Goal: Information Seeking & Learning: Learn about a topic

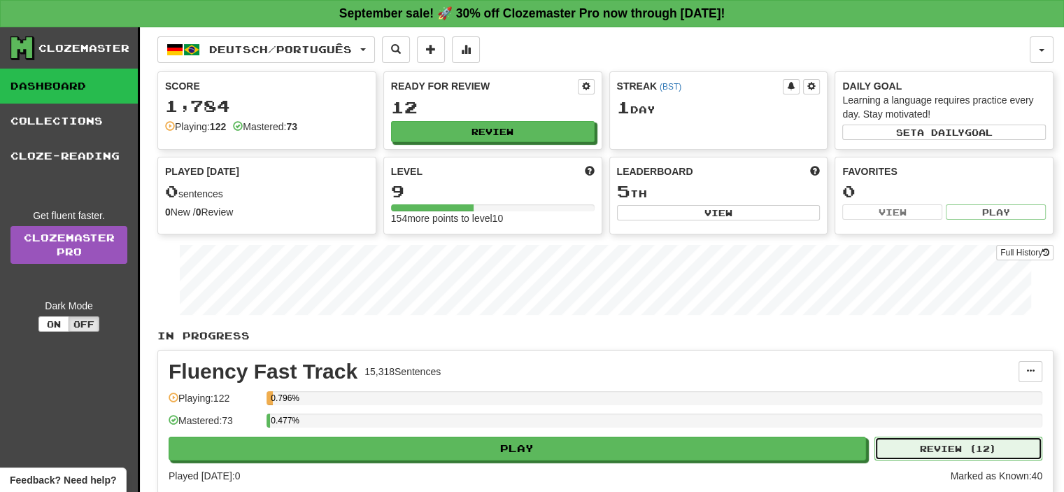
click at [951, 449] on button "Review ( 12 )" at bounding box center [959, 449] width 168 height 24
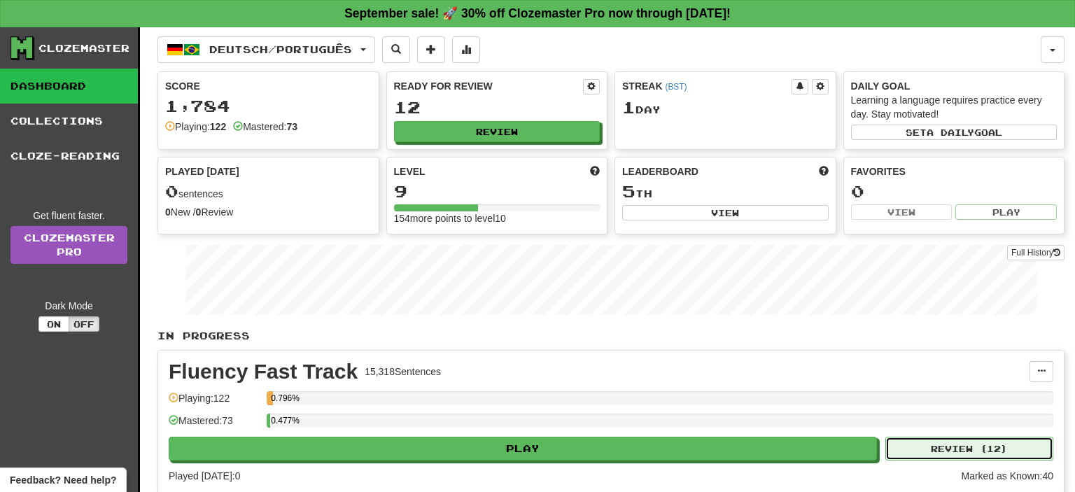
select select "**"
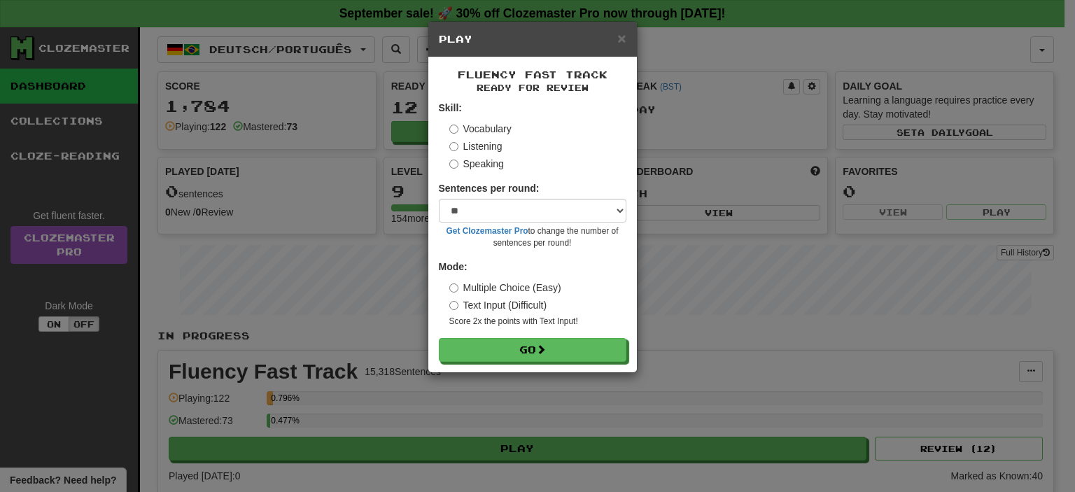
click at [484, 162] on label "Speaking" at bounding box center [476, 164] width 55 height 14
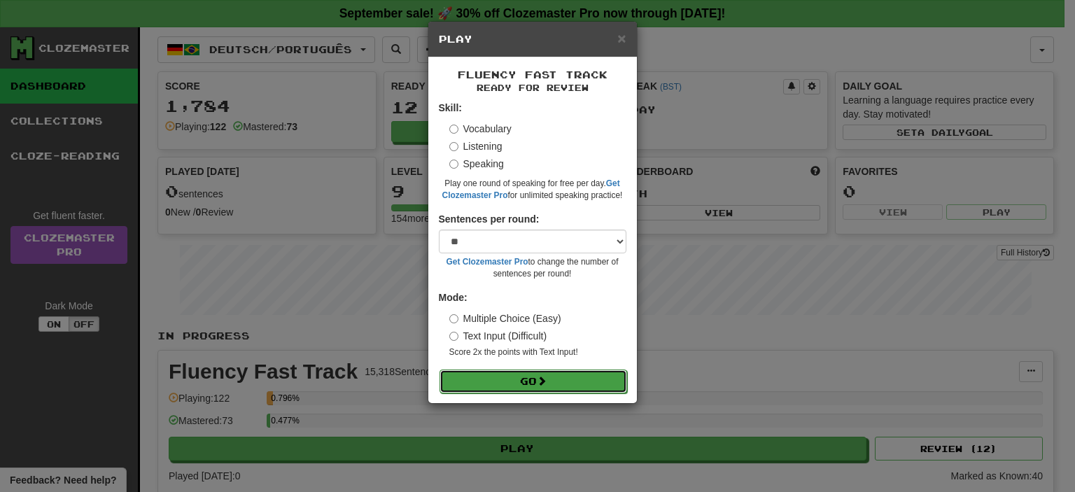
click at [543, 377] on span at bounding box center [542, 381] width 10 height 10
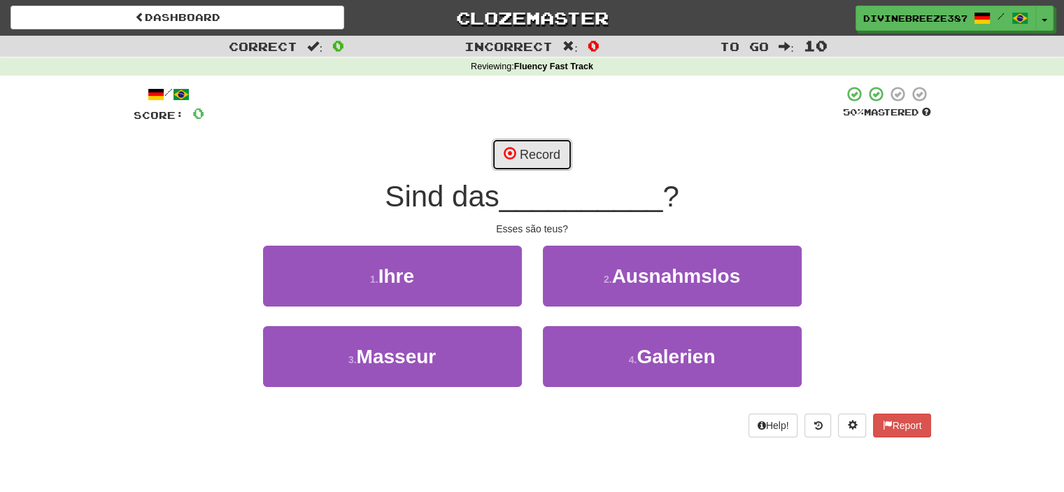
click at [540, 155] on button "Record" at bounding box center [532, 155] width 80 height 32
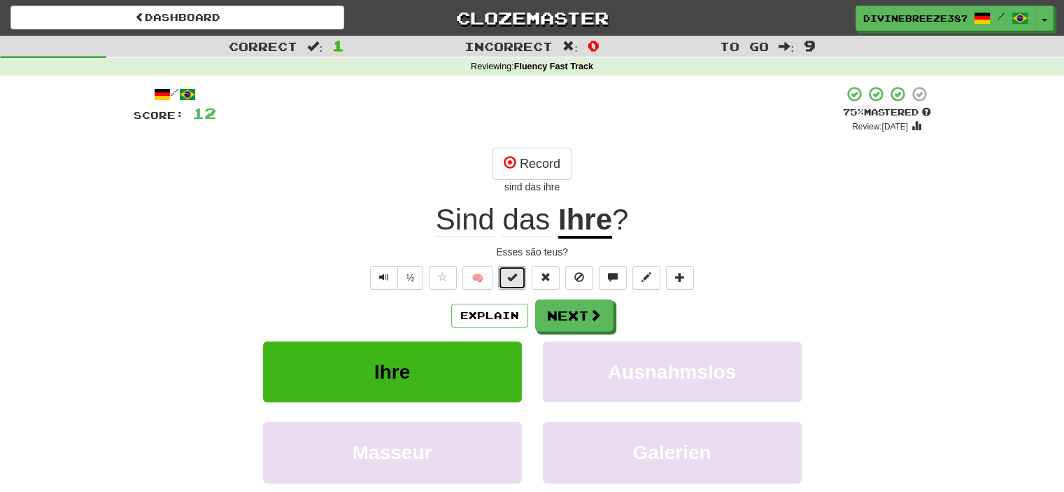
click at [513, 272] on span at bounding box center [512, 277] width 10 height 10
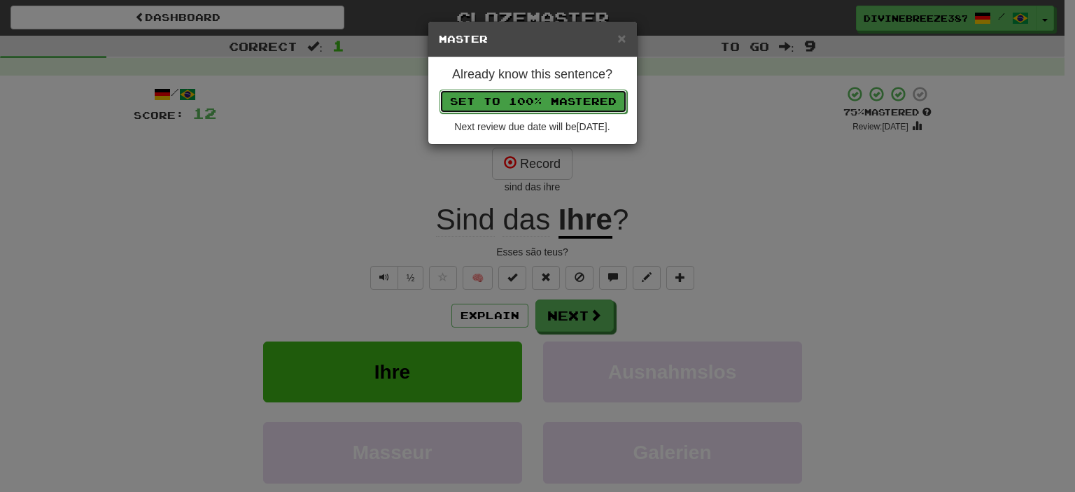
click at [566, 106] on button "Set to 100% Mastered" at bounding box center [533, 102] width 188 height 24
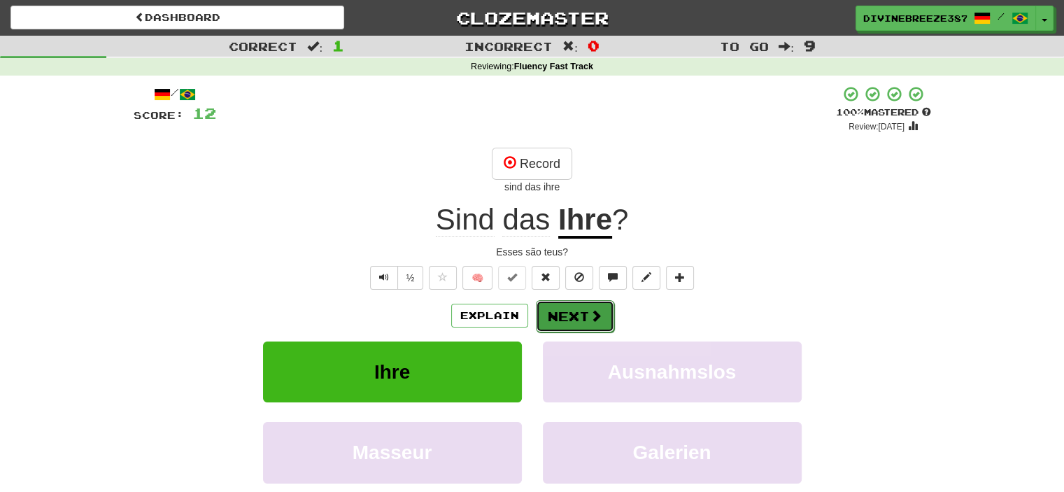
click at [596, 318] on span at bounding box center [596, 315] width 13 height 13
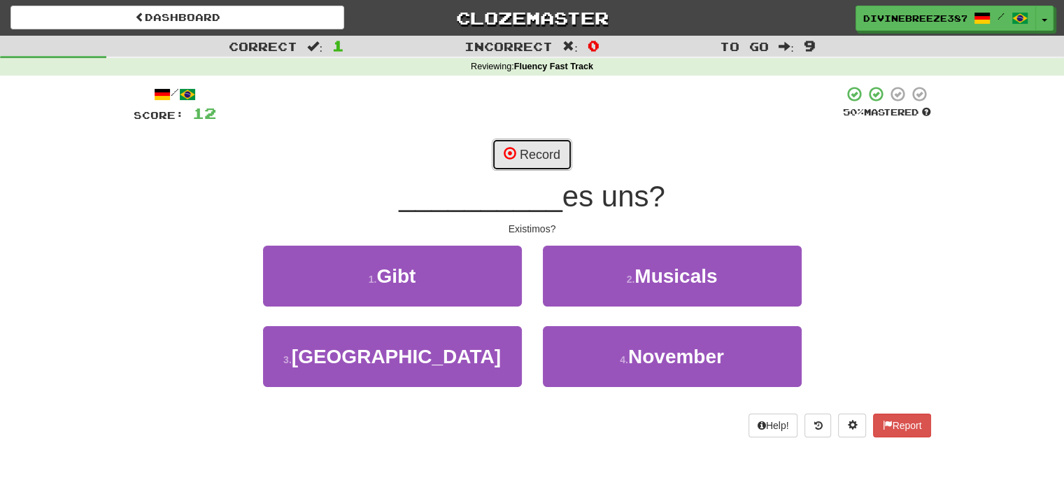
click at [533, 160] on button "Record" at bounding box center [532, 155] width 80 height 32
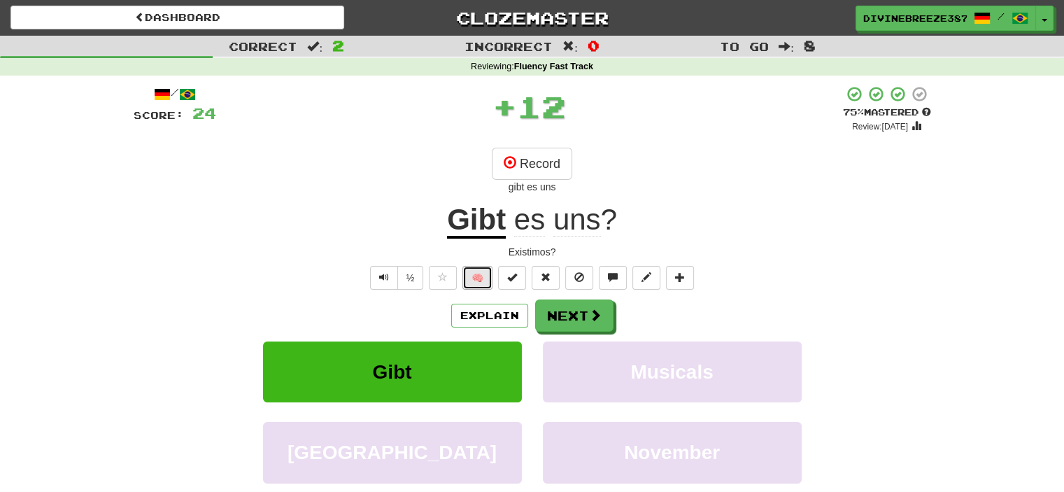
click at [480, 280] on button "🧠" at bounding box center [478, 278] width 30 height 24
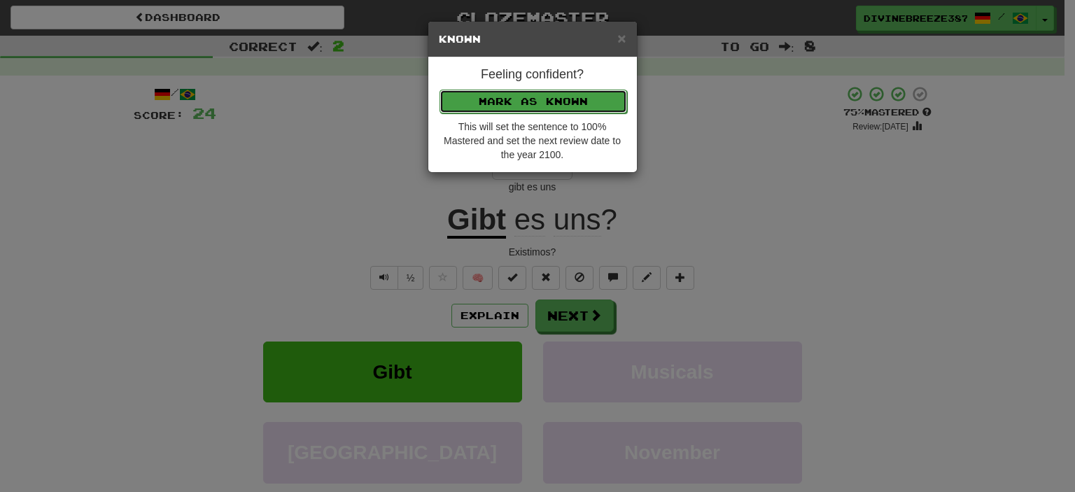
click at [550, 111] on button "Mark as Known" at bounding box center [533, 102] width 188 height 24
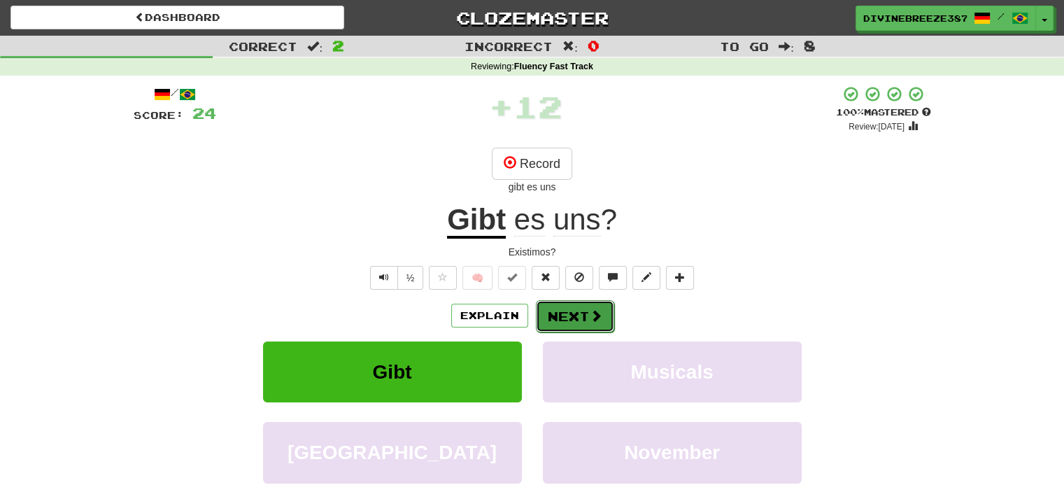
click at [582, 311] on button "Next" at bounding box center [575, 316] width 78 height 32
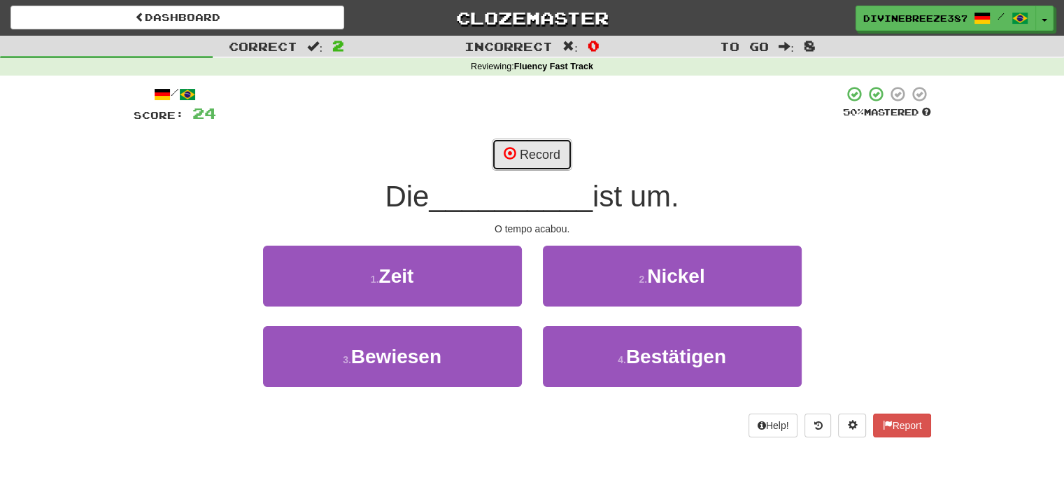
click at [537, 161] on button "Record" at bounding box center [532, 155] width 80 height 32
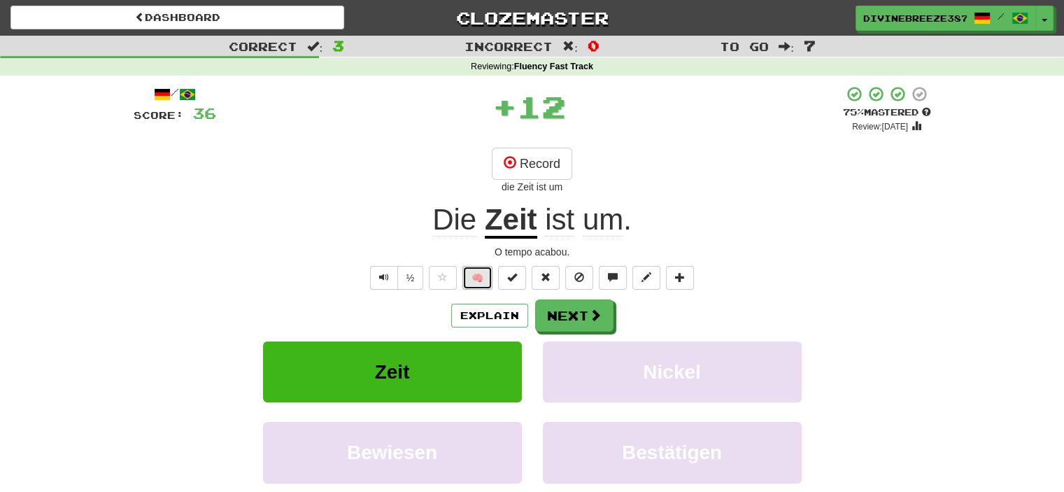
click at [481, 282] on button "🧠" at bounding box center [478, 278] width 30 height 24
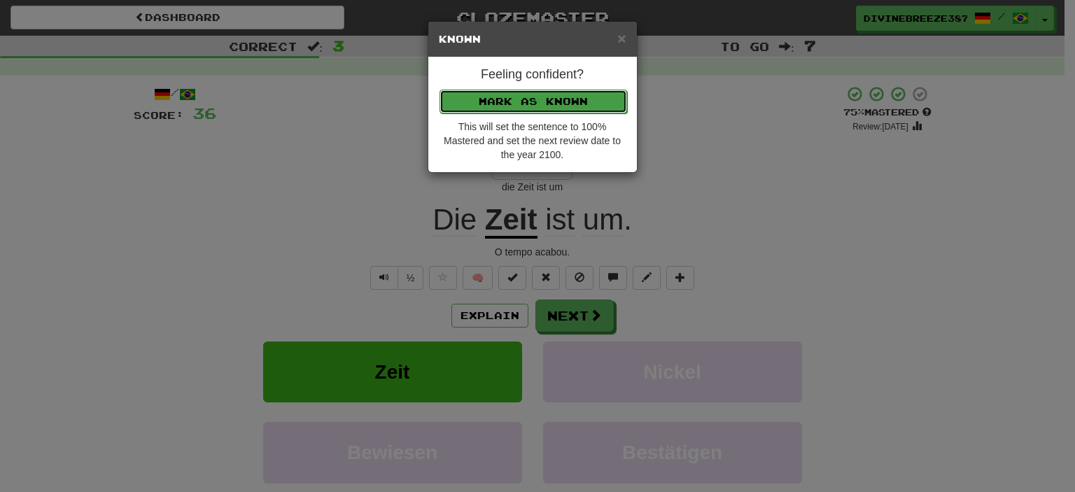
click at [568, 100] on button "Mark as Known" at bounding box center [533, 102] width 188 height 24
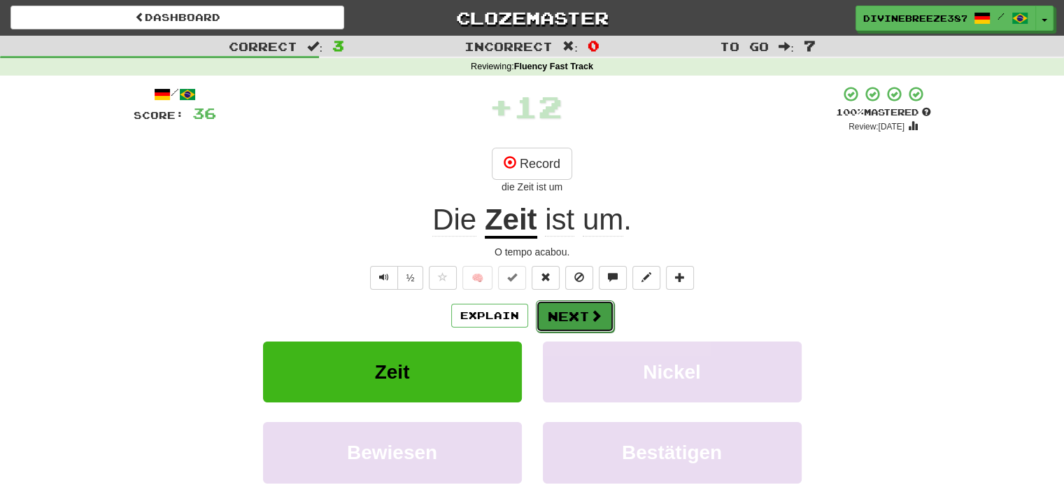
click at [596, 312] on span at bounding box center [596, 315] width 13 height 13
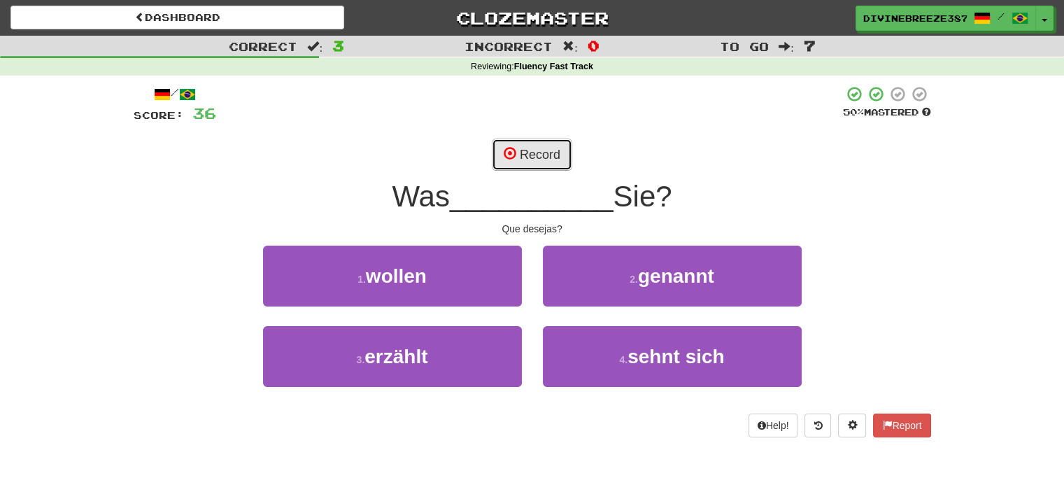
click at [544, 146] on button "Record" at bounding box center [532, 155] width 80 height 32
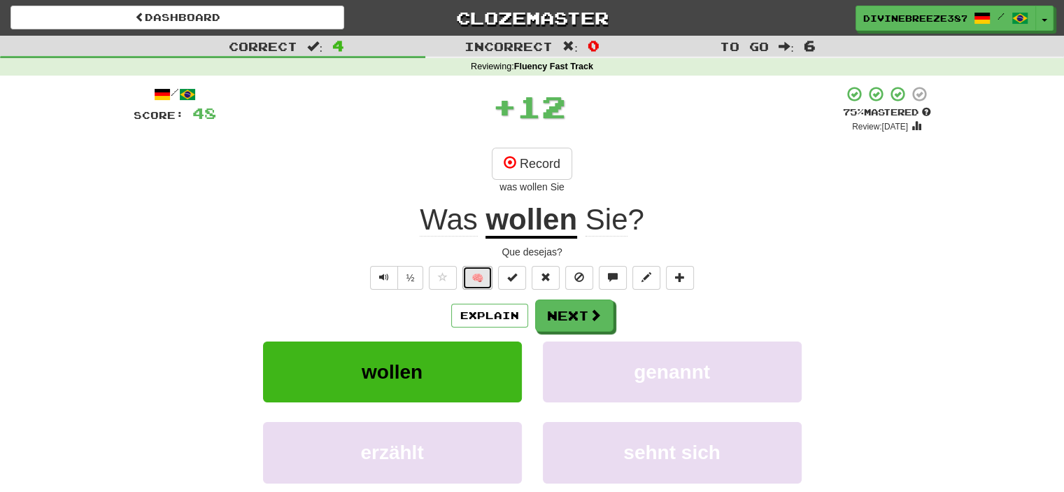
click at [474, 285] on button "🧠" at bounding box center [478, 278] width 30 height 24
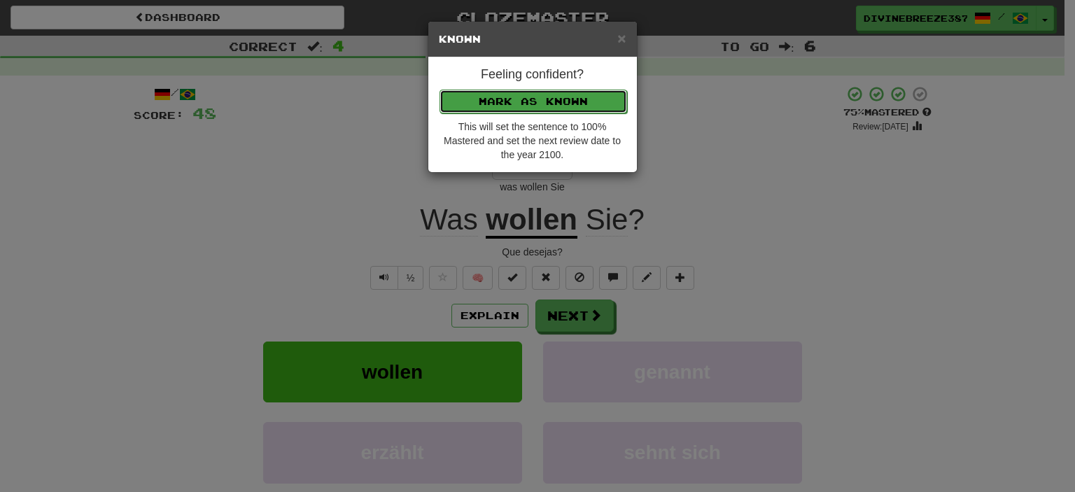
click at [548, 91] on button "Mark as Known" at bounding box center [533, 102] width 188 height 24
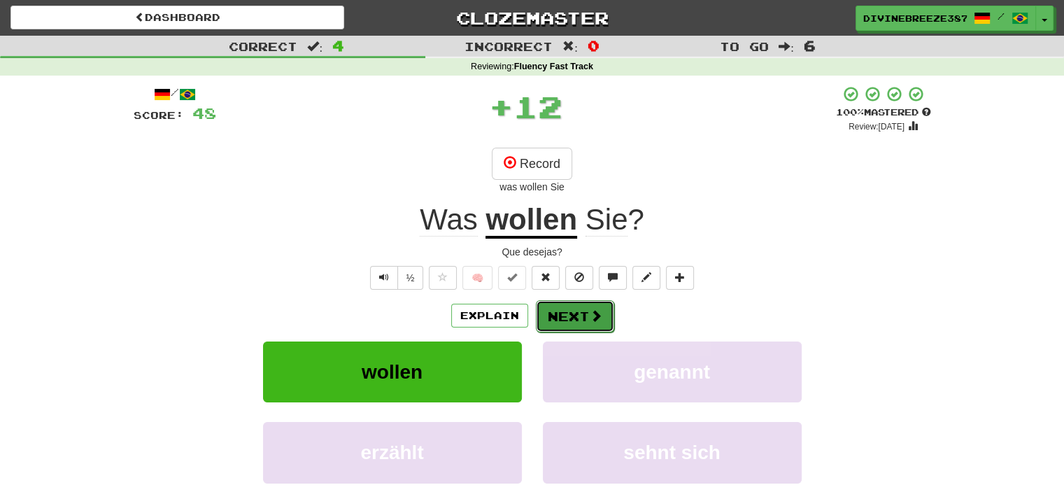
click at [596, 314] on span at bounding box center [596, 315] width 13 height 13
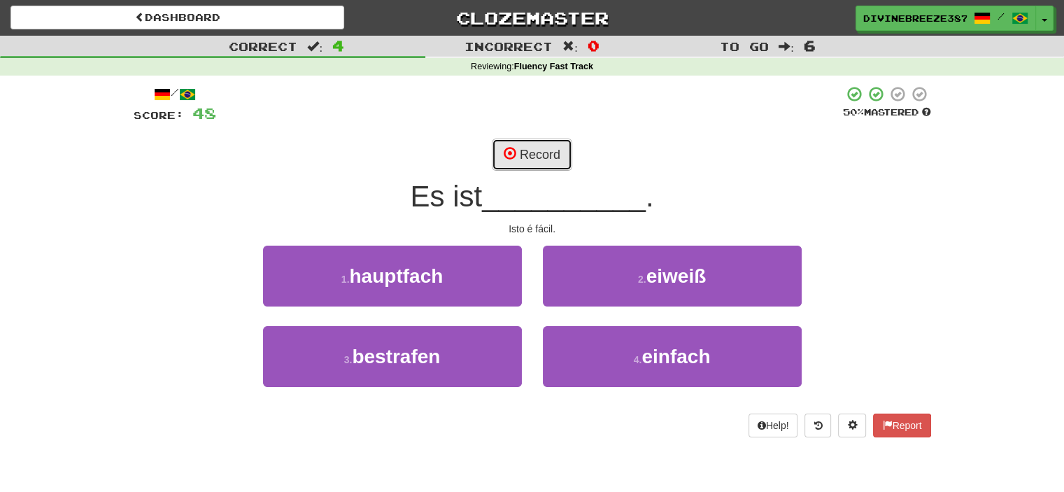
click at [563, 148] on button "Record" at bounding box center [532, 155] width 80 height 32
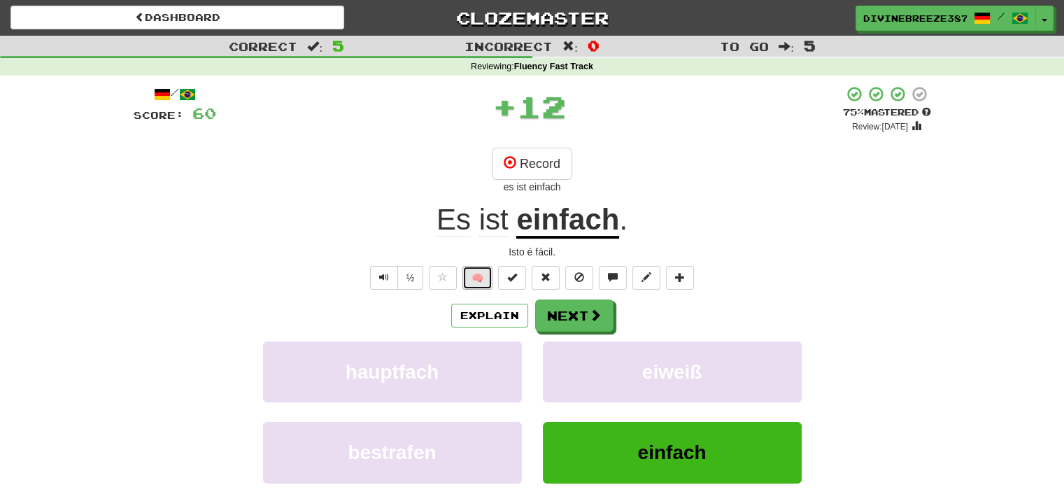
click at [482, 275] on button "🧠" at bounding box center [478, 278] width 30 height 24
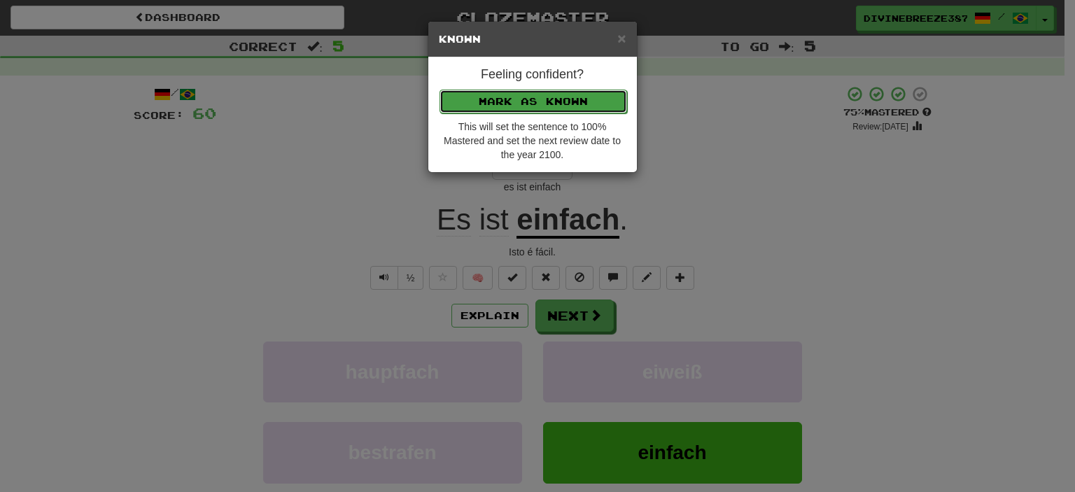
click at [545, 94] on button "Mark as Known" at bounding box center [533, 102] width 188 height 24
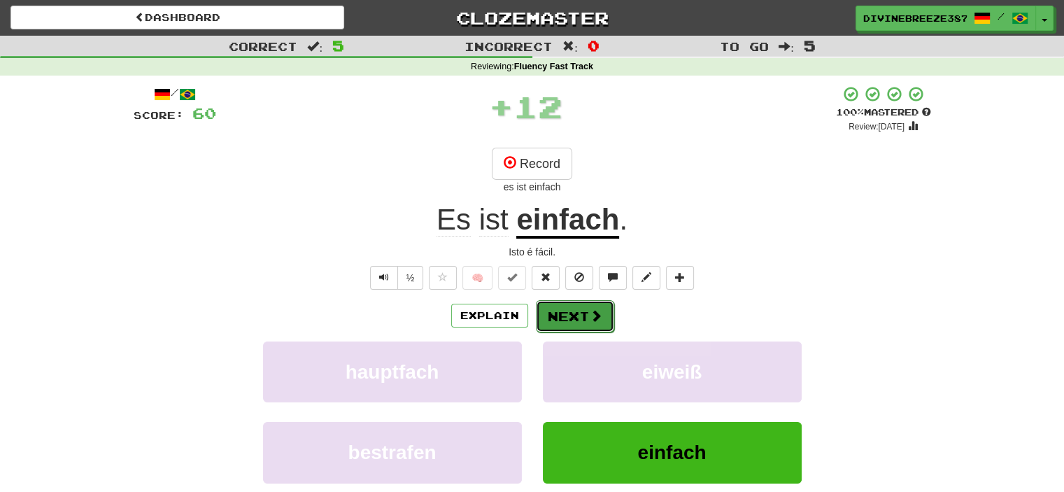
click at [577, 318] on button "Next" at bounding box center [575, 316] width 78 height 32
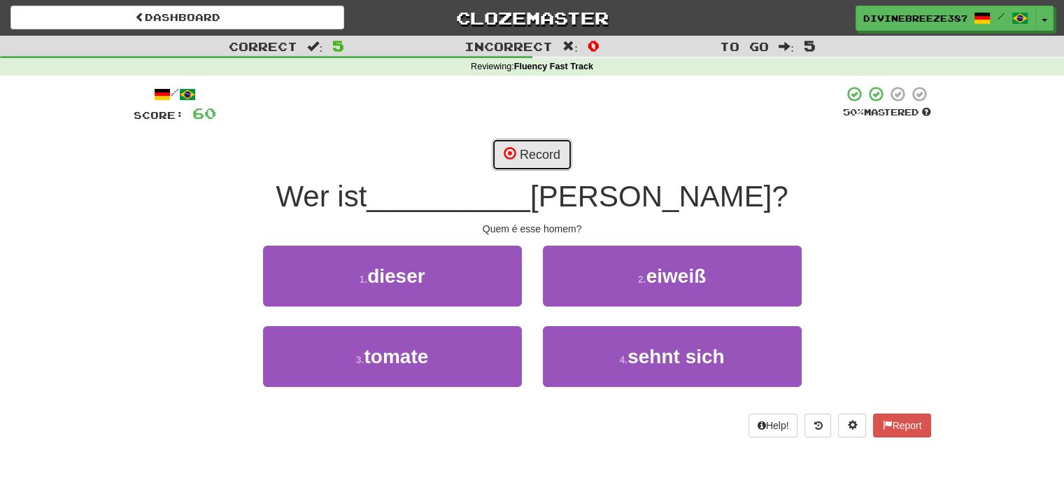
click at [512, 155] on span at bounding box center [510, 153] width 13 height 13
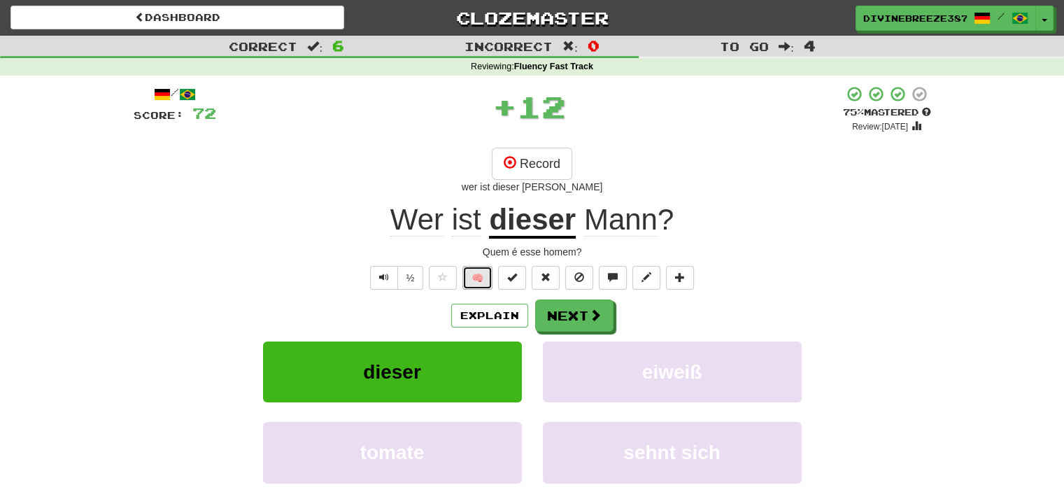
click at [481, 274] on button "🧠" at bounding box center [478, 278] width 30 height 24
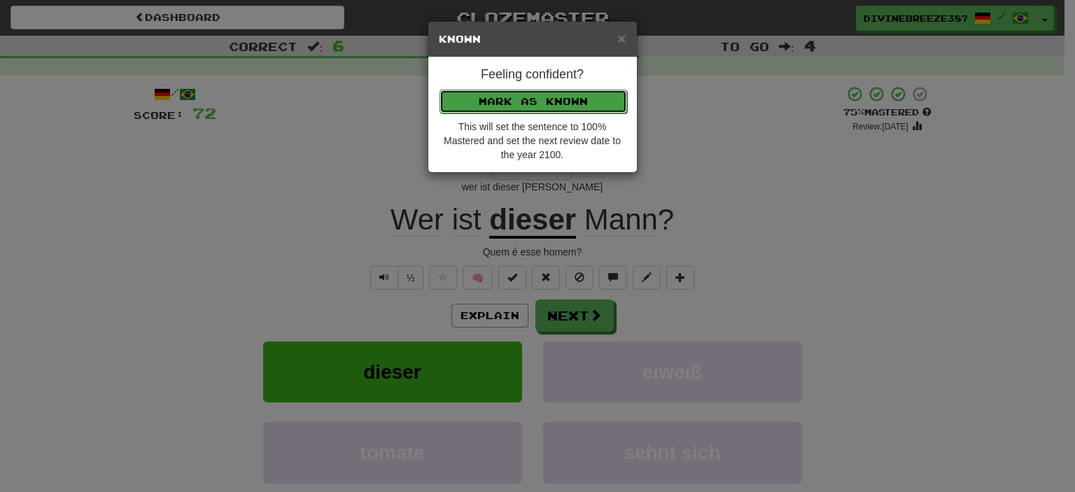
click at [549, 90] on button "Mark as Known" at bounding box center [533, 102] width 188 height 24
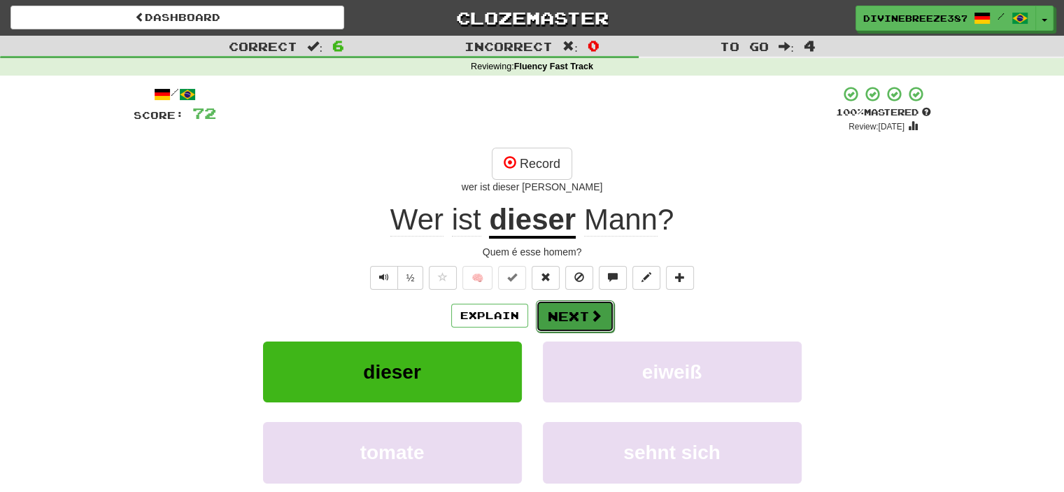
click at [572, 317] on button "Next" at bounding box center [575, 316] width 78 height 32
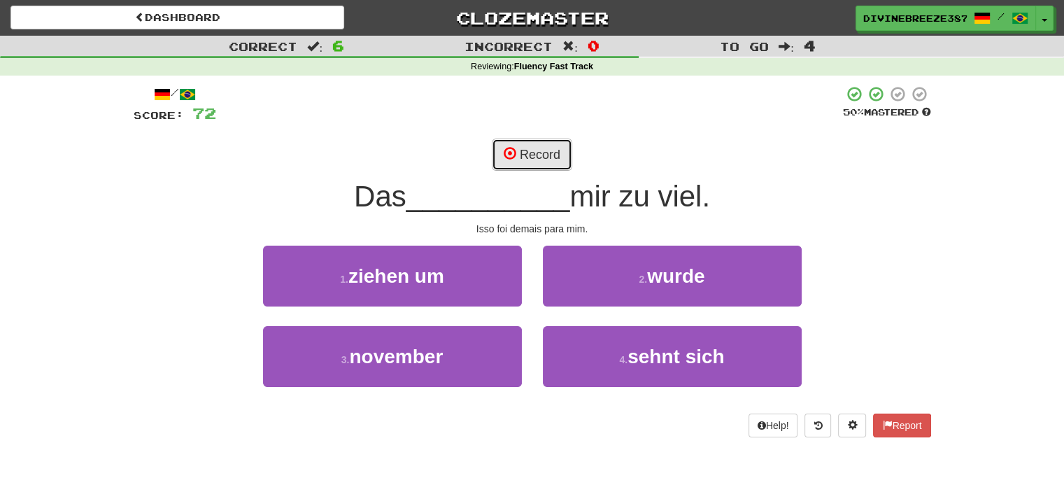
click at [532, 151] on button "Record" at bounding box center [532, 155] width 80 height 32
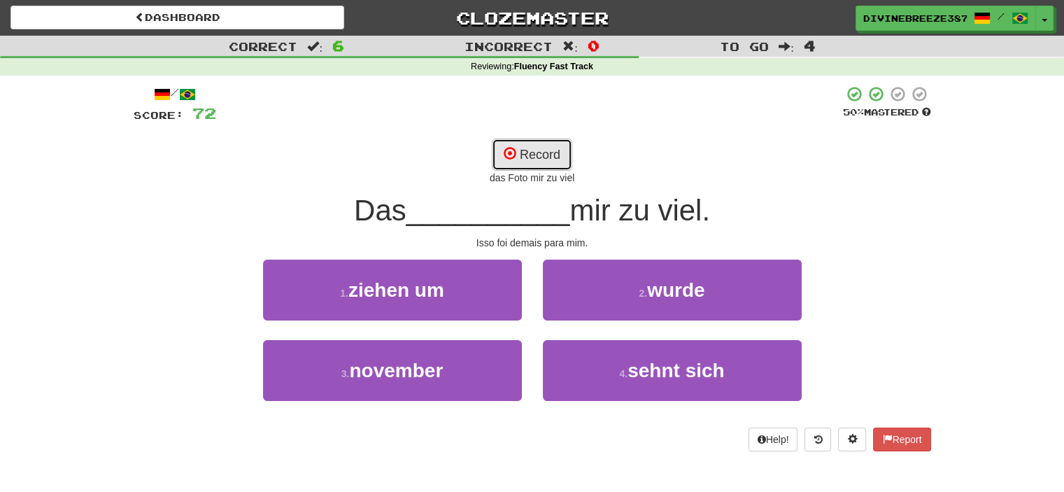
click at [532, 151] on button "Record" at bounding box center [532, 155] width 80 height 32
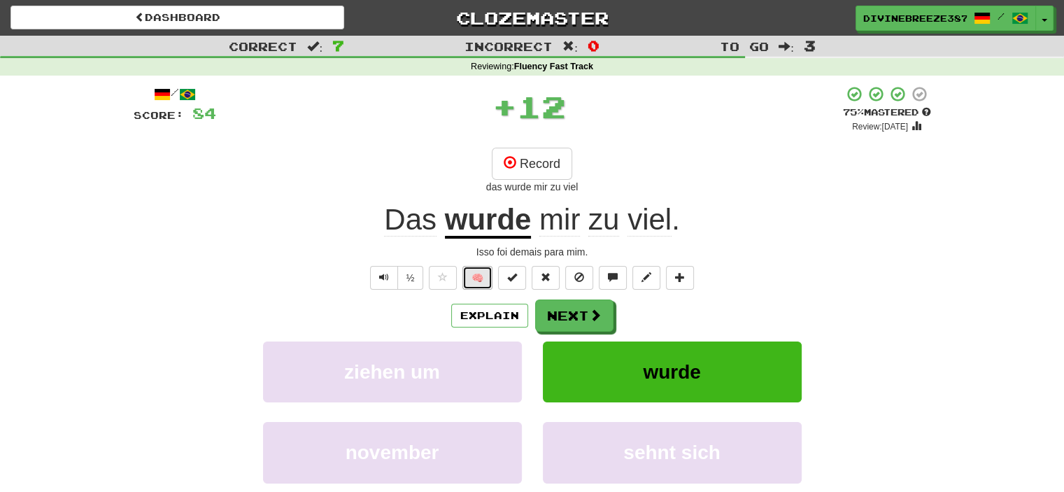
click at [481, 281] on button "🧠" at bounding box center [478, 278] width 30 height 24
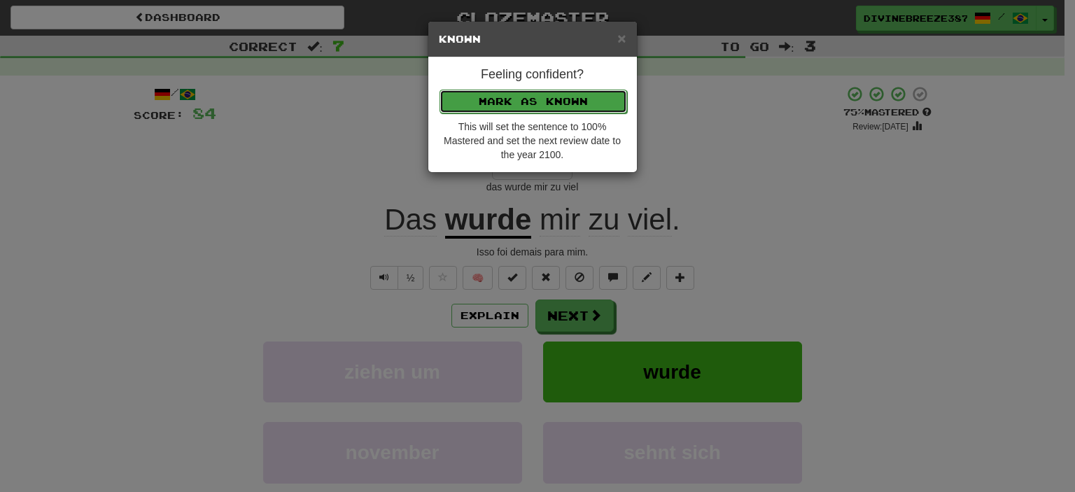
click at [566, 104] on button "Mark as Known" at bounding box center [533, 102] width 188 height 24
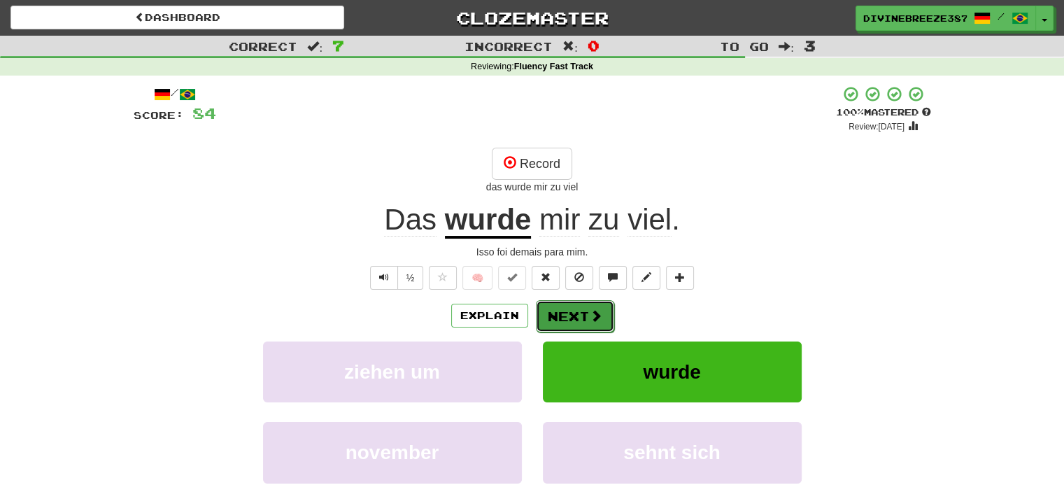
click at [577, 316] on button "Next" at bounding box center [575, 316] width 78 height 32
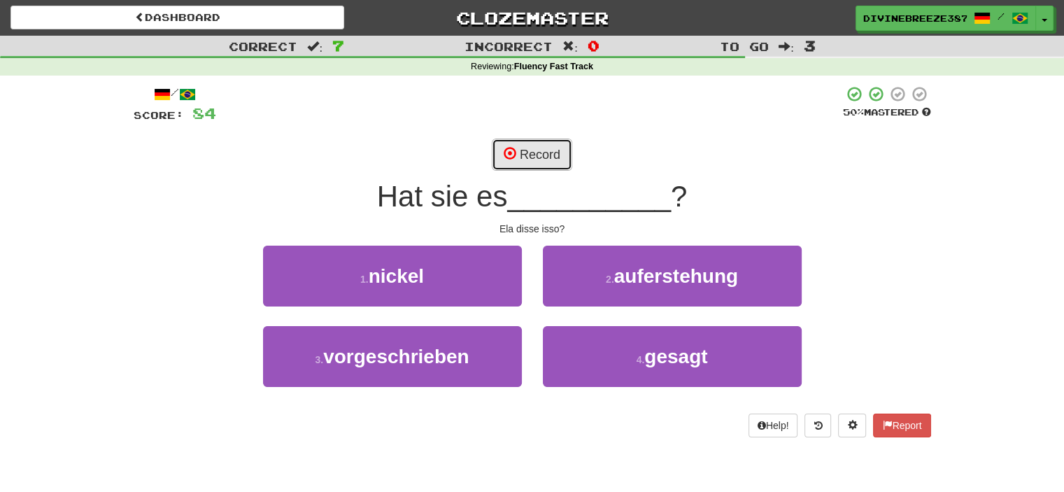
click at [556, 156] on button "Record" at bounding box center [532, 155] width 80 height 32
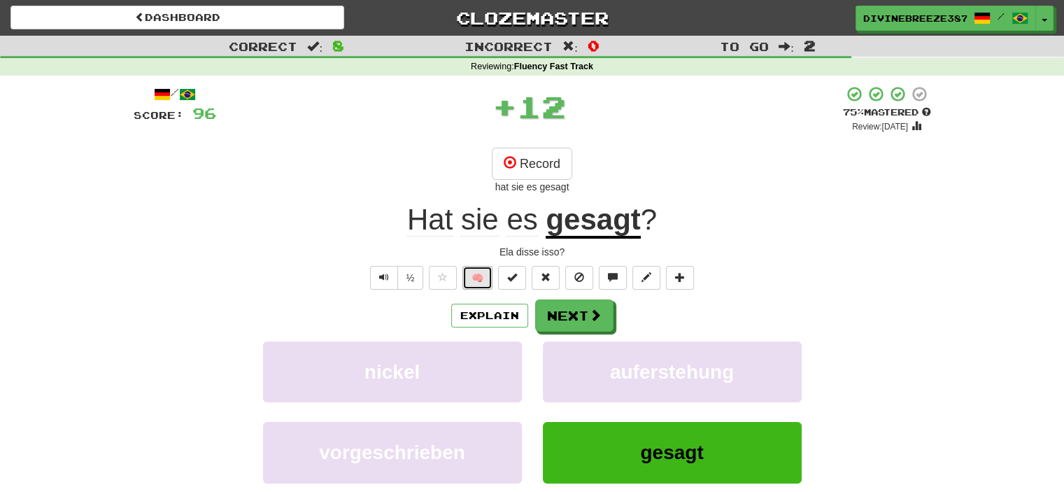
click at [483, 274] on button "🧠" at bounding box center [478, 278] width 30 height 24
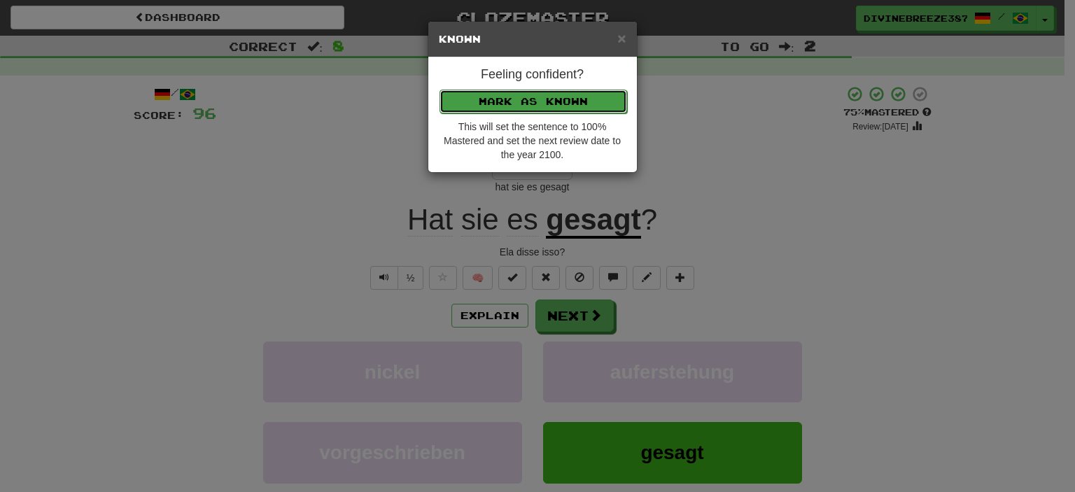
click at [561, 101] on button "Mark as Known" at bounding box center [533, 102] width 188 height 24
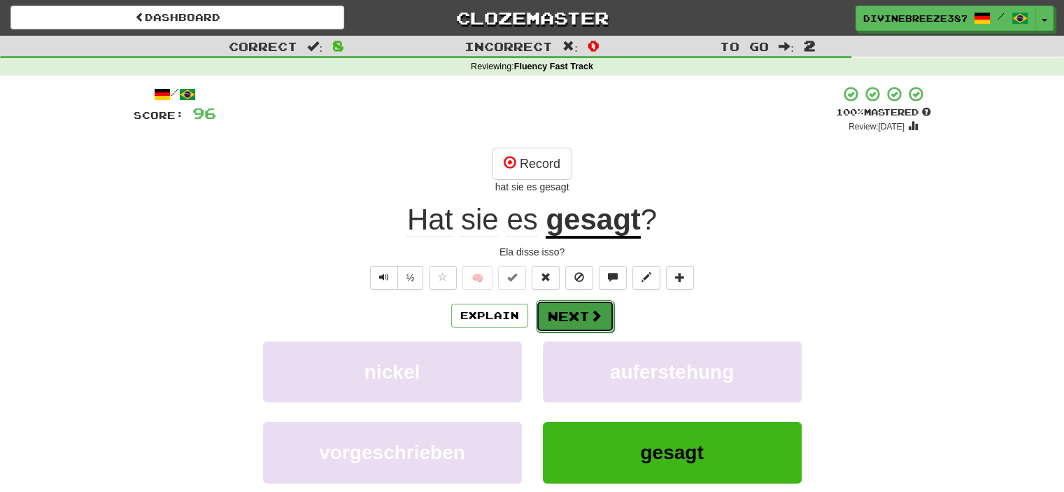
click at [585, 314] on button "Next" at bounding box center [575, 316] width 78 height 32
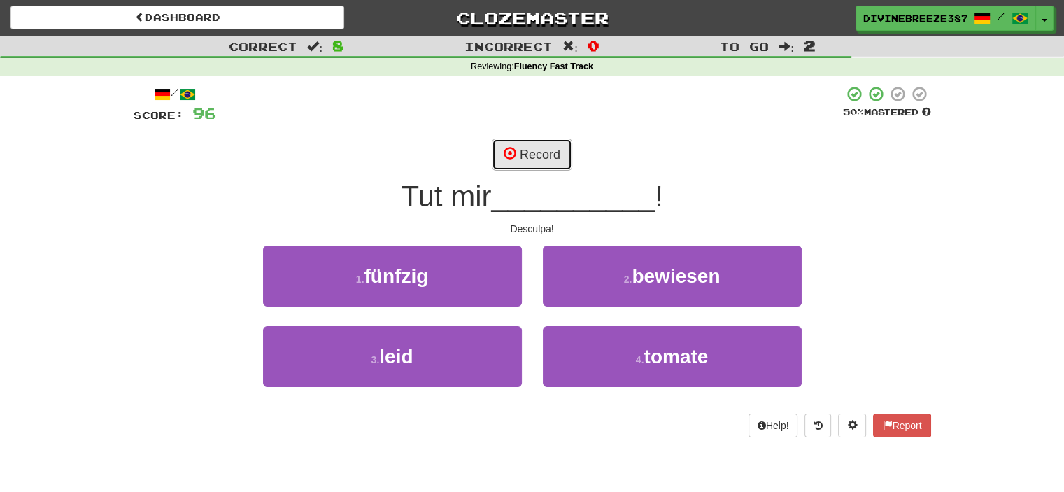
click at [548, 160] on button "Record" at bounding box center [532, 155] width 80 height 32
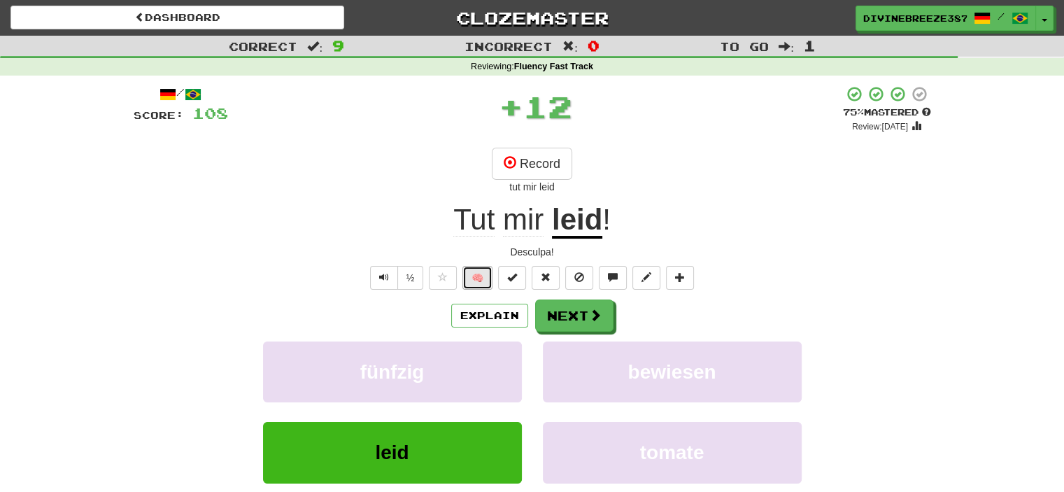
click at [482, 280] on button "🧠" at bounding box center [478, 278] width 30 height 24
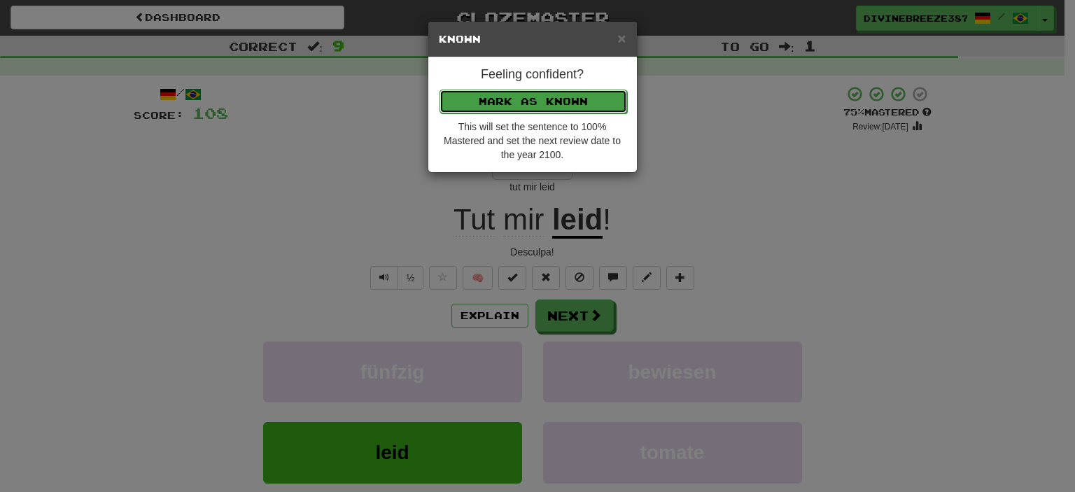
click at [550, 108] on button "Mark as Known" at bounding box center [533, 102] width 188 height 24
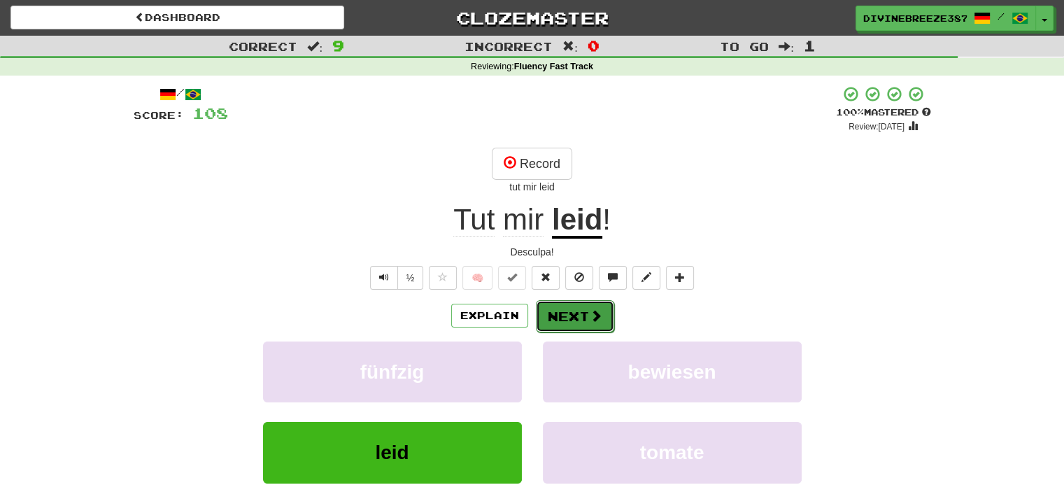
click at [563, 309] on button "Next" at bounding box center [575, 316] width 78 height 32
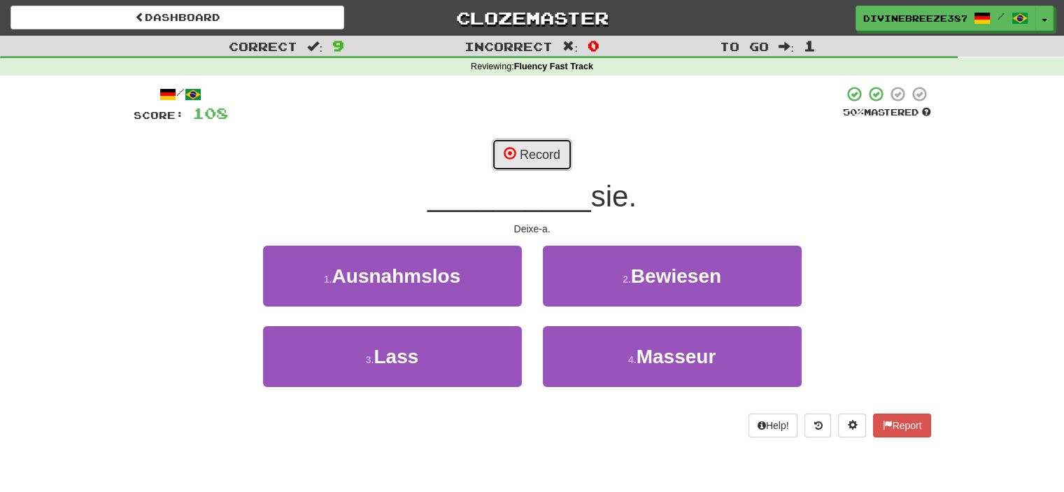
click at [551, 162] on button "Record" at bounding box center [532, 155] width 80 height 32
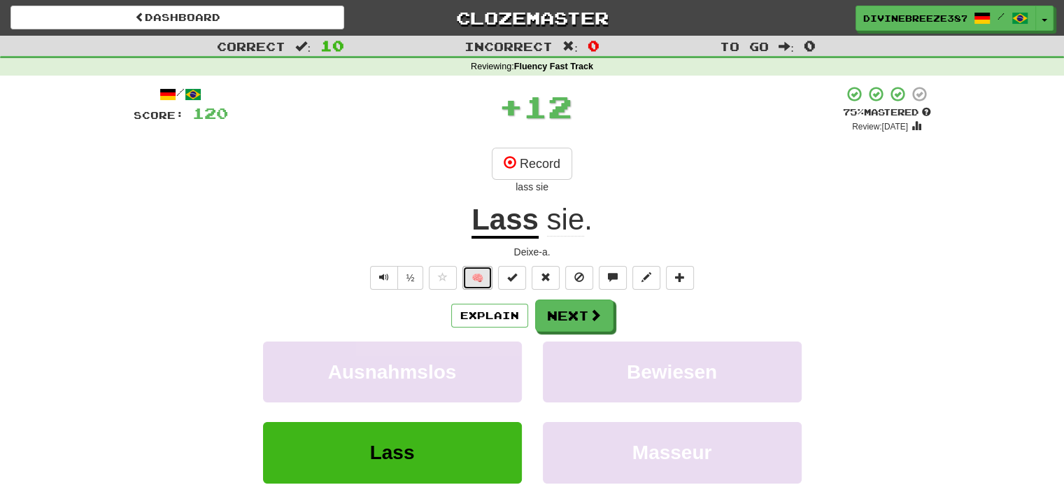
click at [486, 276] on button "🧠" at bounding box center [478, 278] width 30 height 24
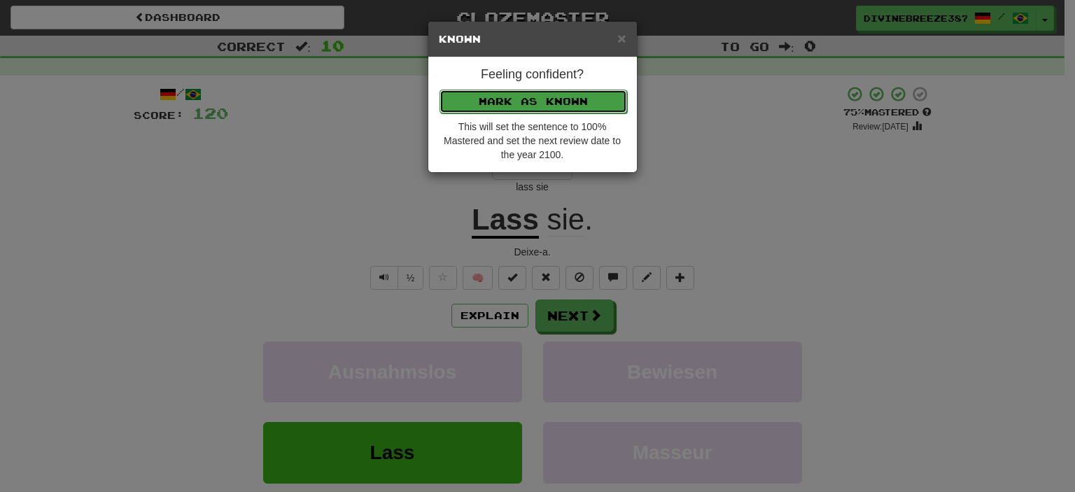
click at [561, 101] on button "Mark as Known" at bounding box center [533, 102] width 188 height 24
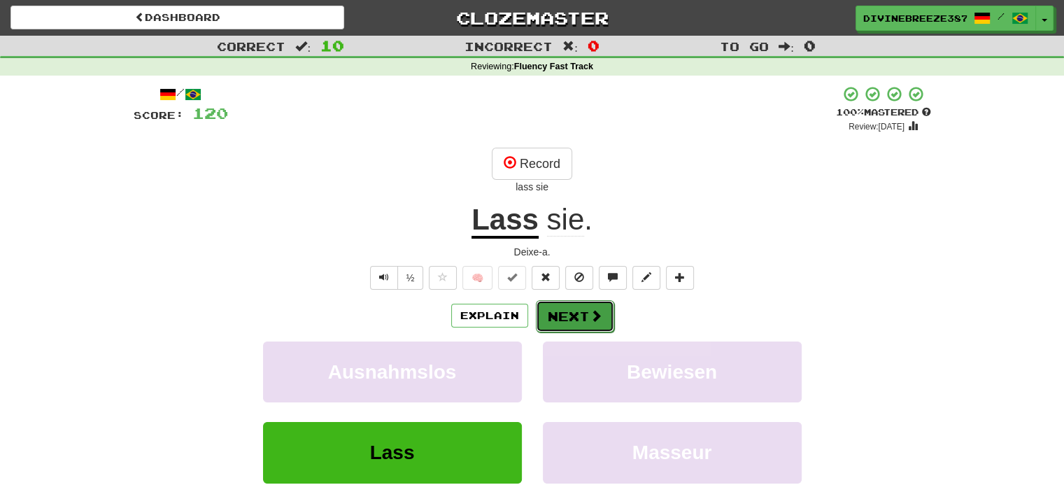
click at [591, 313] on span at bounding box center [596, 315] width 13 height 13
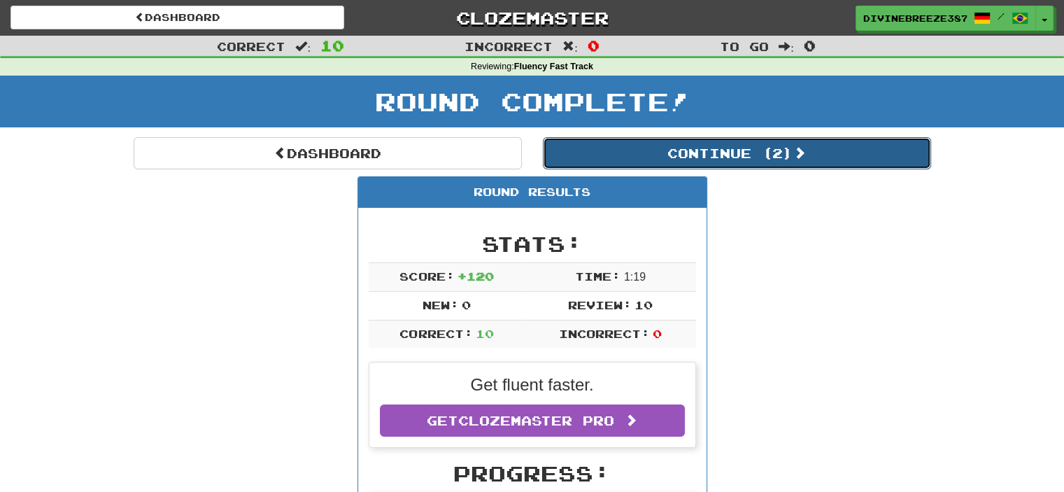
click at [673, 153] on button "Continue ( 2 )" at bounding box center [737, 153] width 388 height 32
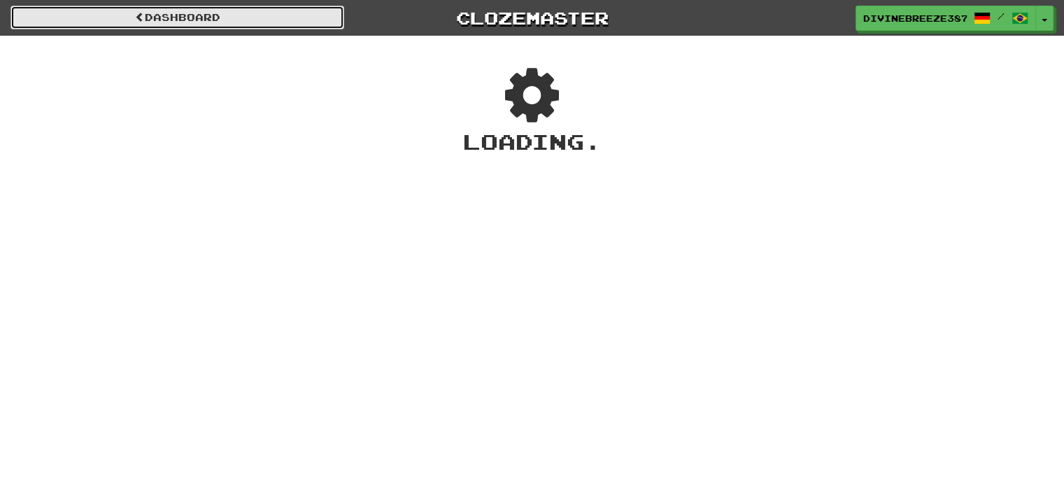
click at [165, 15] on link "Dashboard" at bounding box center [177, 18] width 334 height 24
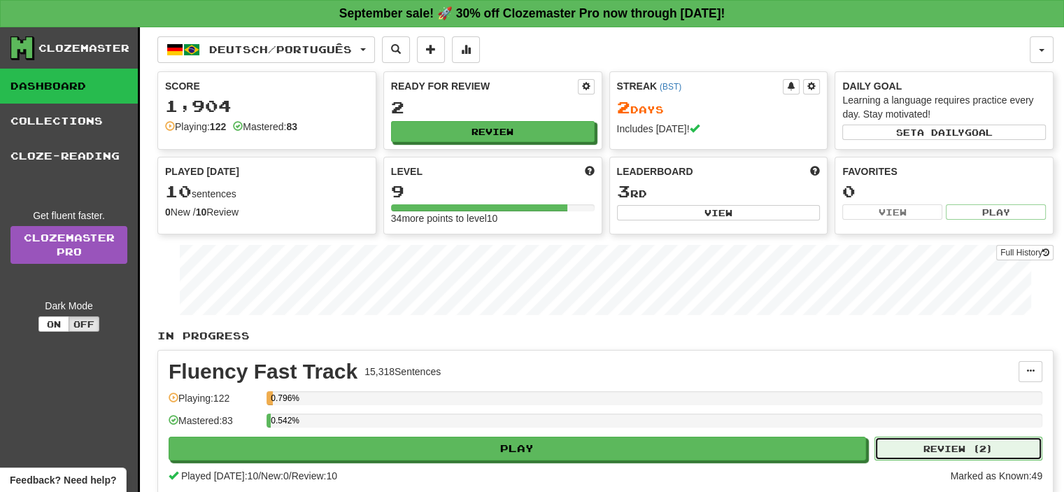
click at [929, 437] on button "Review ( 2 )" at bounding box center [959, 449] width 168 height 24
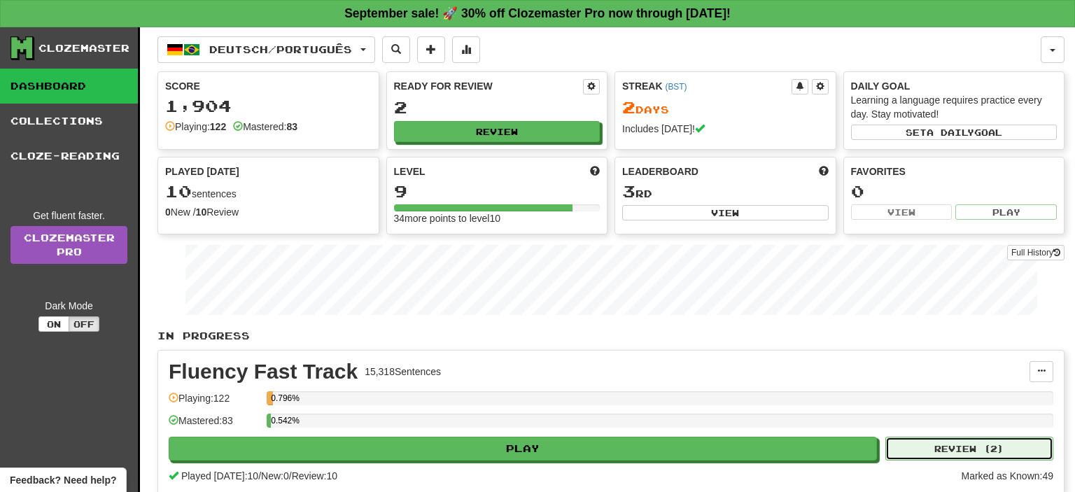
select select "**"
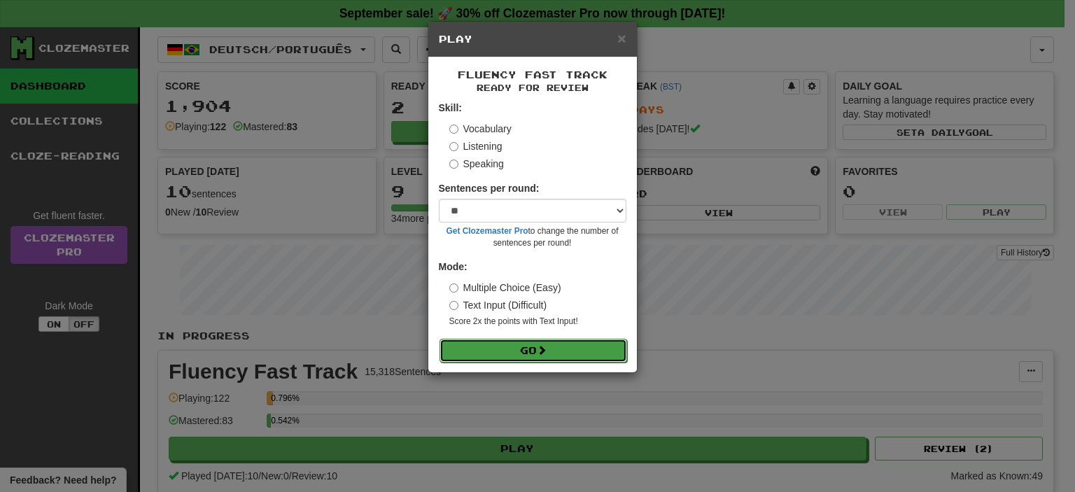
click at [525, 349] on button "Go" at bounding box center [533, 351] width 188 height 24
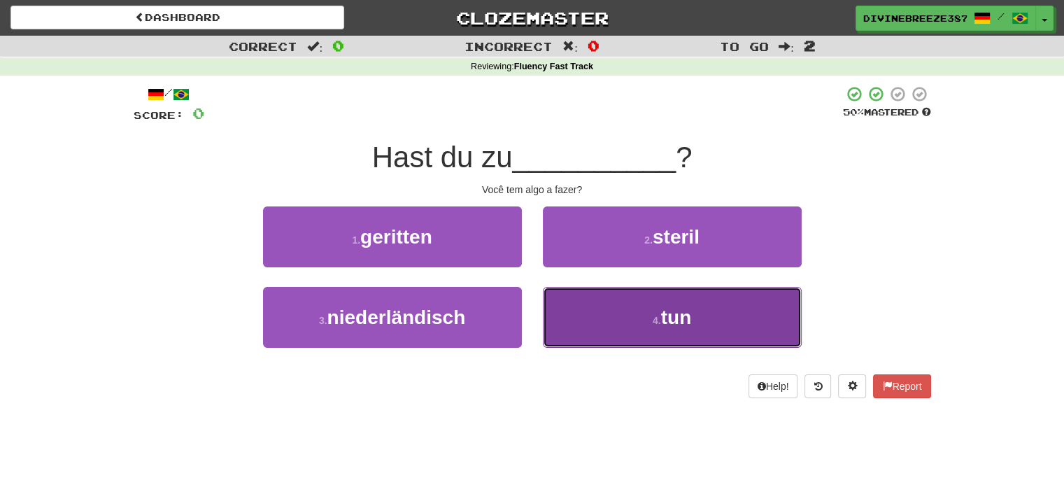
click at [613, 328] on button "4 . tun" at bounding box center [672, 317] width 259 height 61
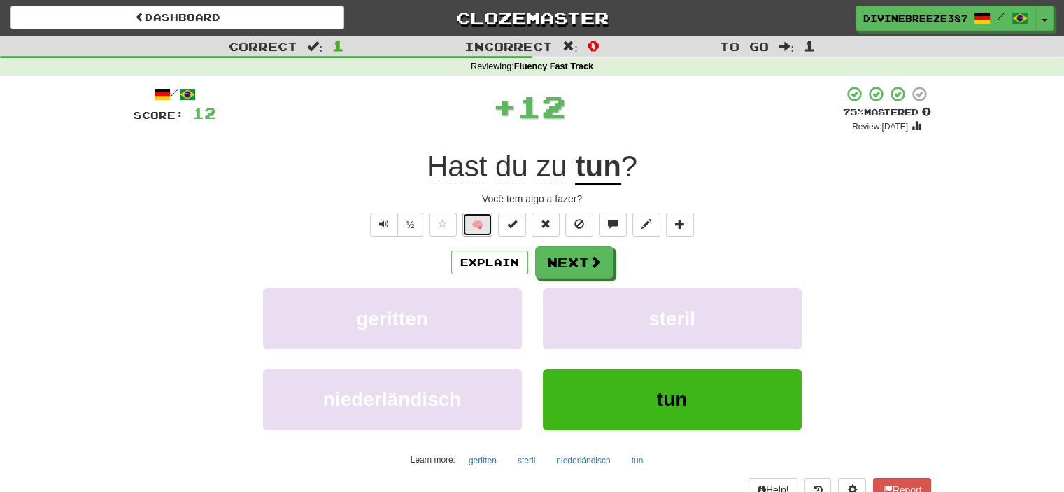
click at [481, 219] on button "🧠" at bounding box center [478, 225] width 30 height 24
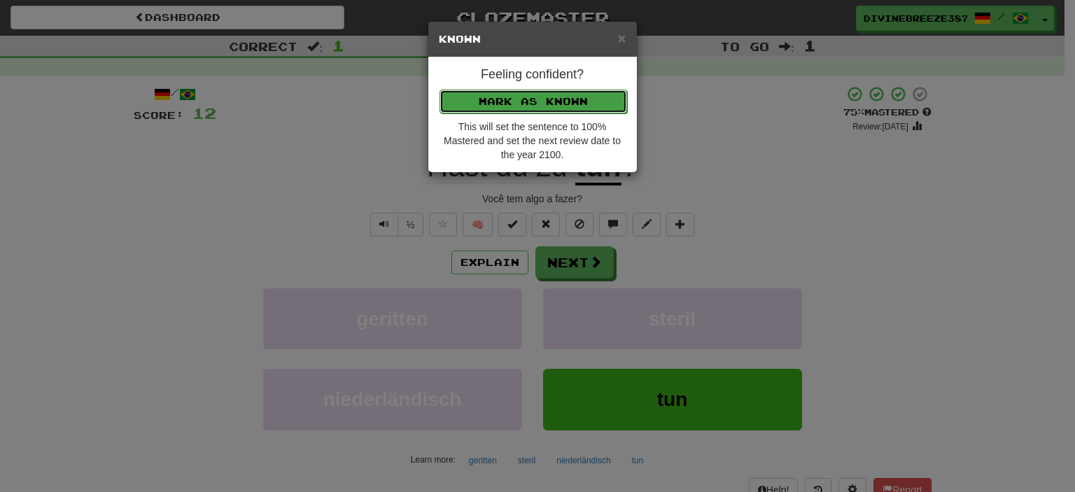
click at [558, 97] on button "Mark as Known" at bounding box center [533, 102] width 188 height 24
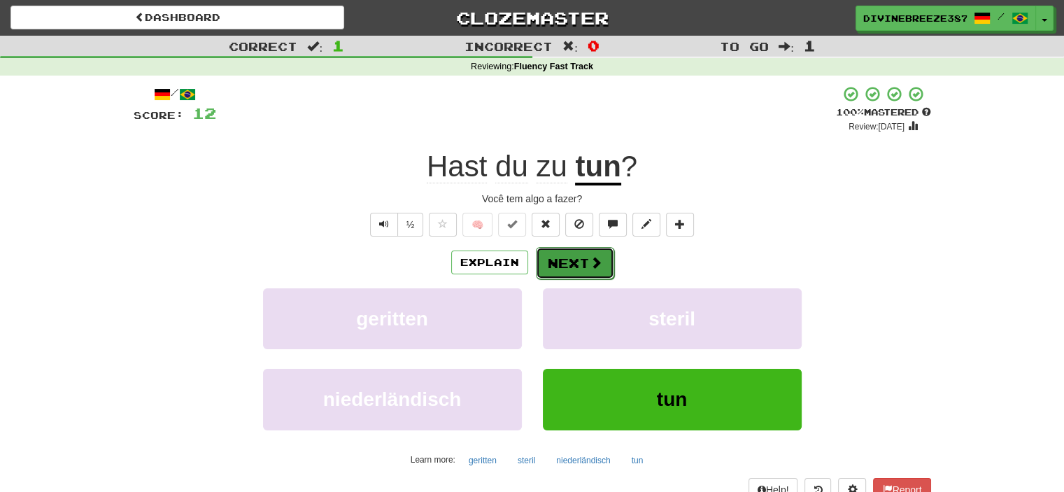
click at [578, 260] on button "Next" at bounding box center [575, 263] width 78 height 32
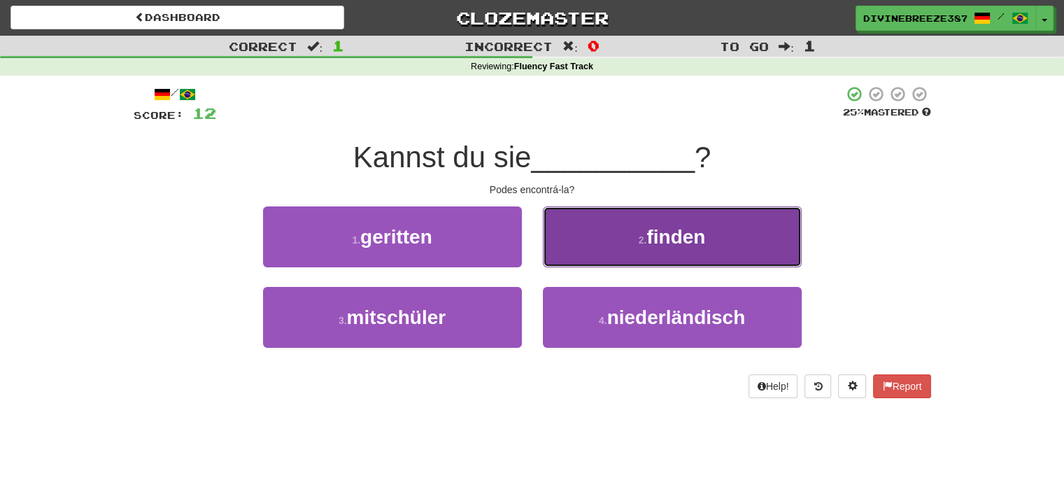
click at [685, 216] on button "2 . finden" at bounding box center [672, 236] width 259 height 61
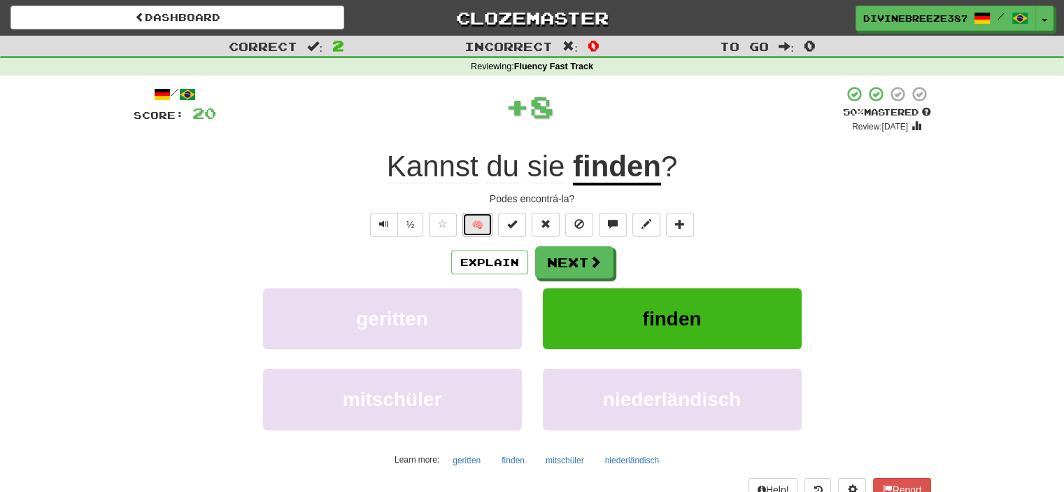
click at [477, 220] on button "🧠" at bounding box center [478, 225] width 30 height 24
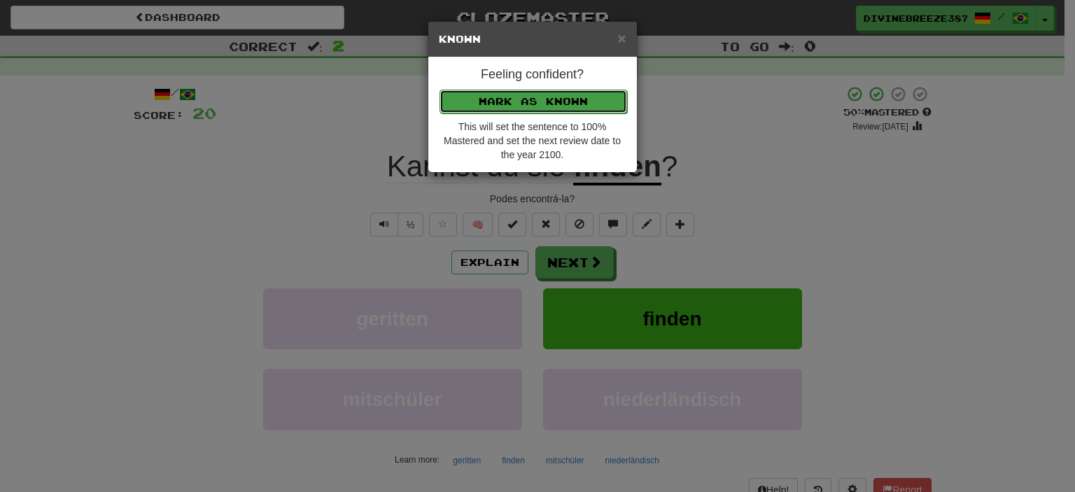
click at [544, 103] on button "Mark as Known" at bounding box center [533, 102] width 188 height 24
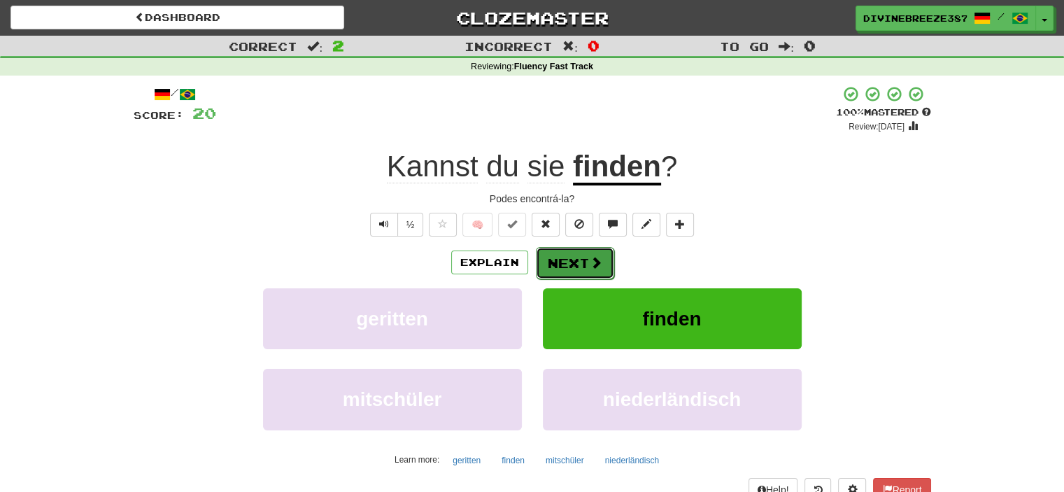
click at [603, 263] on button "Next" at bounding box center [575, 263] width 78 height 32
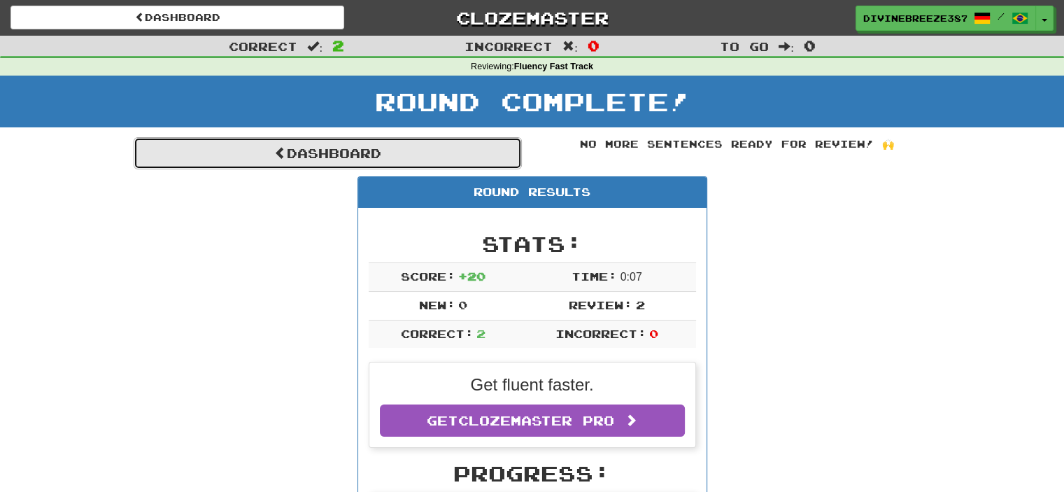
click at [373, 157] on link "Dashboard" at bounding box center [328, 153] width 388 height 32
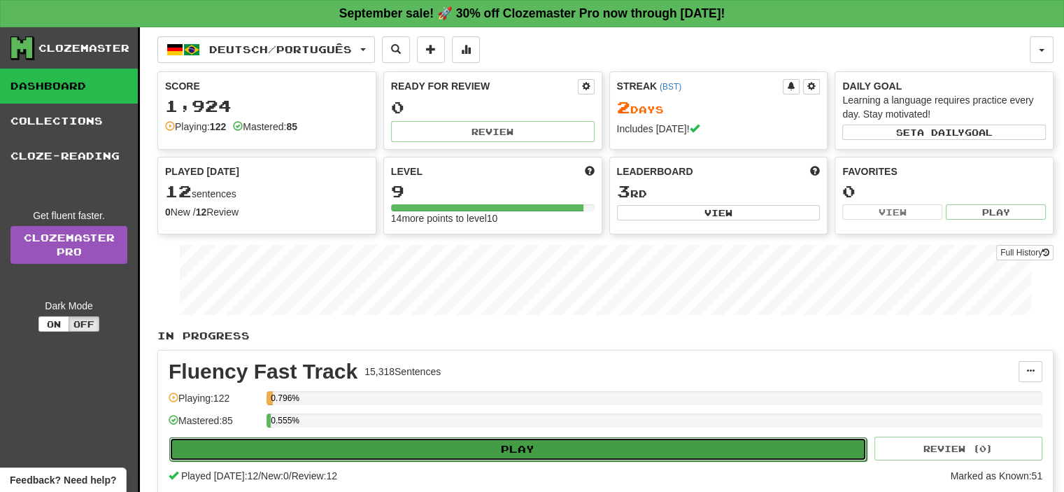
click at [444, 449] on button "Play" at bounding box center [518, 449] width 698 height 24
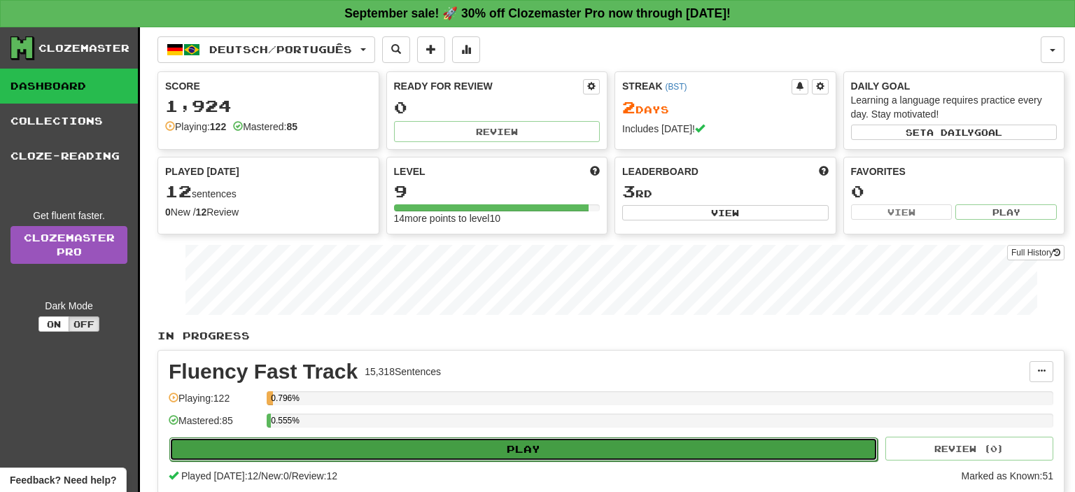
select select "**"
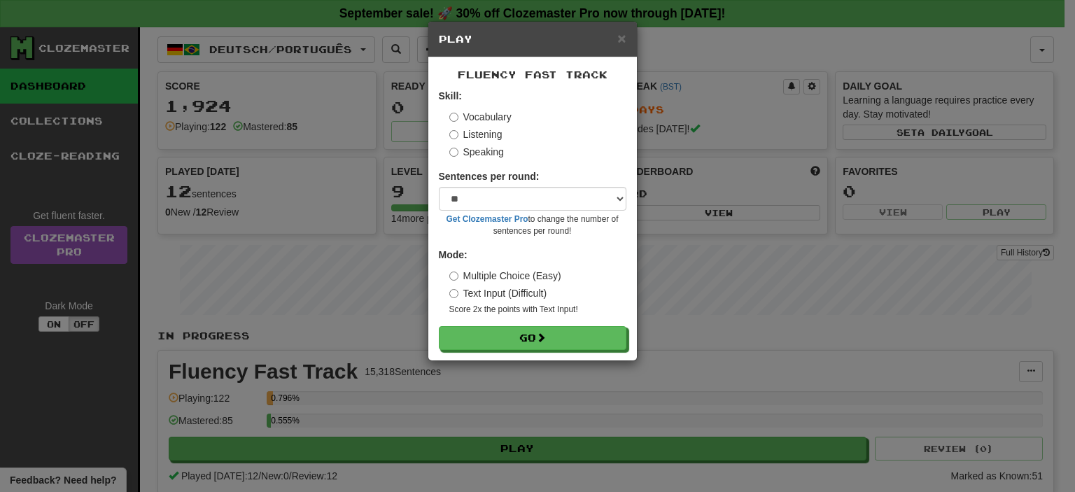
click at [489, 135] on label "Listening" at bounding box center [475, 134] width 53 height 14
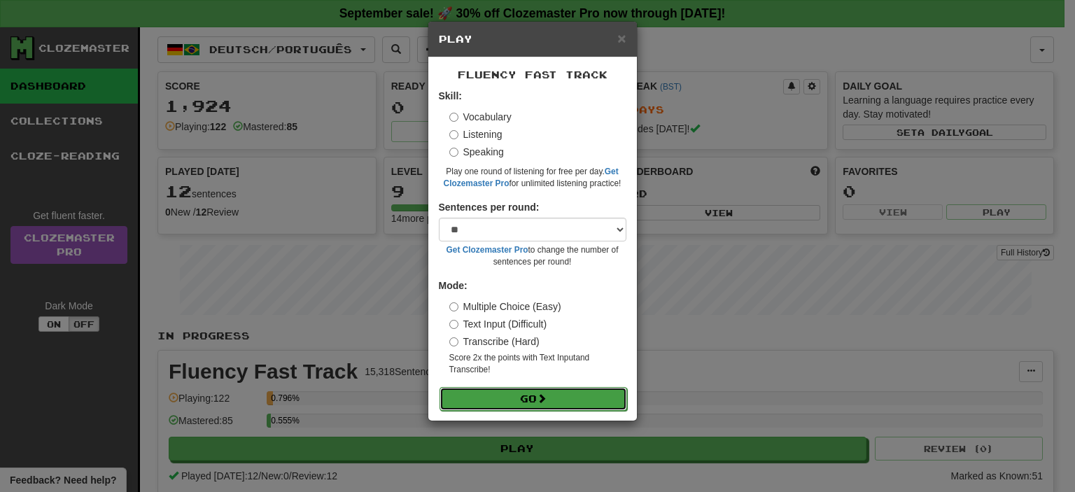
click at [515, 397] on button "Go" at bounding box center [533, 399] width 188 height 24
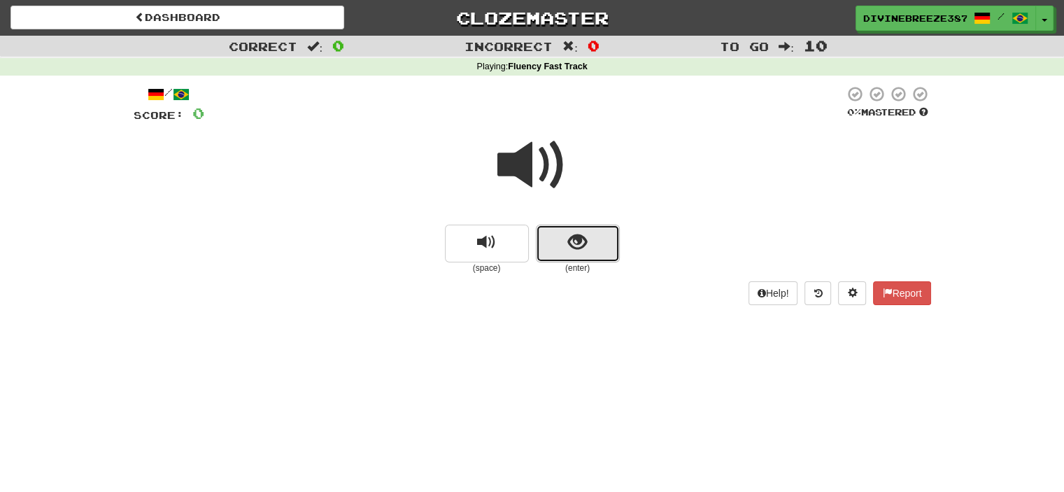
click at [565, 241] on button "show sentence" at bounding box center [578, 244] width 84 height 38
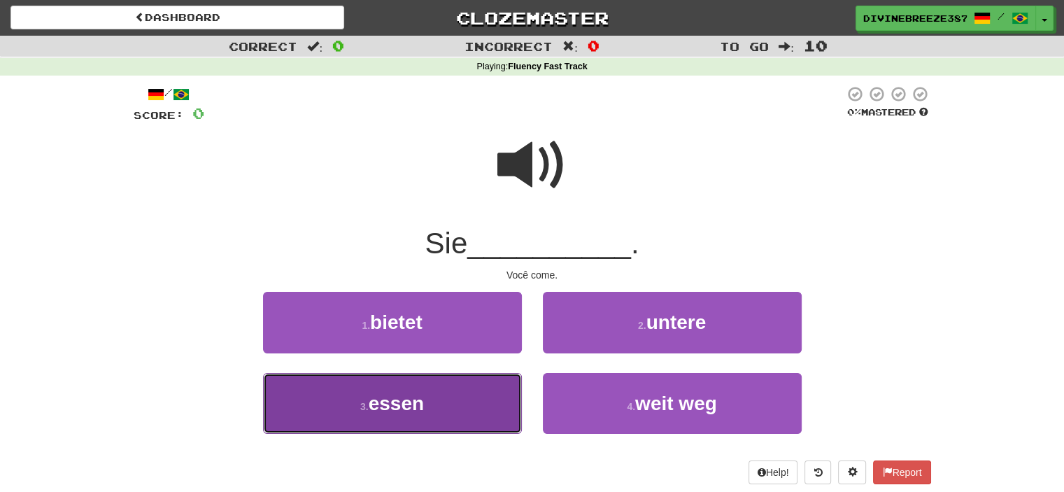
click at [428, 419] on button "3 . [GEOGRAPHIC_DATA]" at bounding box center [392, 403] width 259 height 61
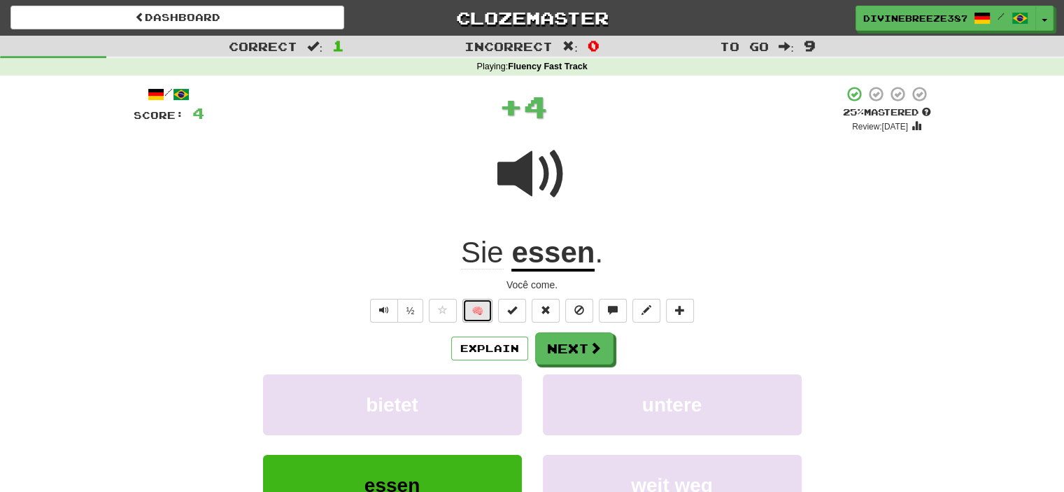
click at [487, 304] on button "🧠" at bounding box center [478, 311] width 30 height 24
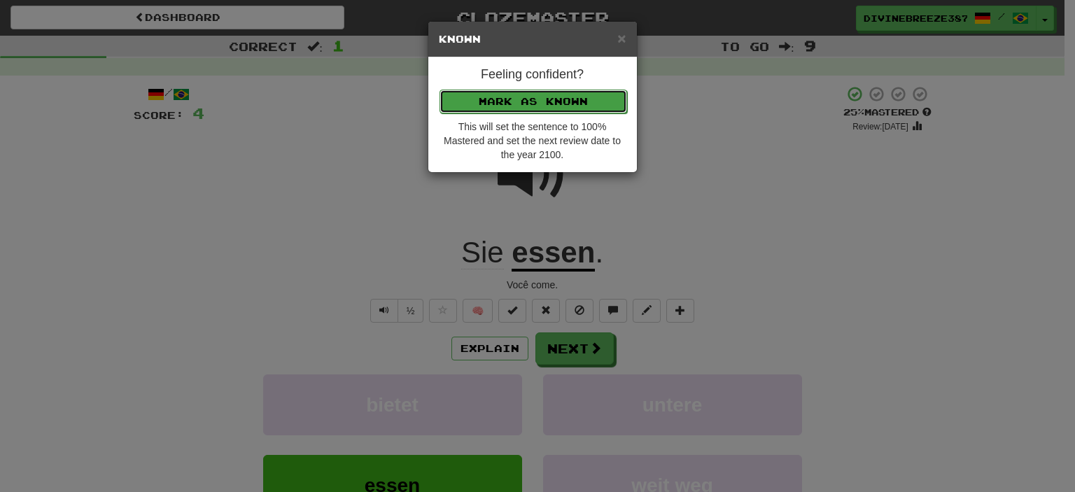
click at [549, 106] on button "Mark as Known" at bounding box center [533, 102] width 188 height 24
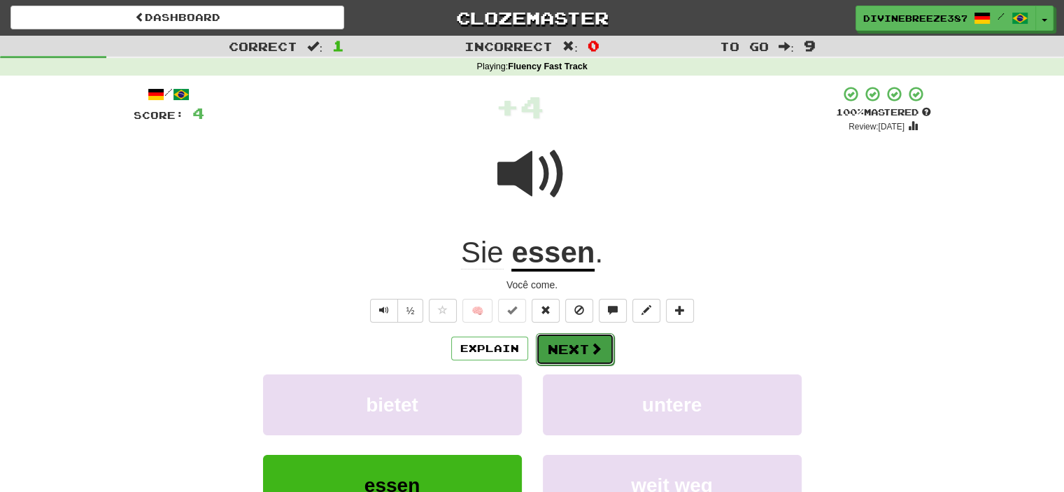
click at [582, 347] on button "Next" at bounding box center [575, 349] width 78 height 32
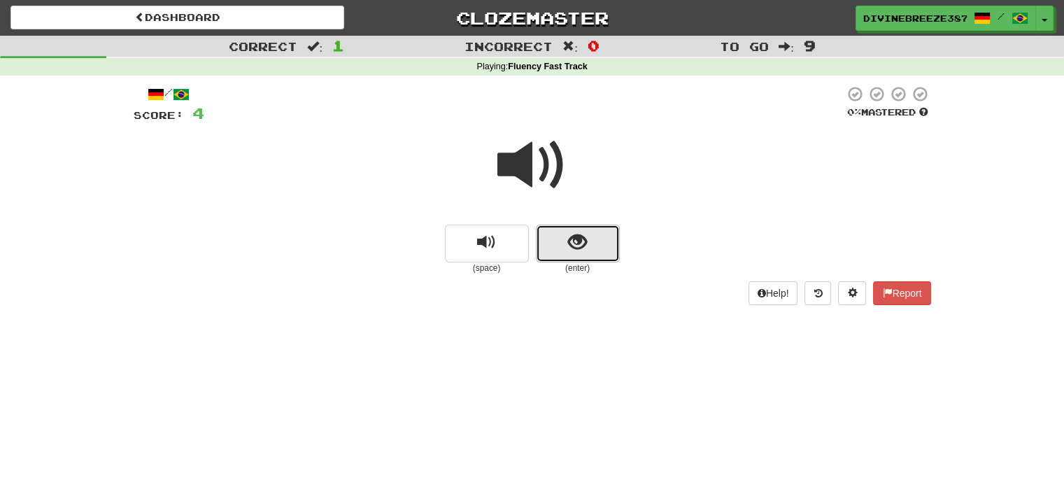
click at [580, 252] on span "show sentence" at bounding box center [577, 242] width 19 height 19
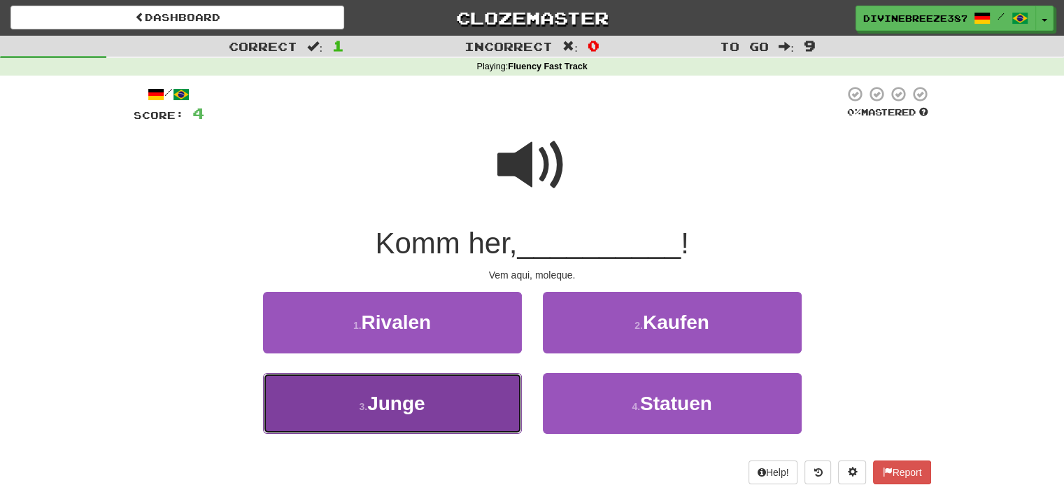
click at [446, 430] on button "3 . Junge" at bounding box center [392, 403] width 259 height 61
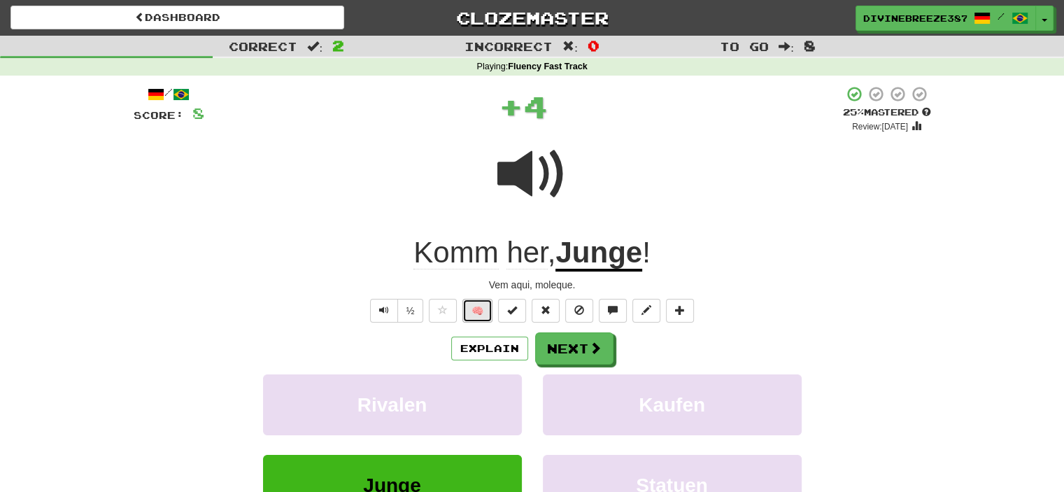
click at [479, 308] on button "🧠" at bounding box center [478, 311] width 30 height 24
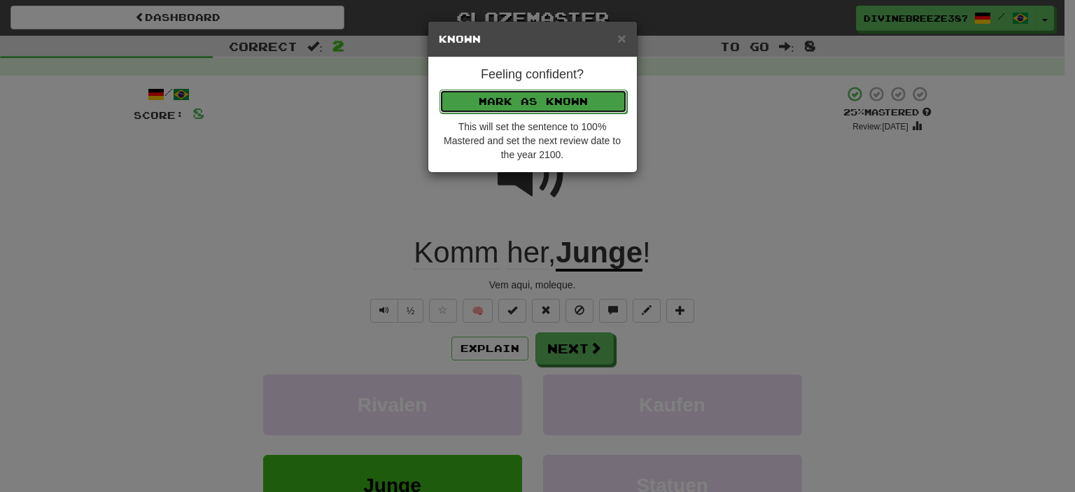
click at [549, 99] on button "Mark as Known" at bounding box center [533, 102] width 188 height 24
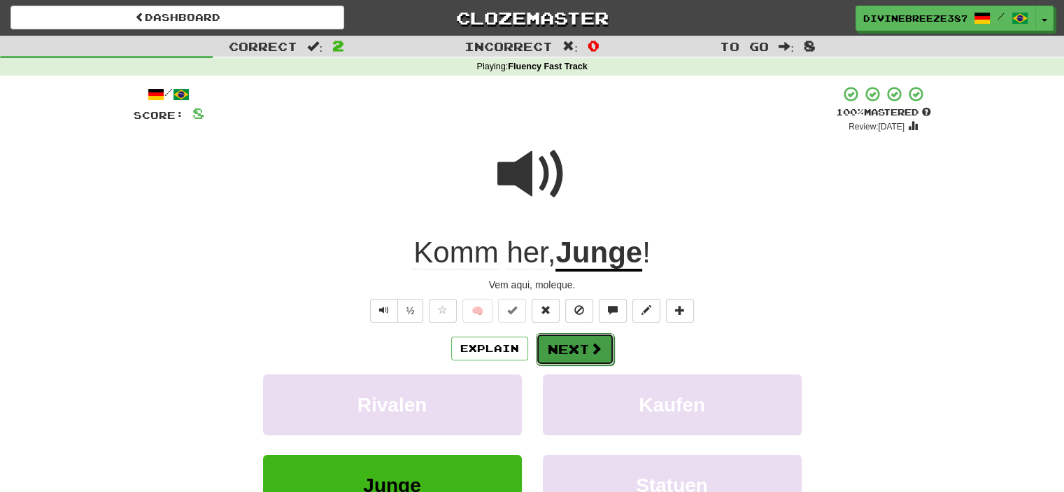
click at [584, 344] on button "Next" at bounding box center [575, 349] width 78 height 32
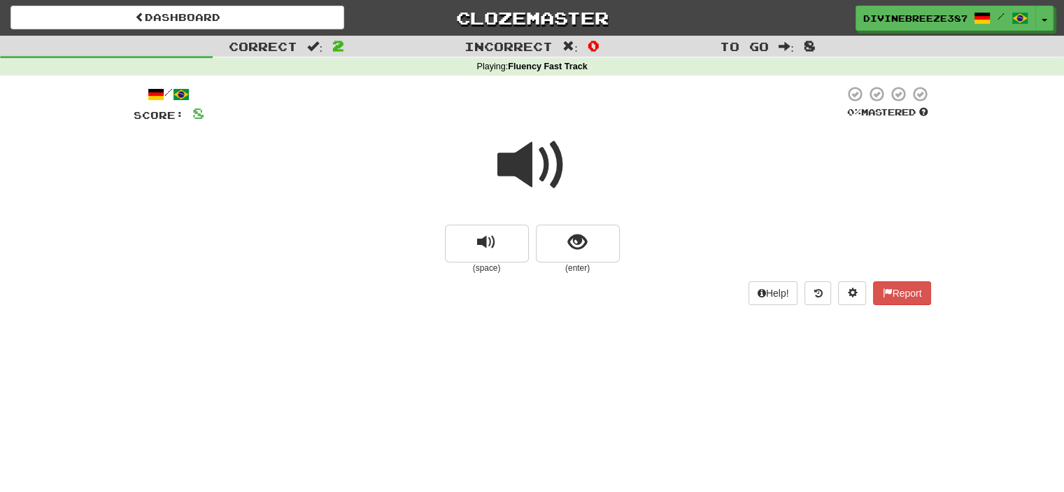
click at [532, 150] on span at bounding box center [533, 165] width 70 height 70
click at [575, 228] on button "show sentence" at bounding box center [578, 244] width 84 height 38
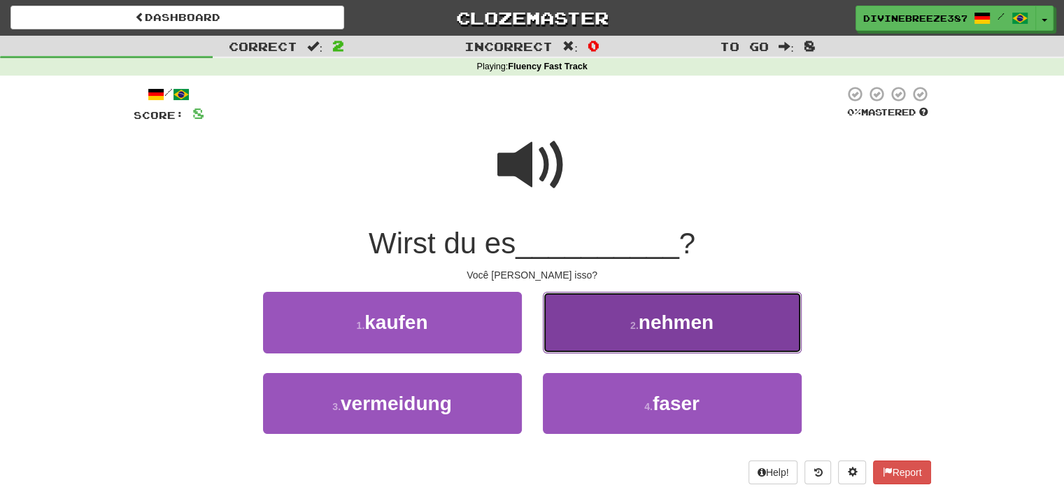
click at [620, 315] on button "2 . nehmen" at bounding box center [672, 322] width 259 height 61
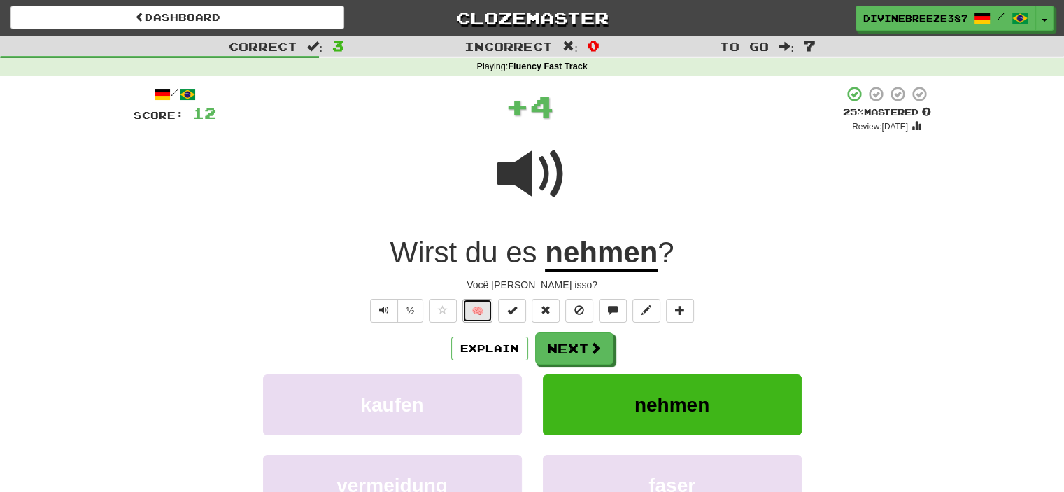
click at [484, 308] on button "🧠" at bounding box center [478, 311] width 30 height 24
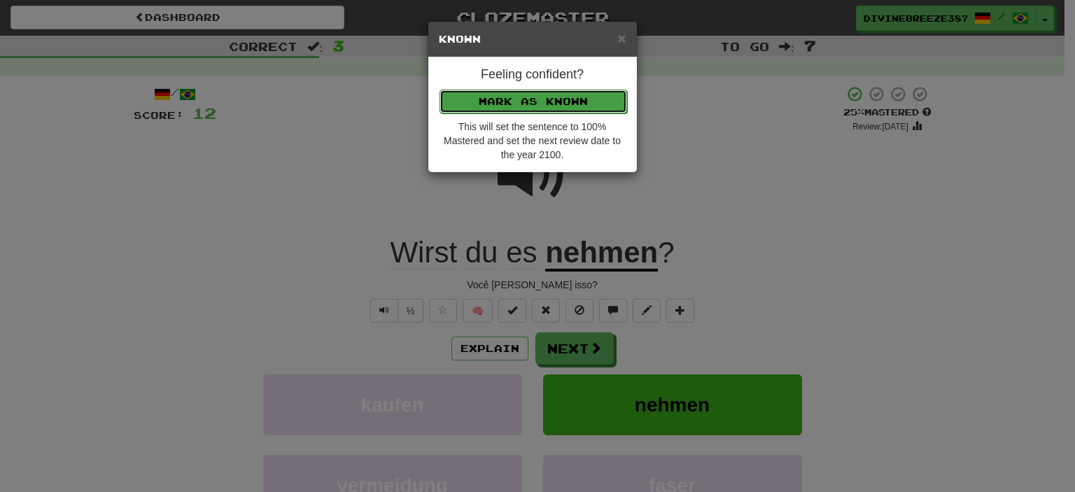
click at [567, 90] on button "Mark as Known" at bounding box center [533, 102] width 188 height 24
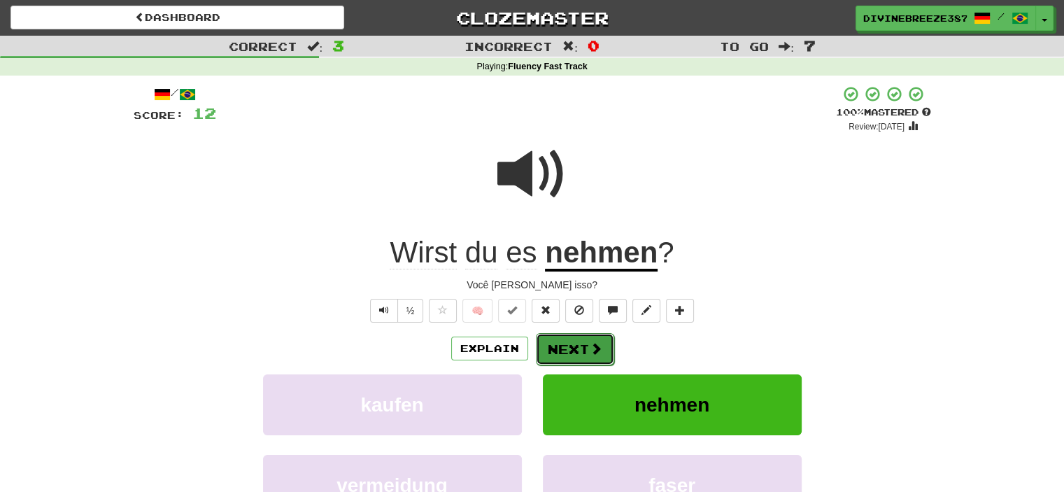
click at [590, 342] on span at bounding box center [596, 348] width 13 height 13
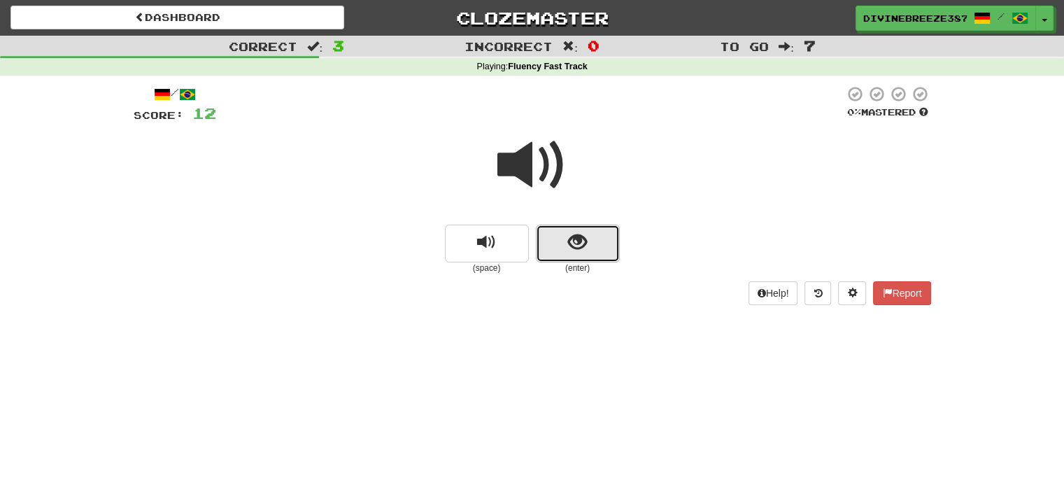
click at [591, 252] on button "show sentence" at bounding box center [578, 244] width 84 height 38
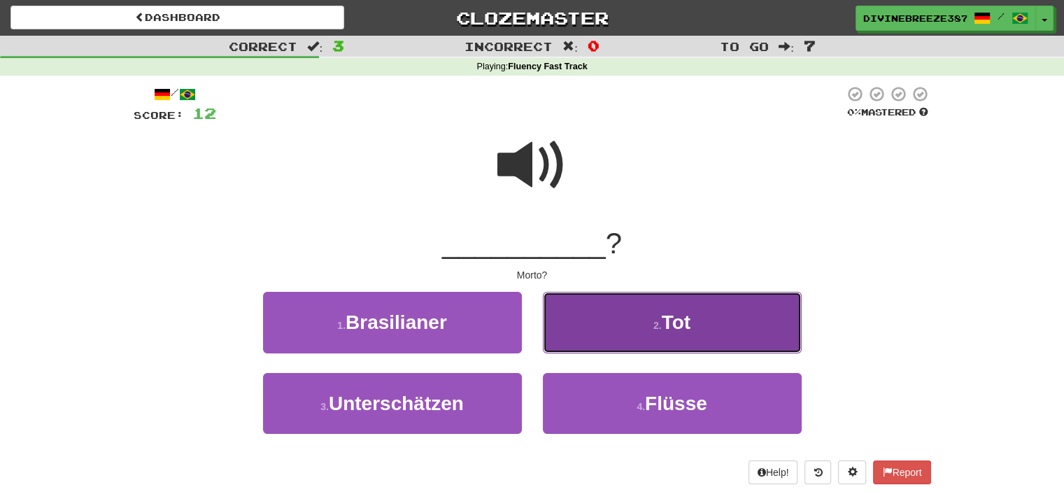
click at [612, 319] on button "2 . Tot" at bounding box center [672, 322] width 259 height 61
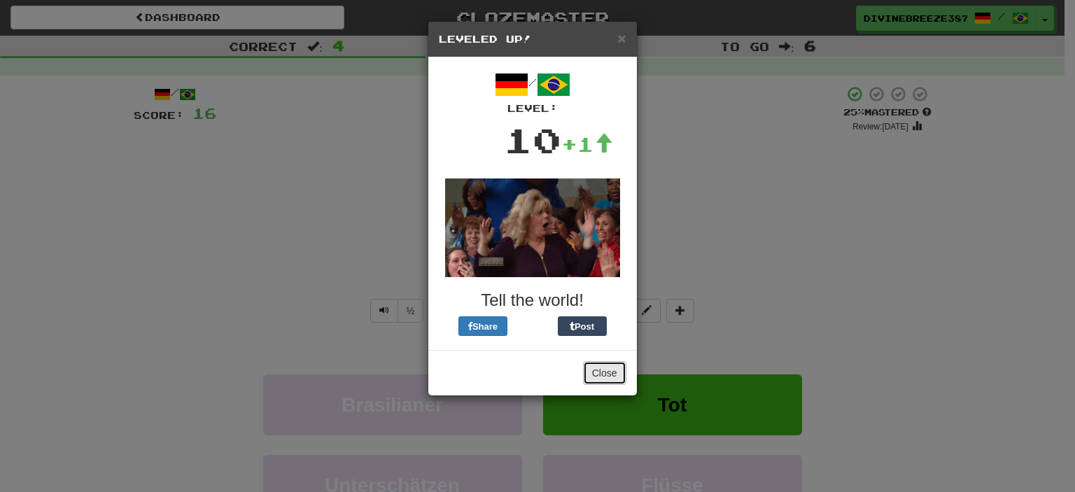
click at [610, 373] on button "Close" at bounding box center [604, 373] width 43 height 24
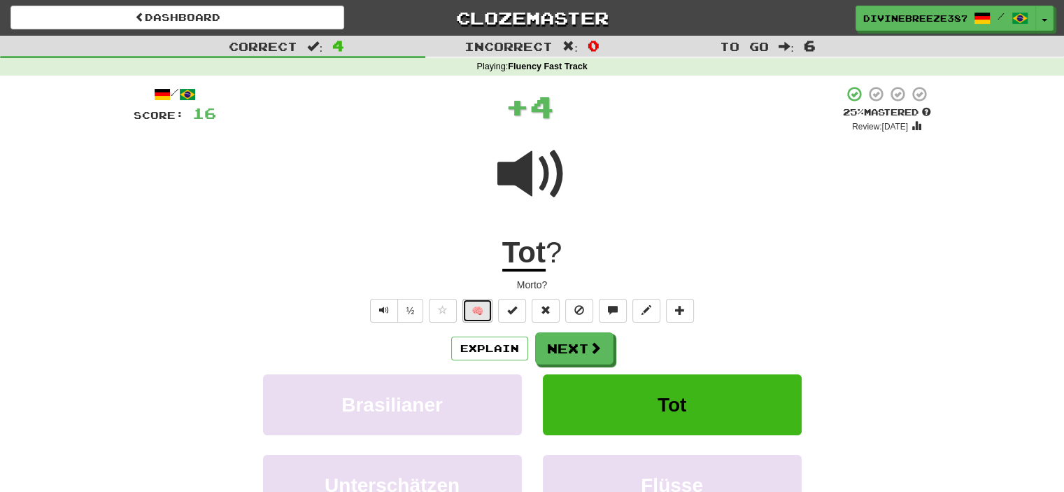
click at [478, 311] on button "🧠" at bounding box center [478, 311] width 30 height 24
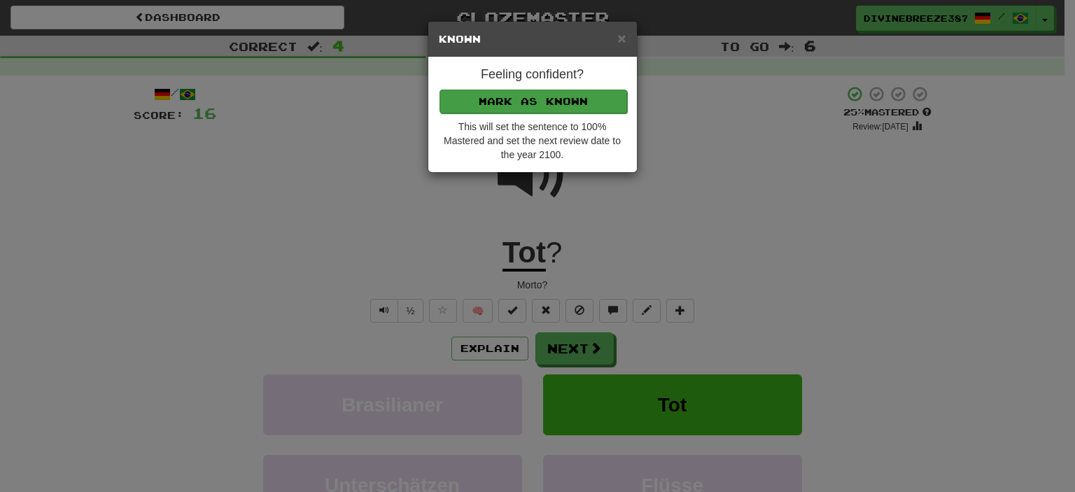
drag, startPoint x: 568, startPoint y: 87, endPoint x: 521, endPoint y: 103, distance: 48.9
click at [521, 103] on div "Feeling confident? Mark as Known This will set the sentence to 100% Mastered an…" at bounding box center [532, 114] width 209 height 115
click at [521, 103] on button "Mark as Known" at bounding box center [533, 102] width 188 height 24
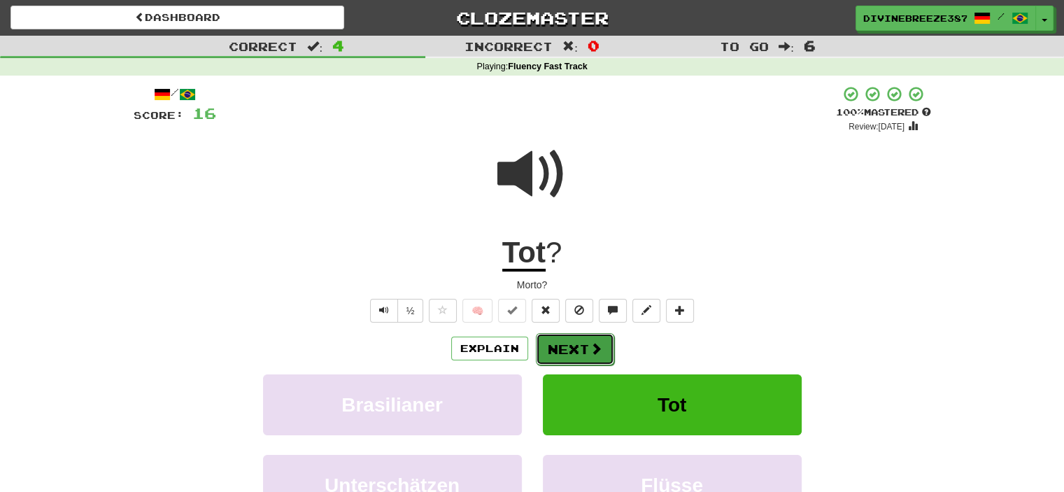
click at [592, 348] on span at bounding box center [596, 348] width 13 height 13
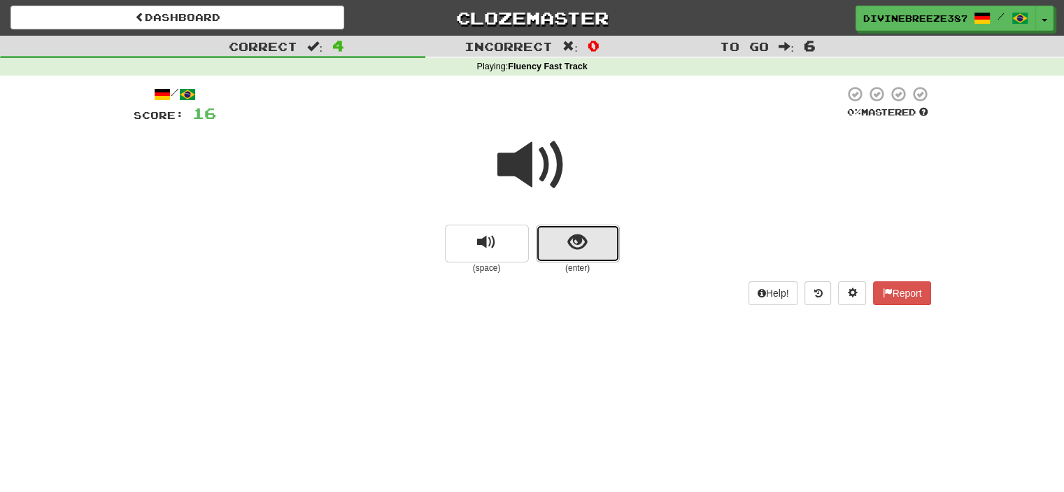
click at [610, 240] on button "show sentence" at bounding box center [578, 244] width 84 height 38
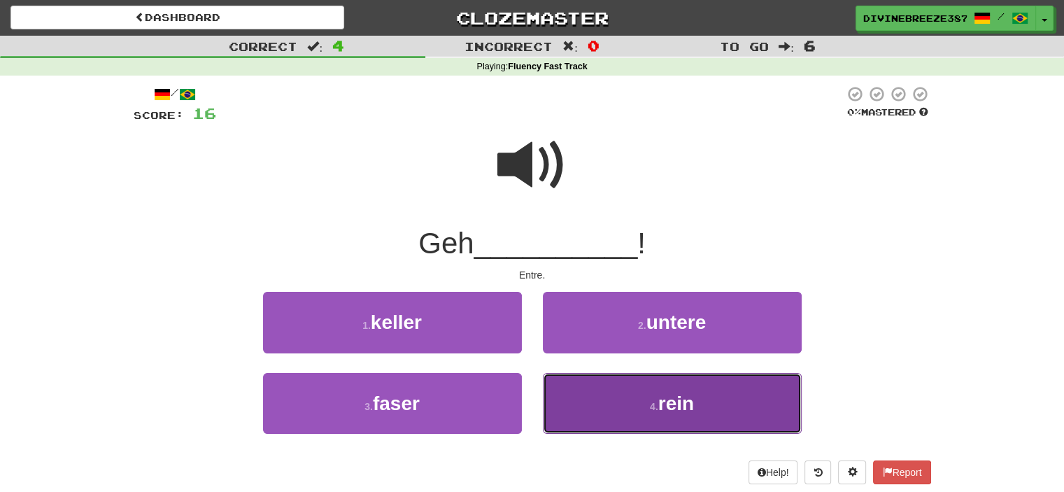
click at [633, 397] on button "4 . rein" at bounding box center [672, 403] width 259 height 61
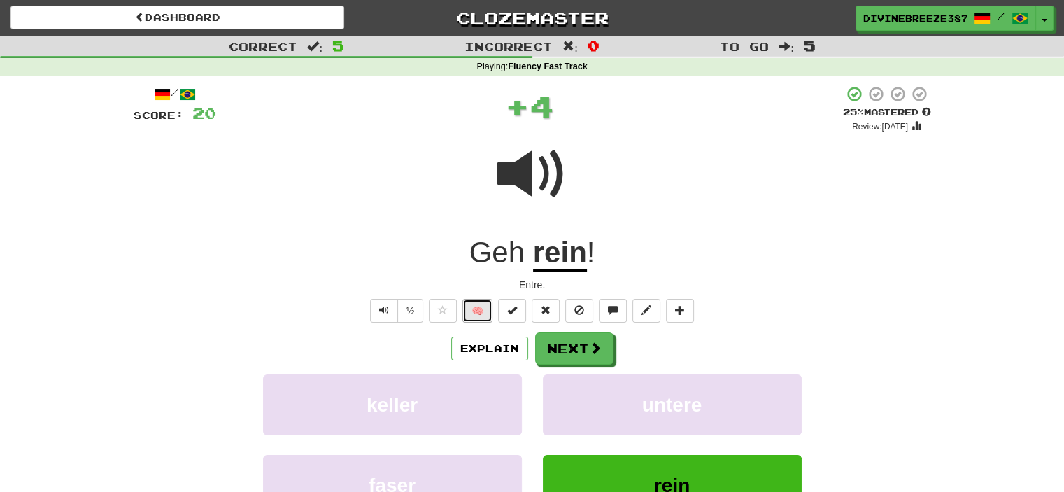
click at [481, 316] on button "🧠" at bounding box center [478, 311] width 30 height 24
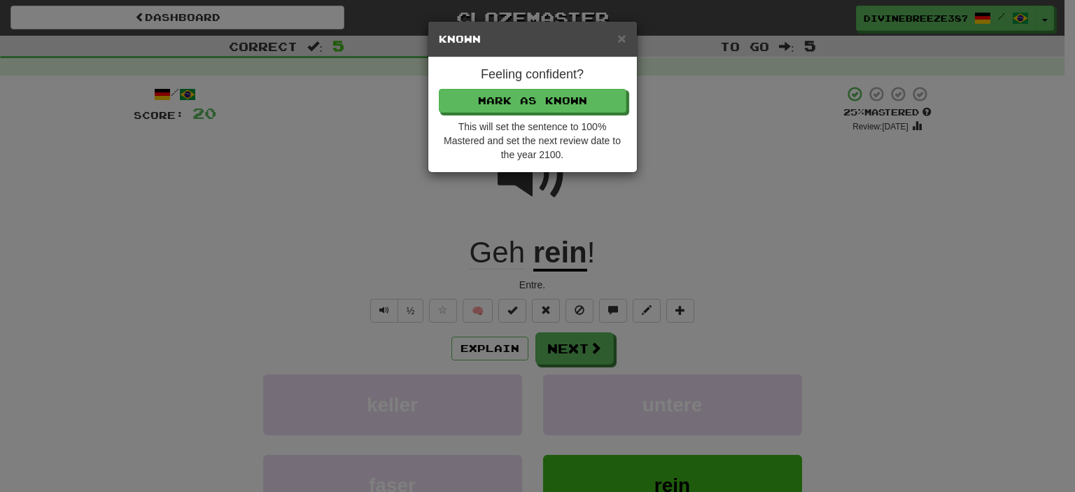
click at [616, 349] on div "× Known Feeling confident? Mark as Known This will set the sentence to 100% Mas…" at bounding box center [537, 246] width 1075 height 492
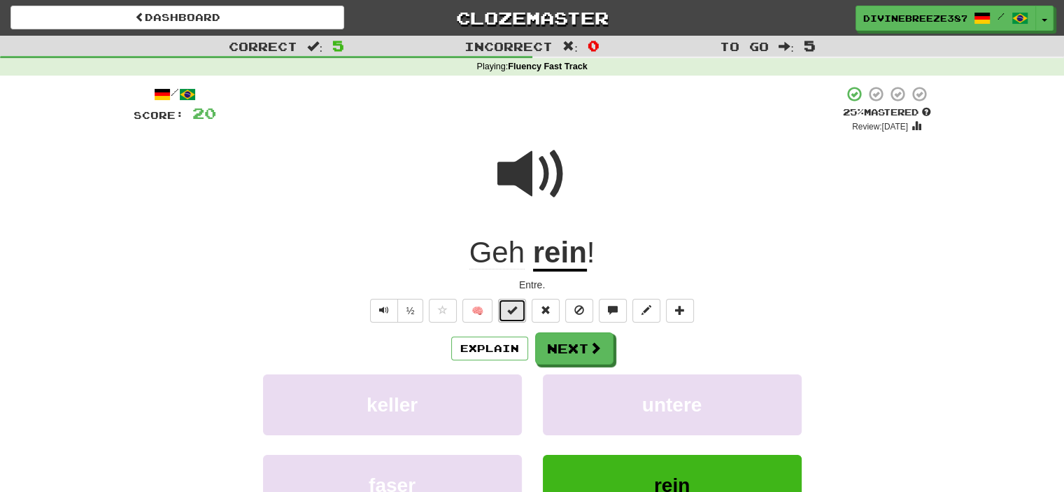
click at [513, 302] on button at bounding box center [512, 311] width 28 height 24
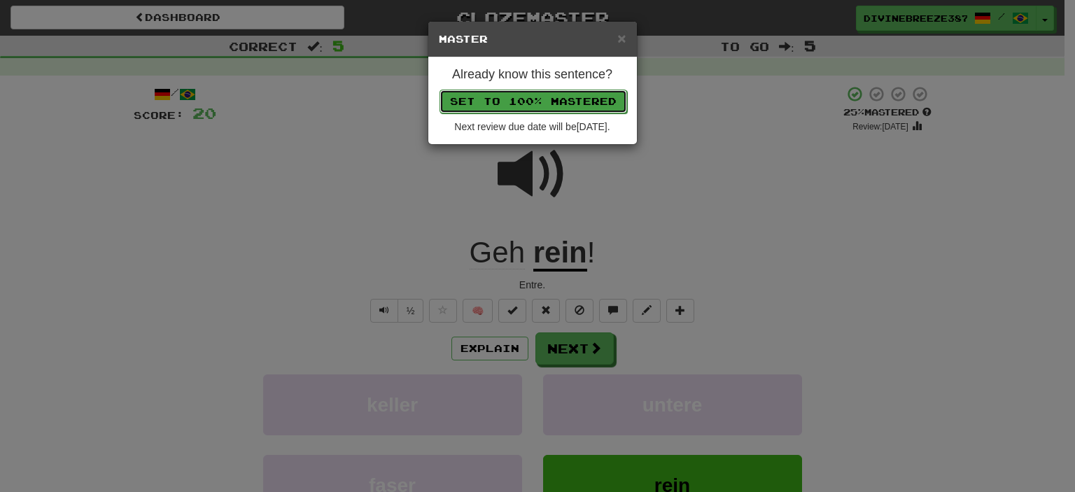
click at [554, 90] on button "Set to 100% Mastered" at bounding box center [533, 102] width 188 height 24
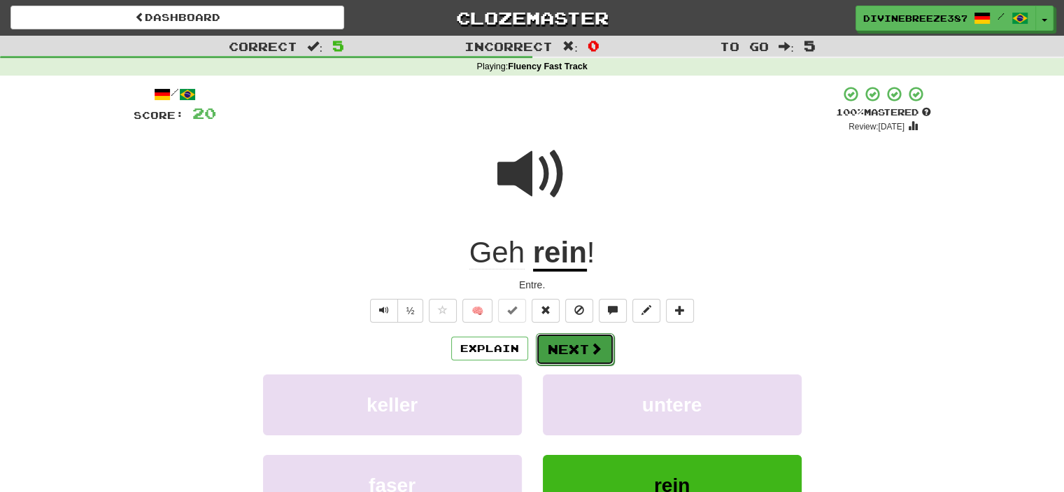
click at [585, 335] on button "Next" at bounding box center [575, 349] width 78 height 32
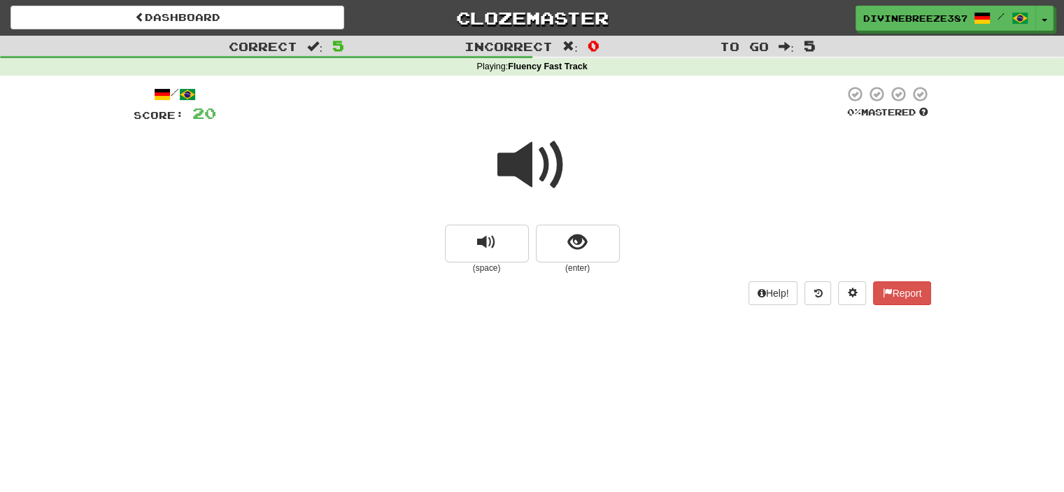
click at [507, 156] on span at bounding box center [533, 165] width 70 height 70
click at [591, 234] on button "show sentence" at bounding box center [578, 244] width 84 height 38
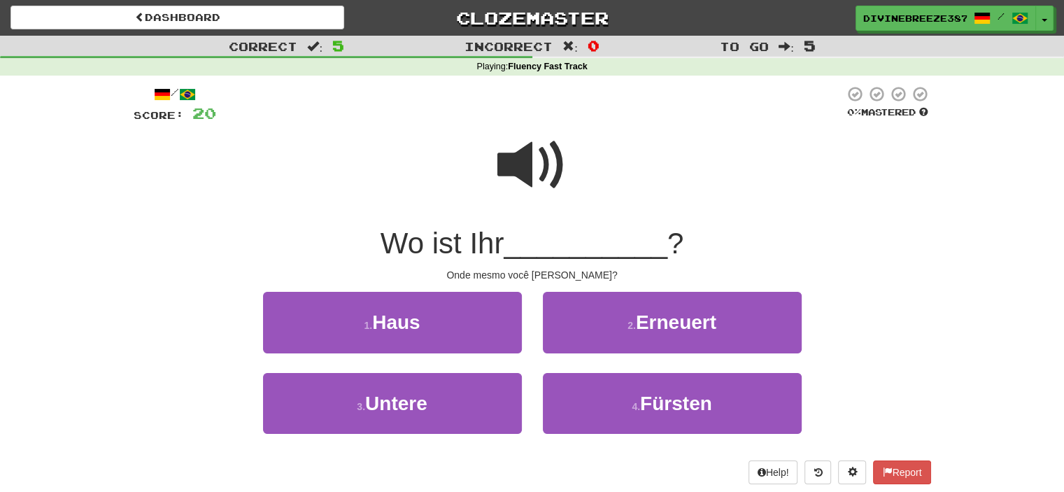
click at [423, 290] on div "/ Score: 20 0 % Mastered Wo ist Ihr __________ ? Onde mesmo você mora? 1 . Haus…" at bounding box center [533, 284] width 798 height 399
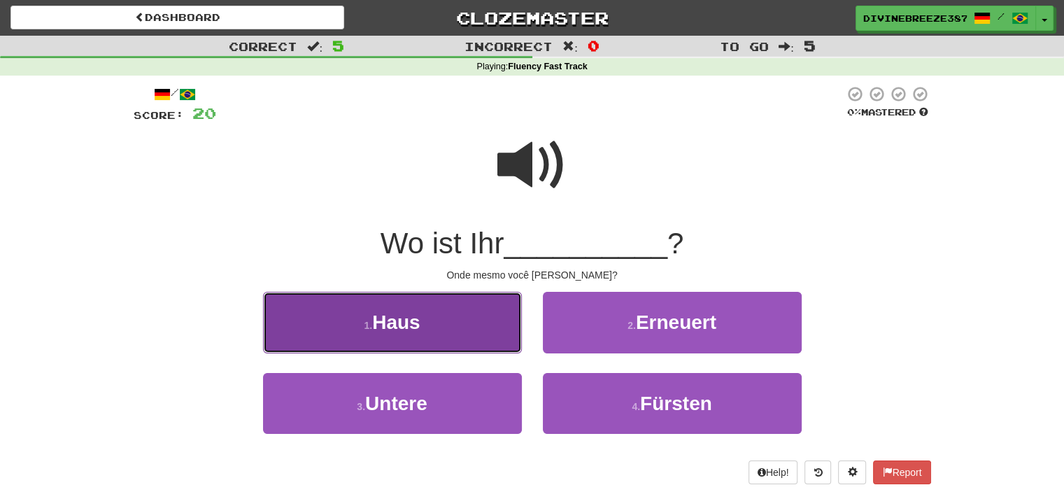
click at [411, 311] on span "Haus" at bounding box center [396, 322] width 48 height 22
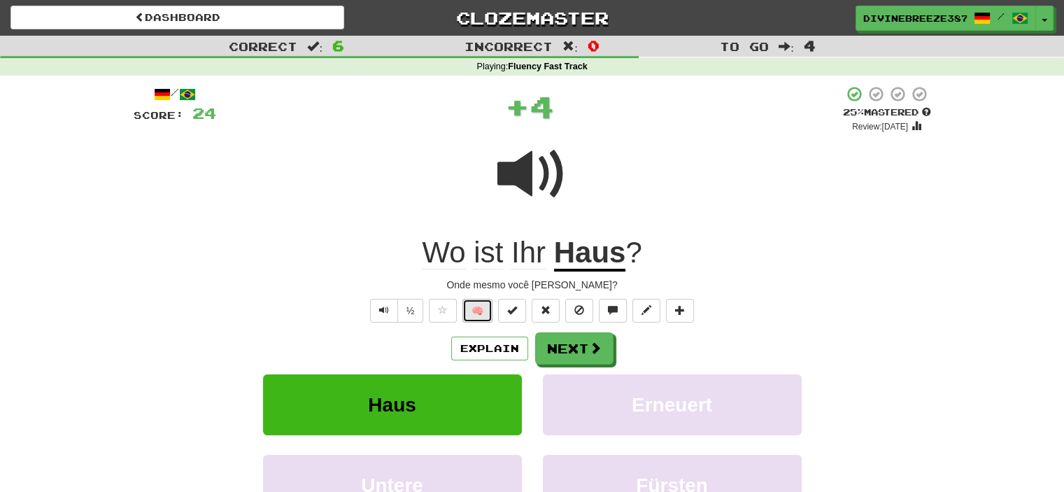
click at [475, 305] on button "🧠" at bounding box center [478, 311] width 30 height 24
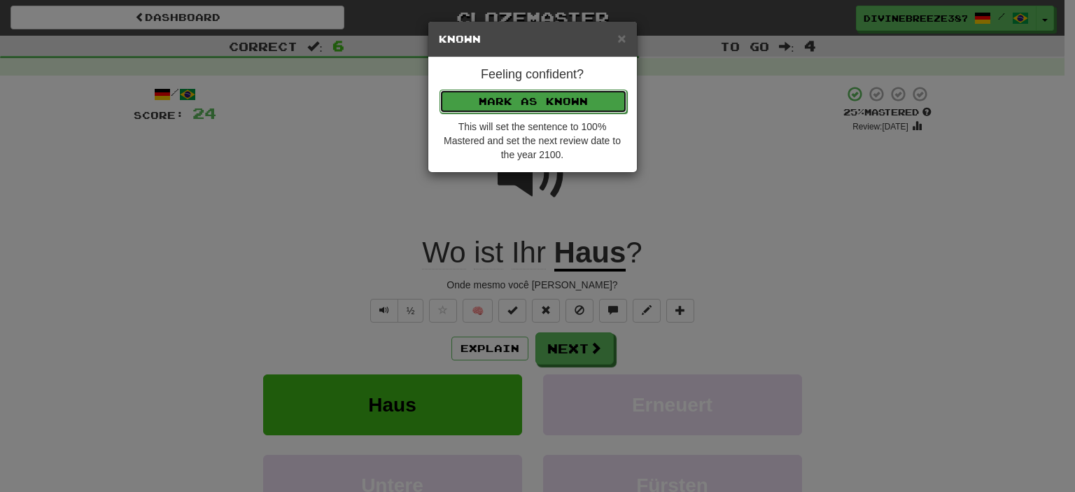
click at [545, 99] on button "Mark as Known" at bounding box center [533, 102] width 188 height 24
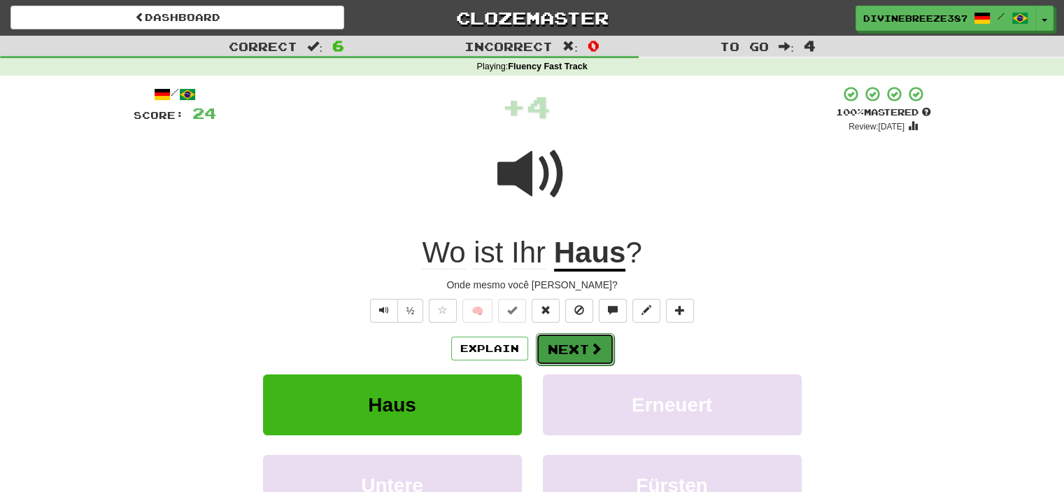
click at [590, 346] on span at bounding box center [596, 348] width 13 height 13
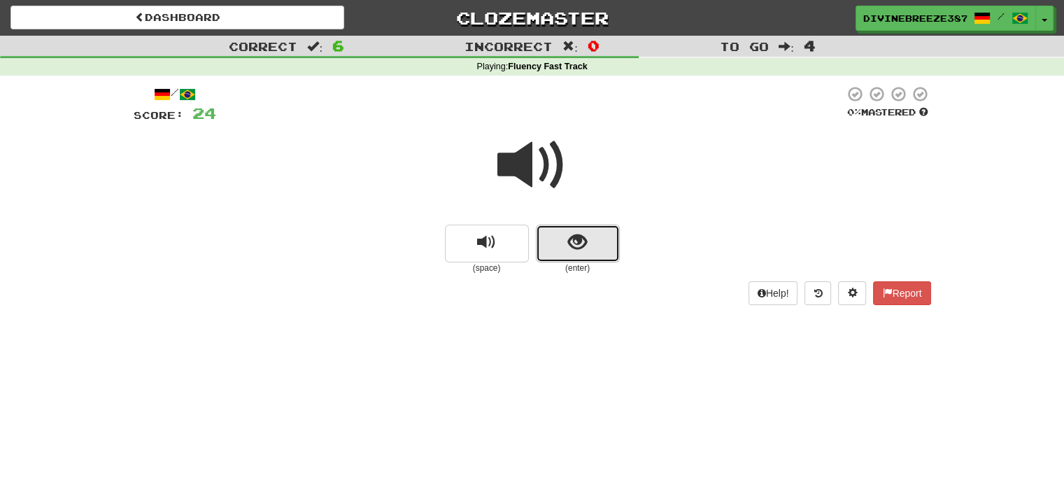
click at [580, 227] on button "show sentence" at bounding box center [578, 244] width 84 height 38
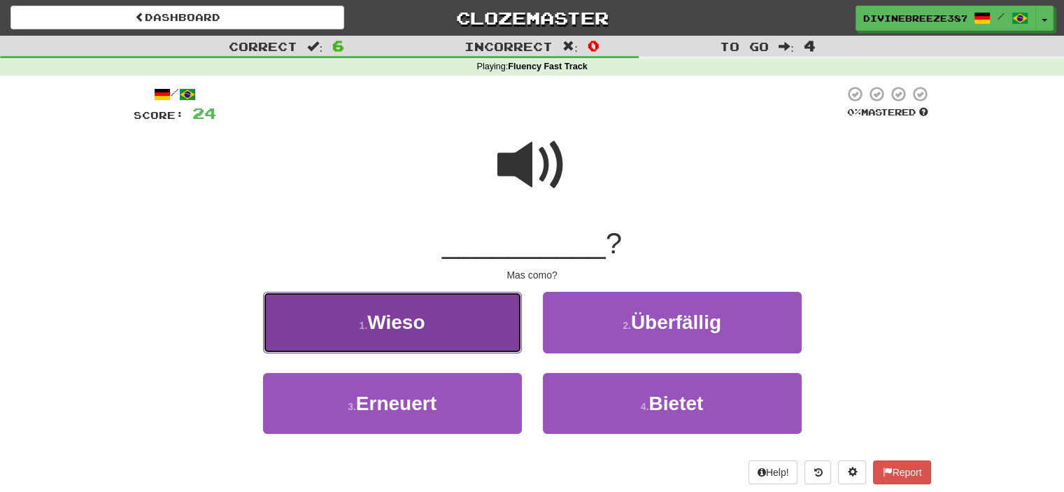
click at [444, 329] on button "1 . Wieso" at bounding box center [392, 322] width 259 height 61
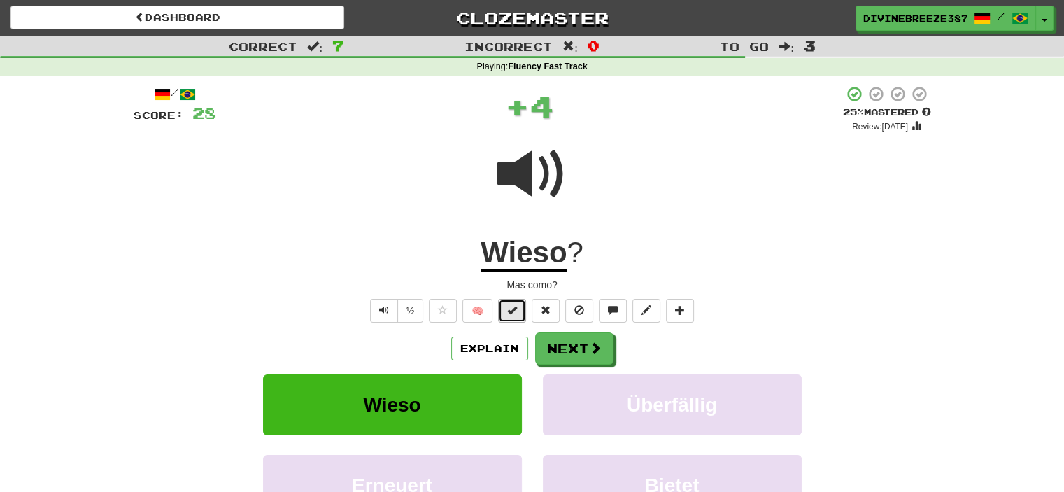
click at [503, 314] on button at bounding box center [512, 311] width 28 height 24
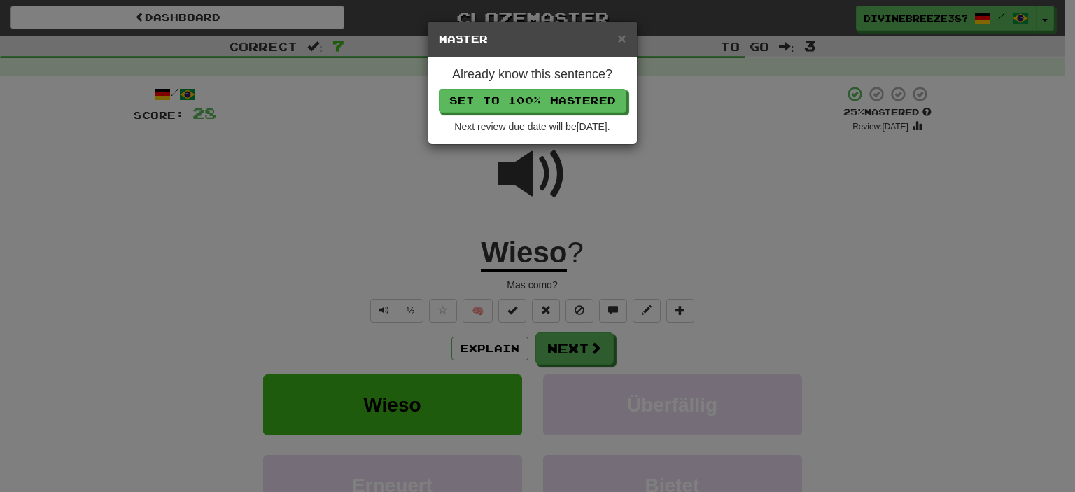
click at [582, 115] on div "Already know this sentence? Set to 100% Mastered Next review due date will be 2…" at bounding box center [532, 100] width 209 height 87
click at [565, 97] on button "Set to 100% Mastered" at bounding box center [533, 102] width 188 height 24
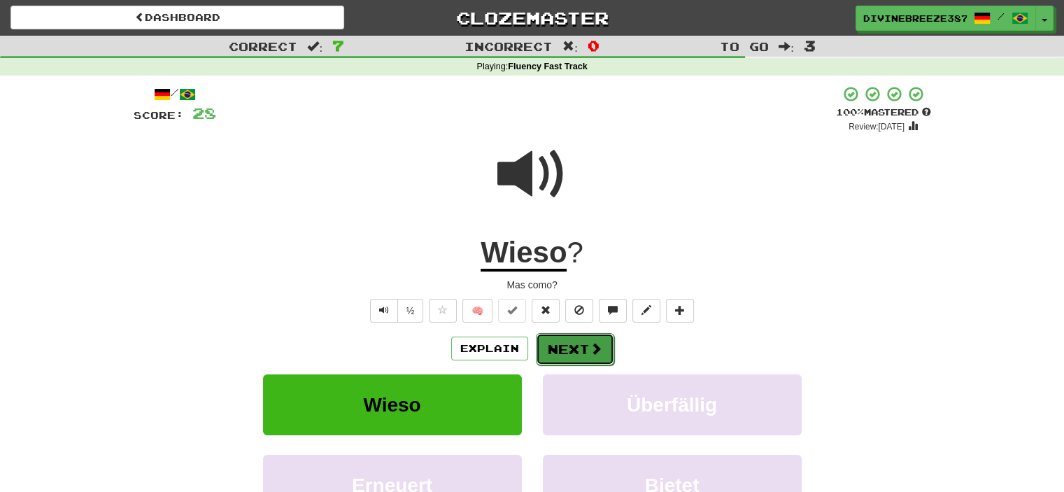
click at [601, 337] on button "Next" at bounding box center [575, 349] width 78 height 32
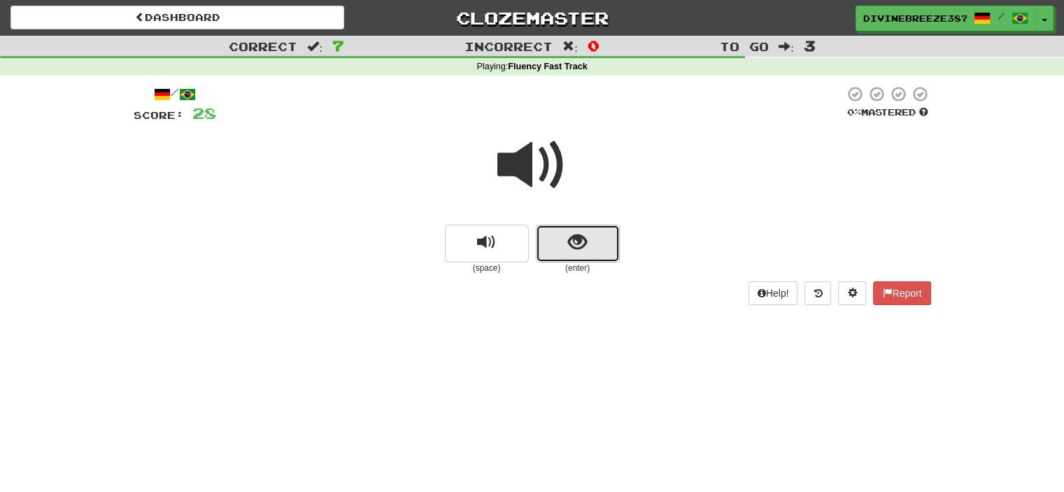
click at [585, 254] on button "show sentence" at bounding box center [578, 244] width 84 height 38
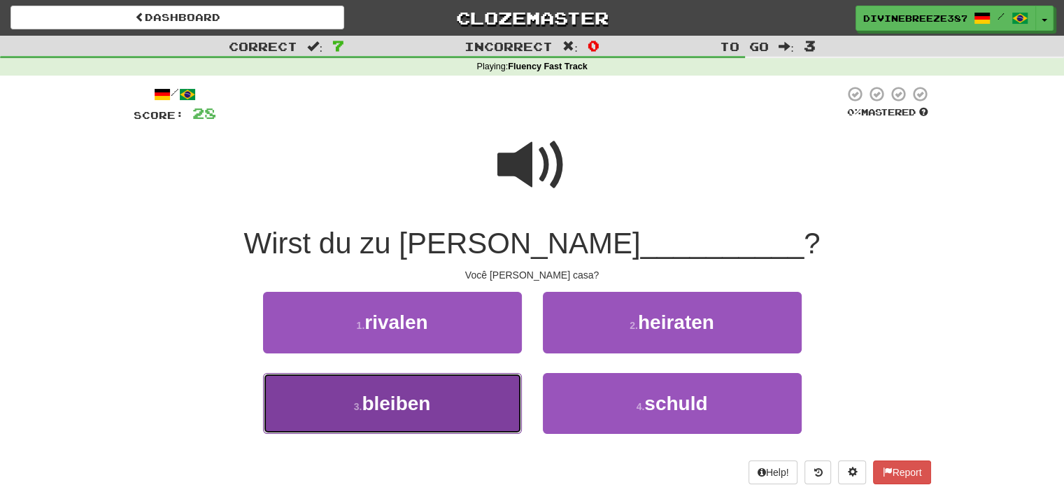
click at [452, 411] on button "3 . bleiben" at bounding box center [392, 403] width 259 height 61
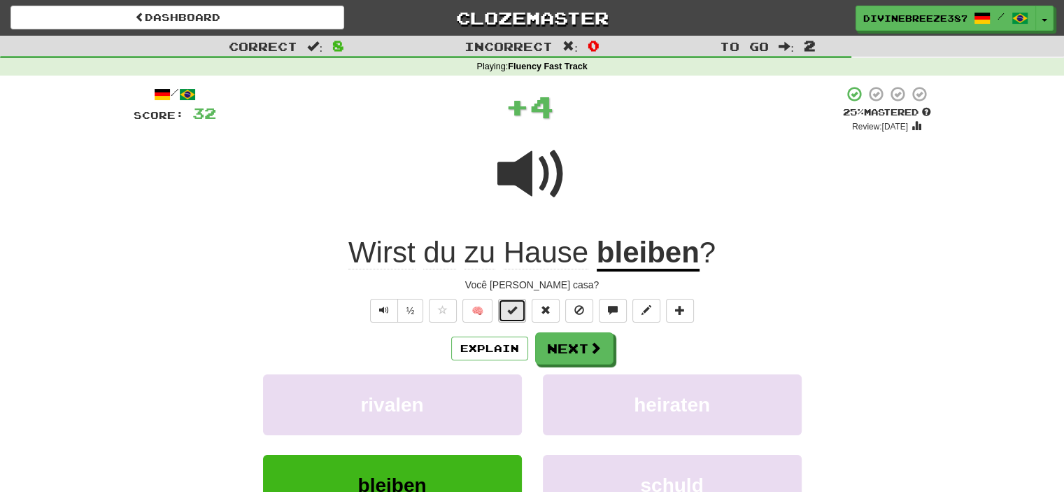
click at [509, 316] on button at bounding box center [512, 311] width 28 height 24
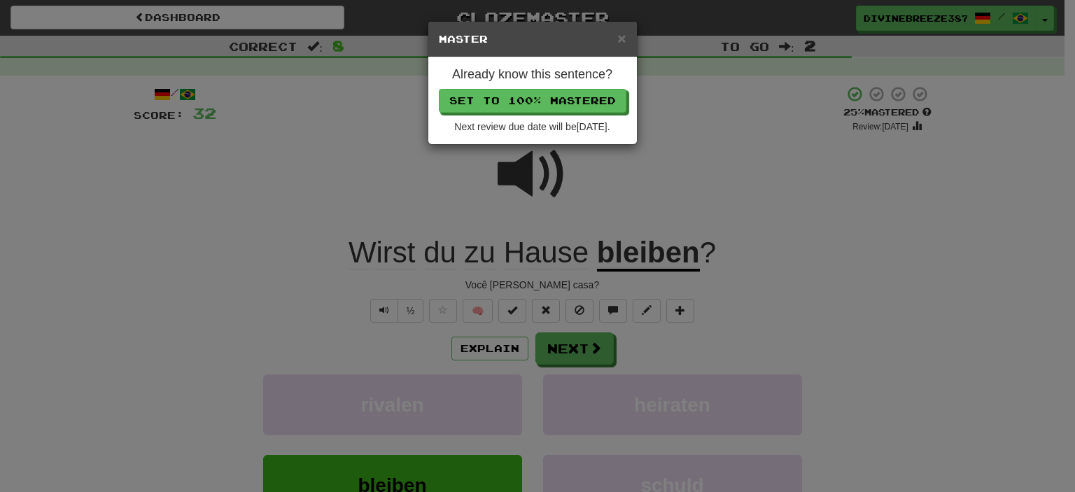
click at [611, 38] on h5 "Master" at bounding box center [533, 39] width 188 height 14
click at [620, 37] on span "×" at bounding box center [621, 38] width 8 height 16
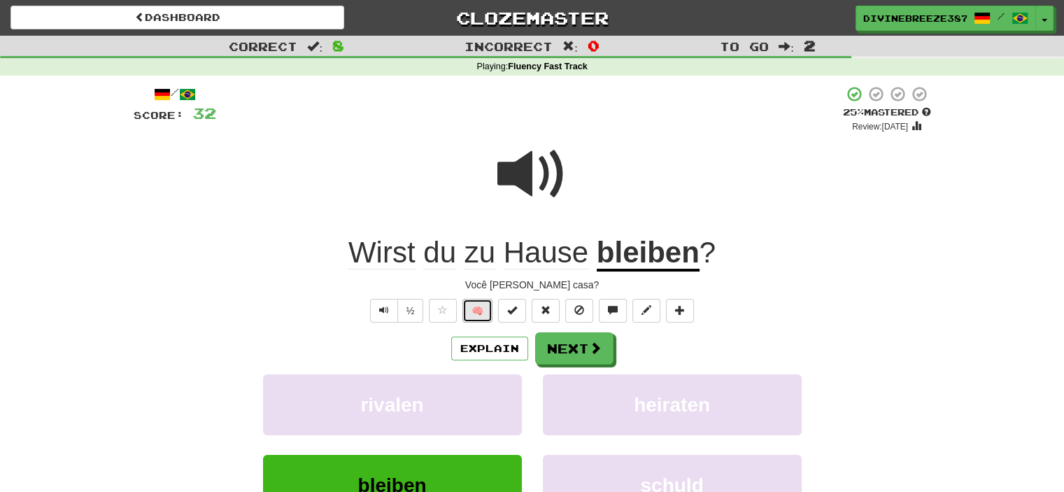
click at [481, 305] on button "🧠" at bounding box center [478, 311] width 30 height 24
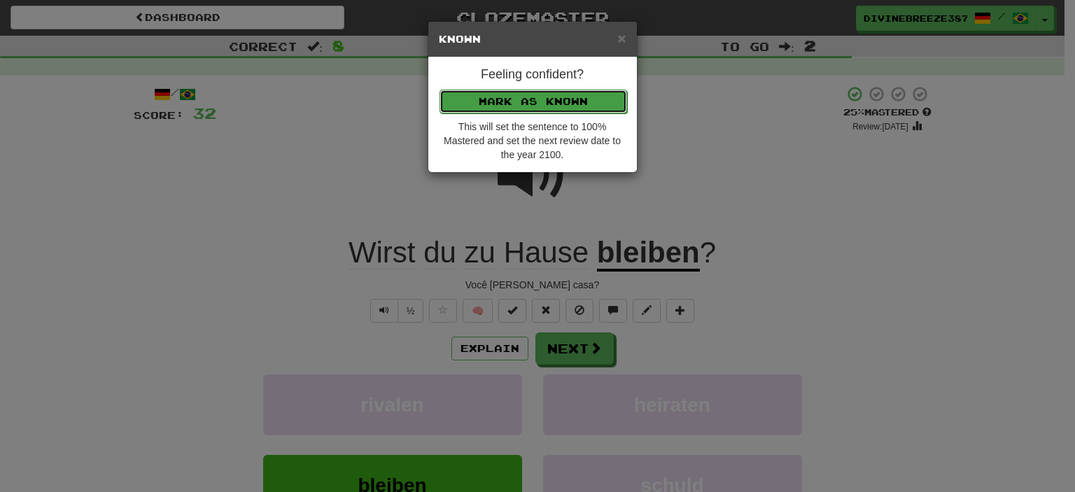
click at [544, 93] on button "Mark as Known" at bounding box center [533, 102] width 188 height 24
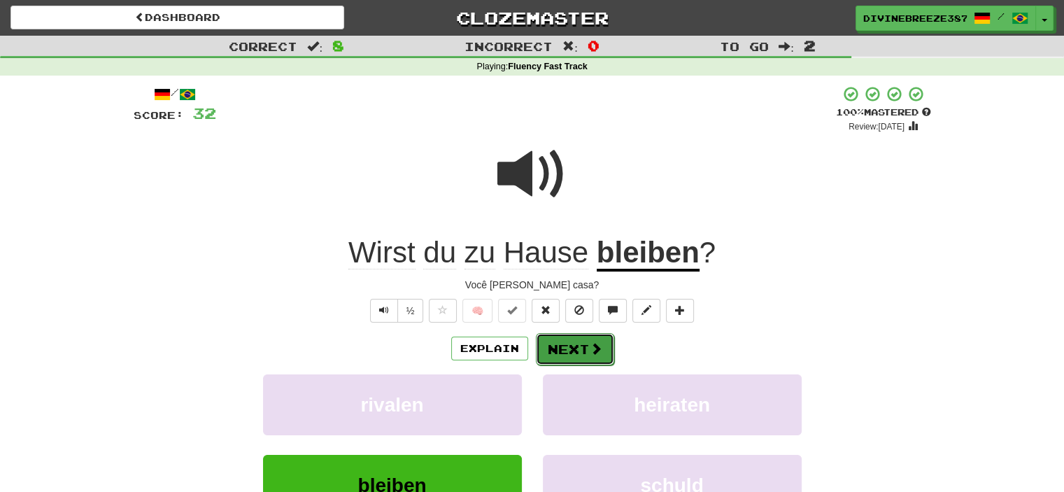
click at [598, 342] on span at bounding box center [596, 348] width 13 height 13
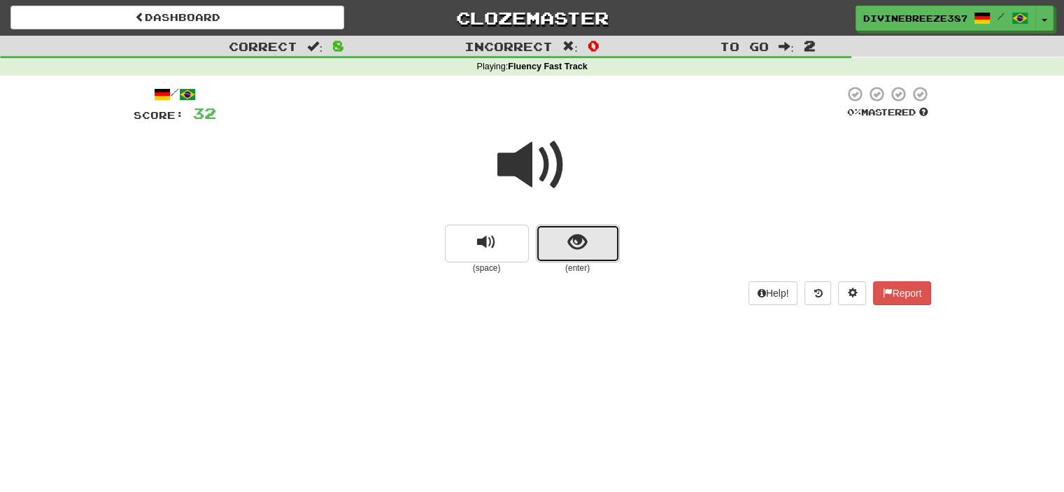
click at [579, 254] on button "show sentence" at bounding box center [578, 244] width 84 height 38
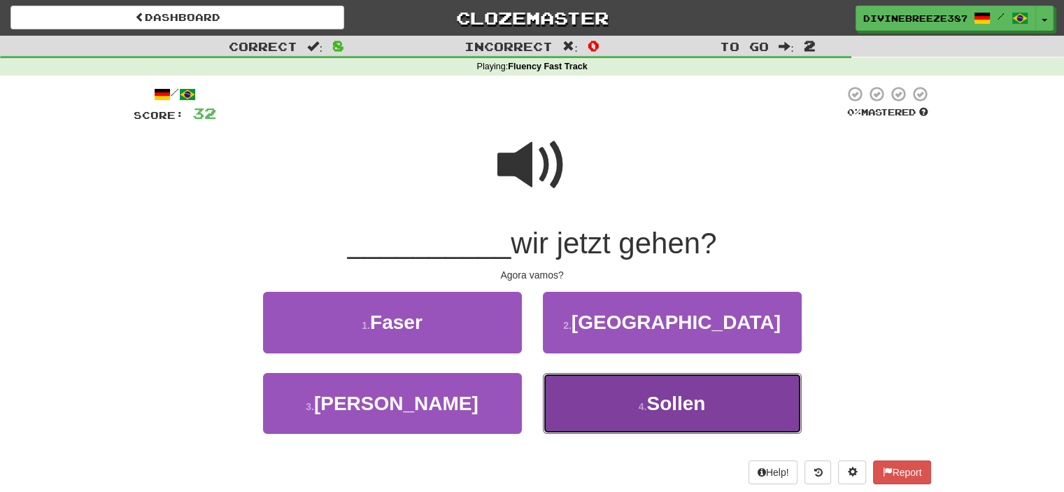
click at [598, 418] on button "4 . Sollen" at bounding box center [672, 403] width 259 height 61
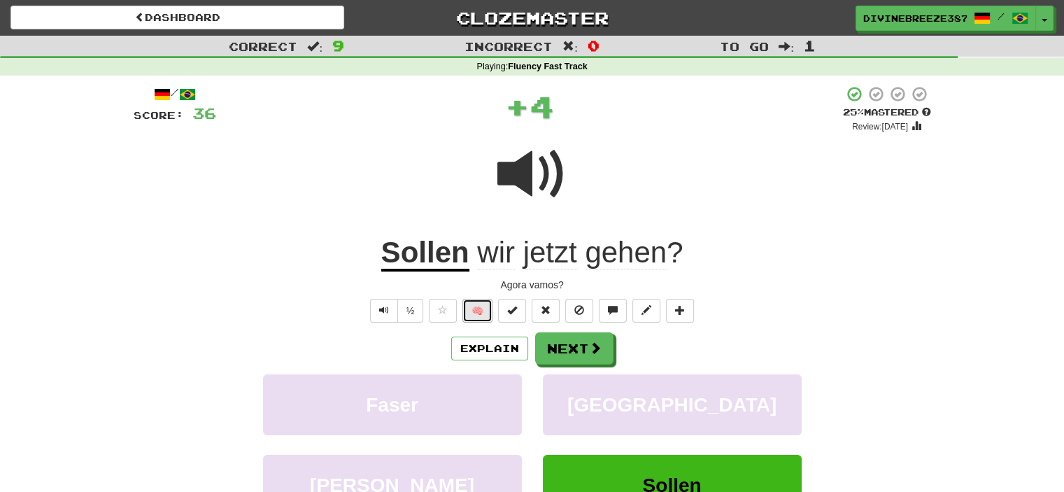
click at [475, 310] on button "🧠" at bounding box center [478, 311] width 30 height 24
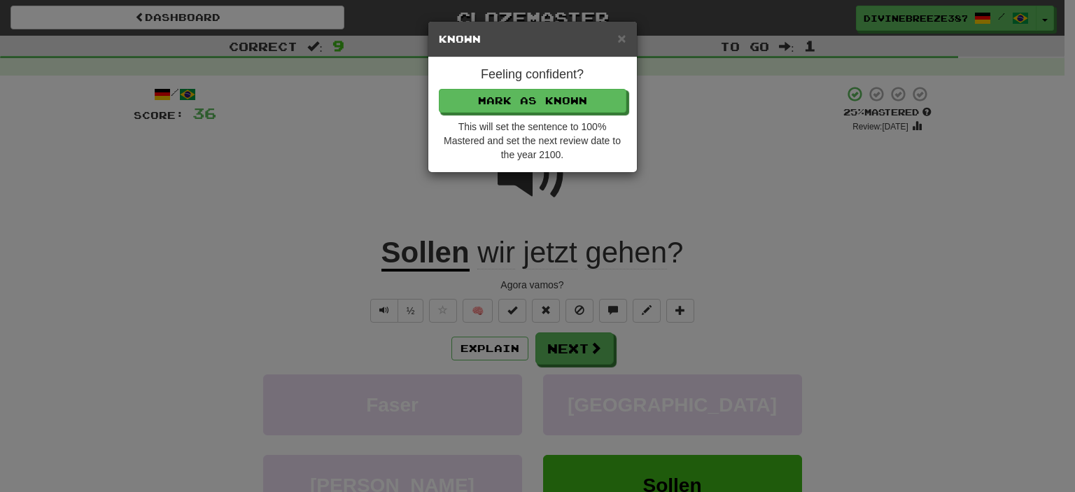
click at [628, 38] on div "× Known" at bounding box center [532, 40] width 209 height 36
click at [618, 34] on span "×" at bounding box center [621, 38] width 8 height 16
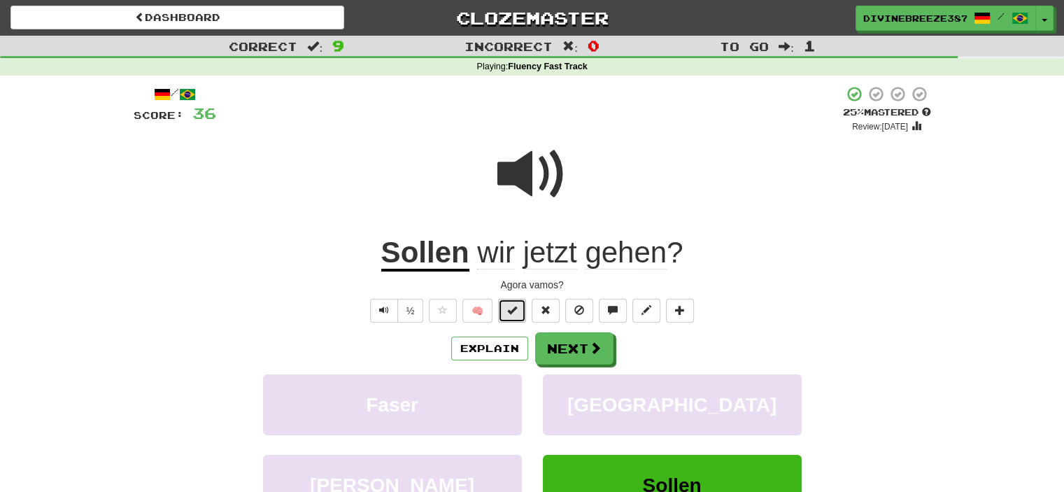
click at [508, 313] on span at bounding box center [512, 310] width 10 height 10
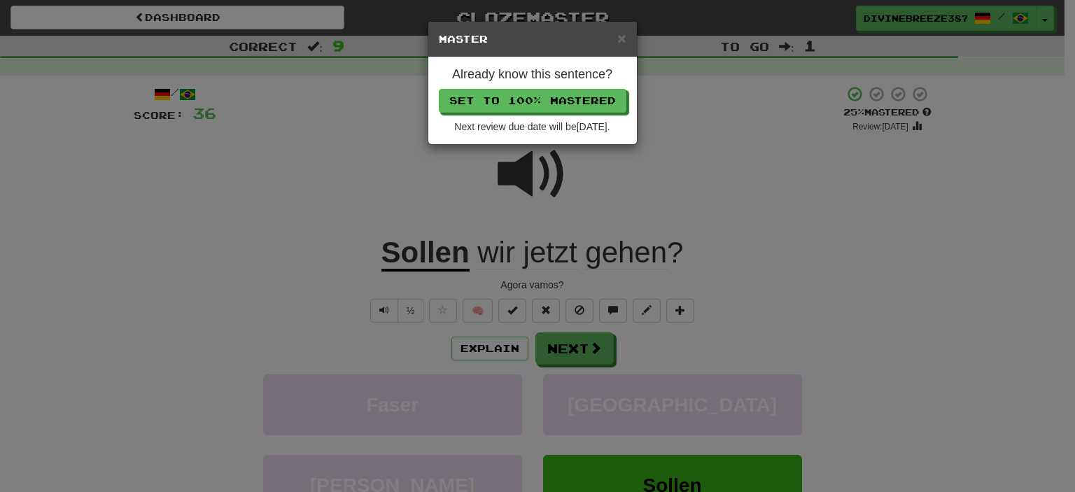
click at [747, 190] on div "× Master Already know this sentence? Set to 100% Mastered Next review due date …" at bounding box center [537, 246] width 1075 height 492
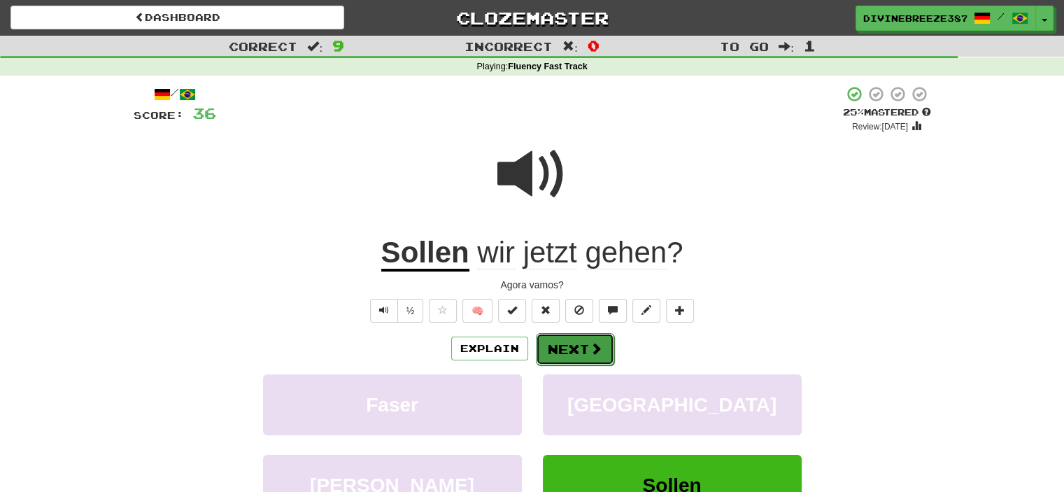
click at [585, 357] on button "Next" at bounding box center [575, 349] width 78 height 32
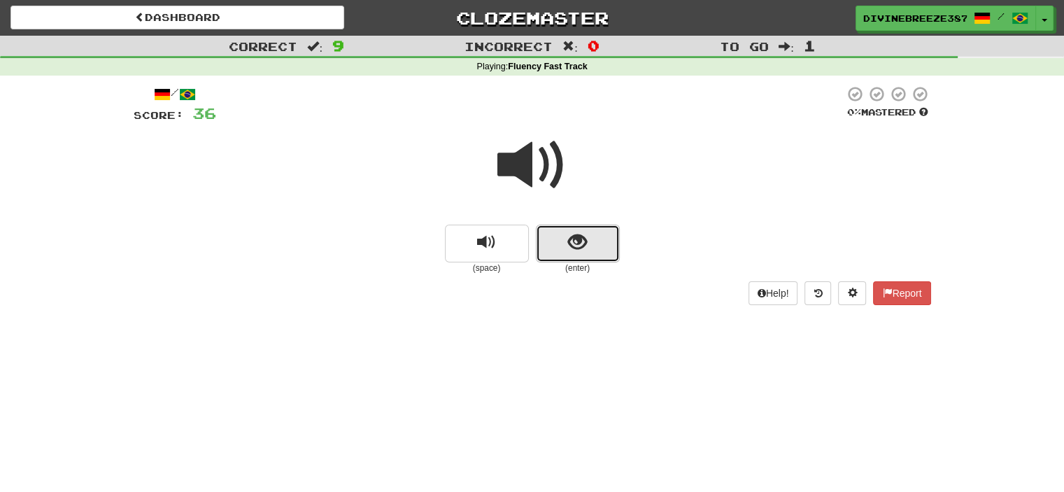
click at [593, 255] on button "show sentence" at bounding box center [578, 244] width 84 height 38
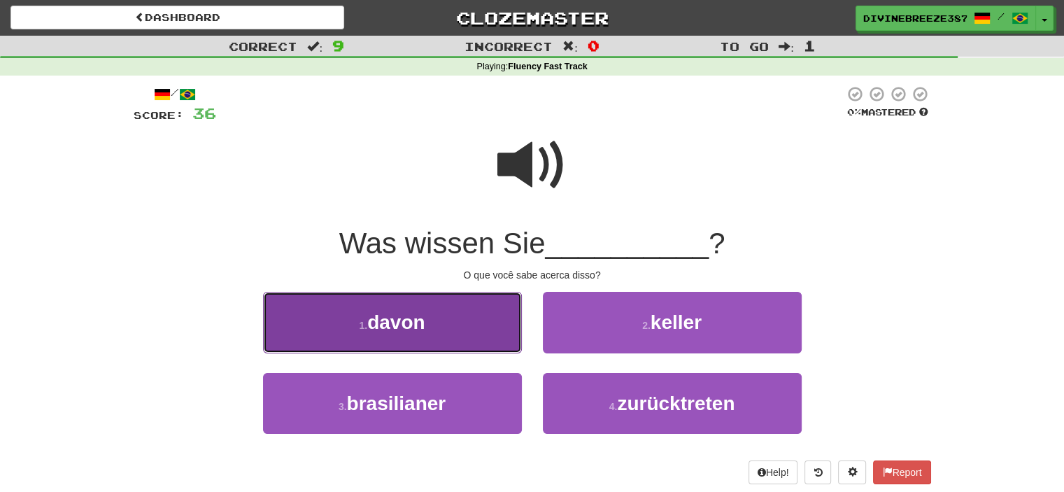
click at [436, 311] on button "1 . davon" at bounding box center [392, 322] width 259 height 61
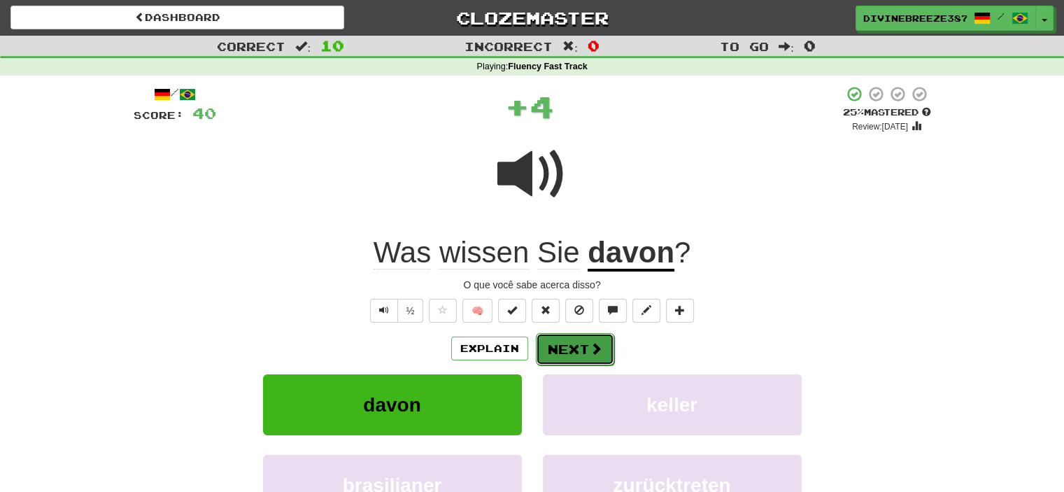
click at [558, 340] on button "Next" at bounding box center [575, 349] width 78 height 32
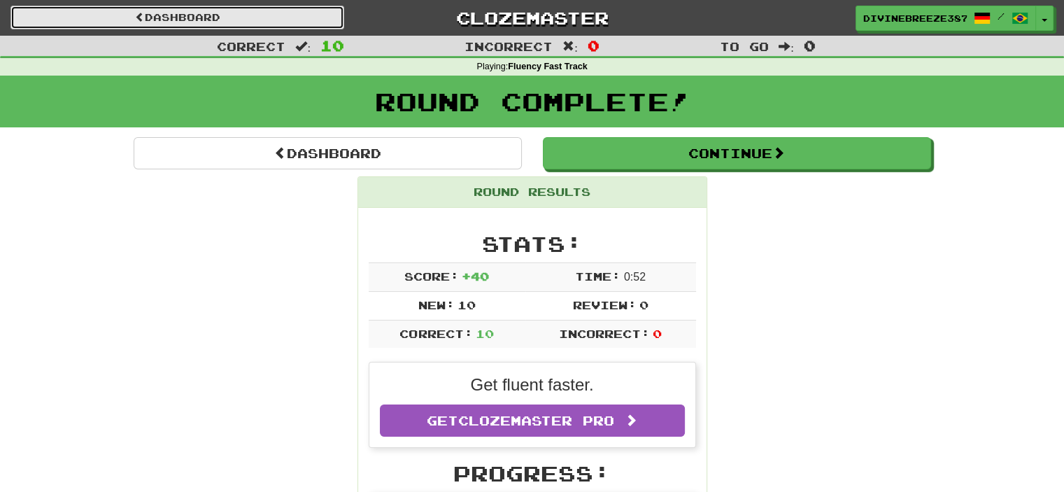
click at [204, 16] on link "Dashboard" at bounding box center [177, 18] width 334 height 24
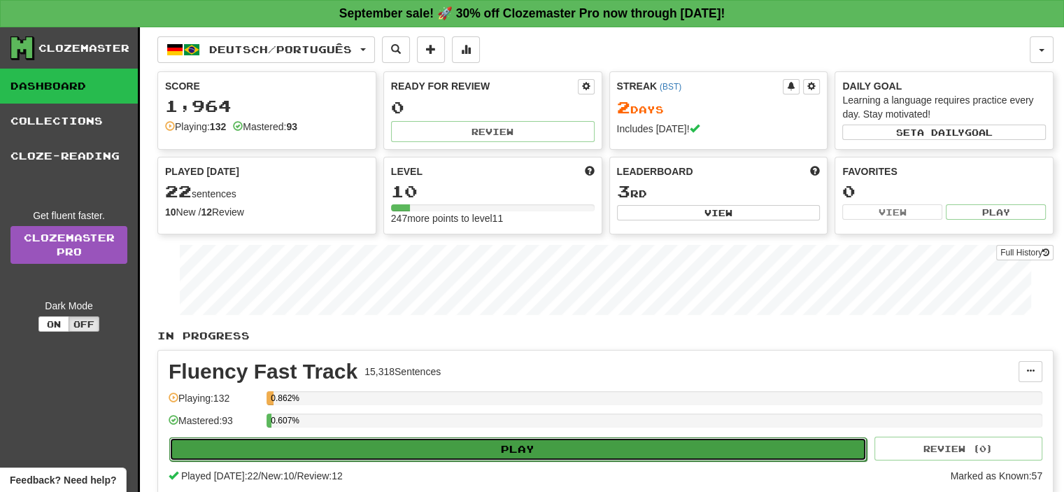
click at [445, 446] on button "Play" at bounding box center [518, 449] width 698 height 24
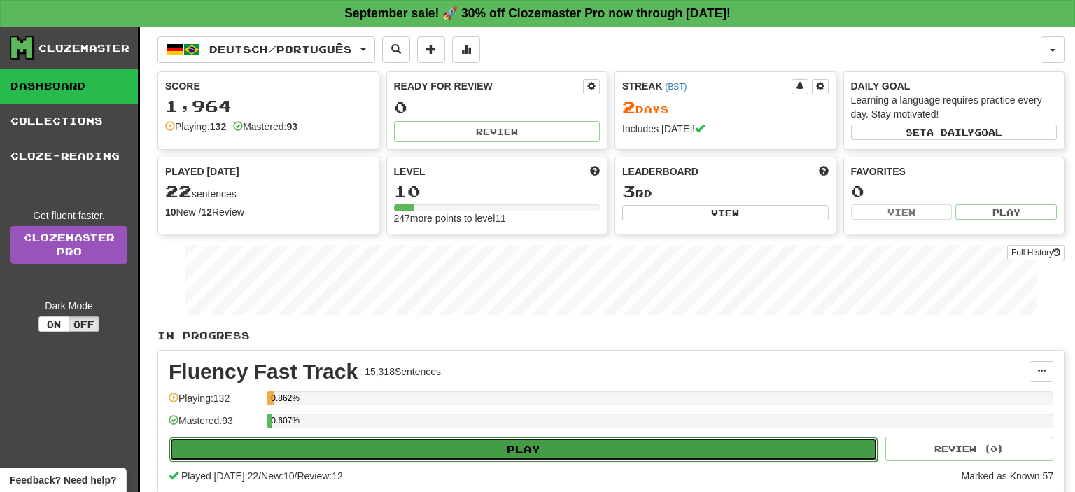
select select "**"
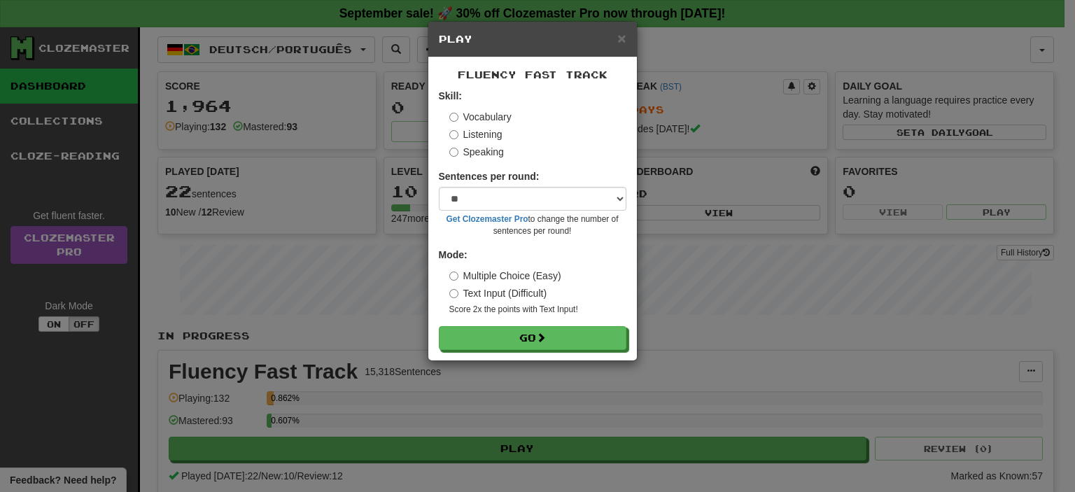
click at [479, 151] on label "Speaking" at bounding box center [476, 152] width 55 height 14
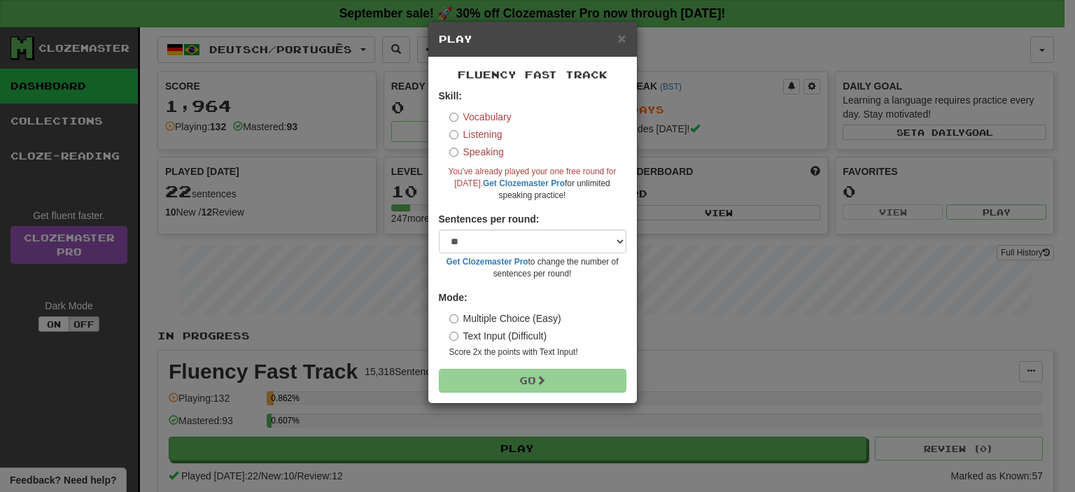
click at [473, 128] on label "Listening" at bounding box center [475, 134] width 53 height 14
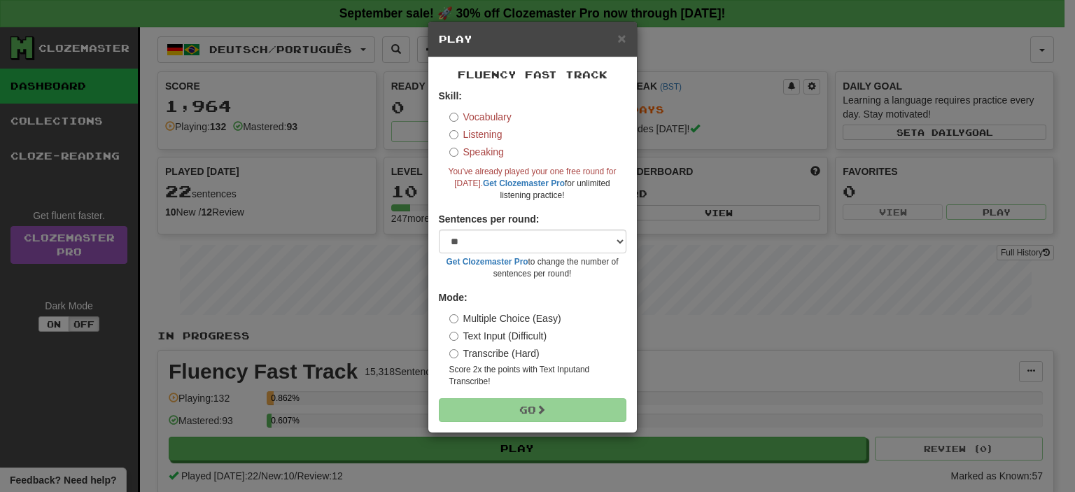
click at [472, 109] on div "Skill: Vocabulary Listening Speaking You've already played your one free round …" at bounding box center [533, 145] width 188 height 113
click at [467, 114] on label "Vocabulary" at bounding box center [480, 117] width 62 height 14
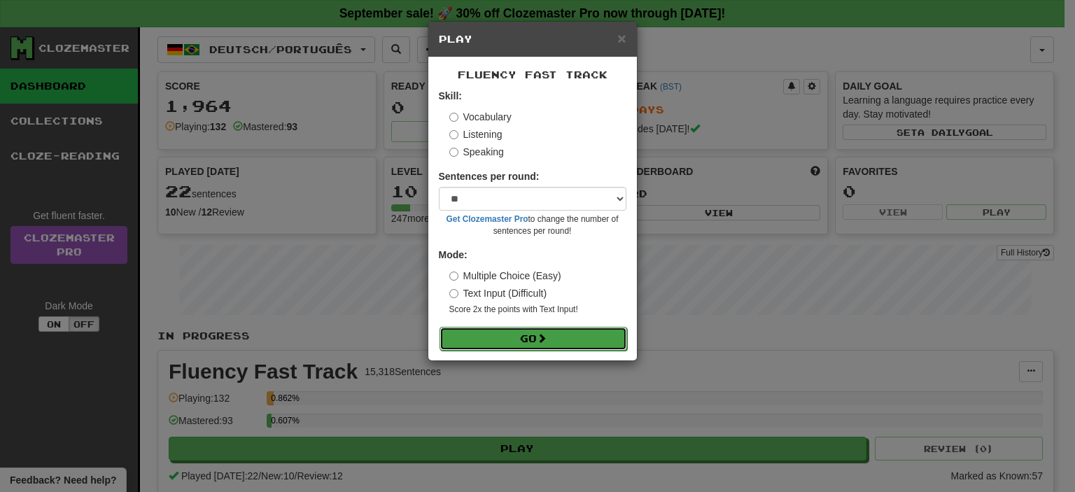
click at [519, 335] on button "Go" at bounding box center [533, 339] width 188 height 24
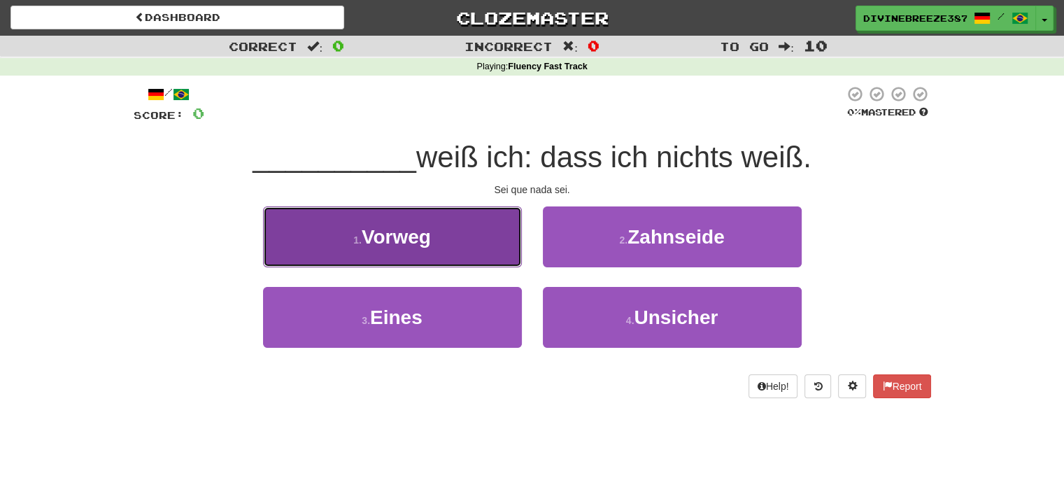
click at [470, 255] on button "1 . Vorweg" at bounding box center [392, 236] width 259 height 61
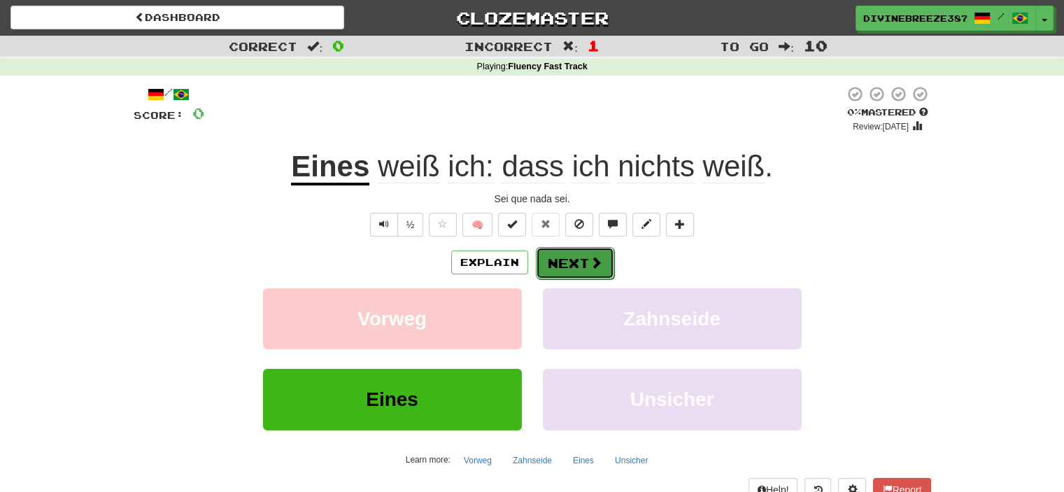
click at [593, 260] on span at bounding box center [596, 262] width 13 height 13
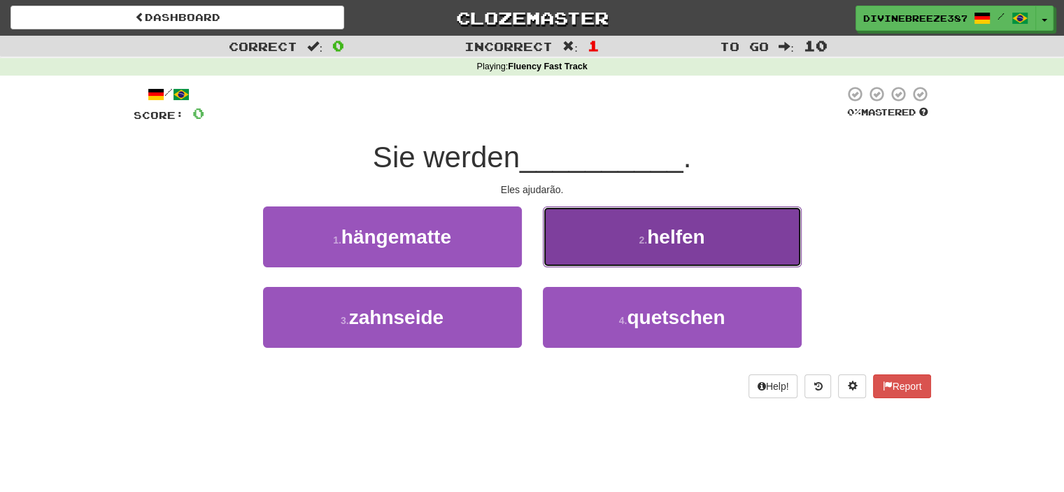
click at [666, 227] on span "helfen" at bounding box center [675, 237] width 57 height 22
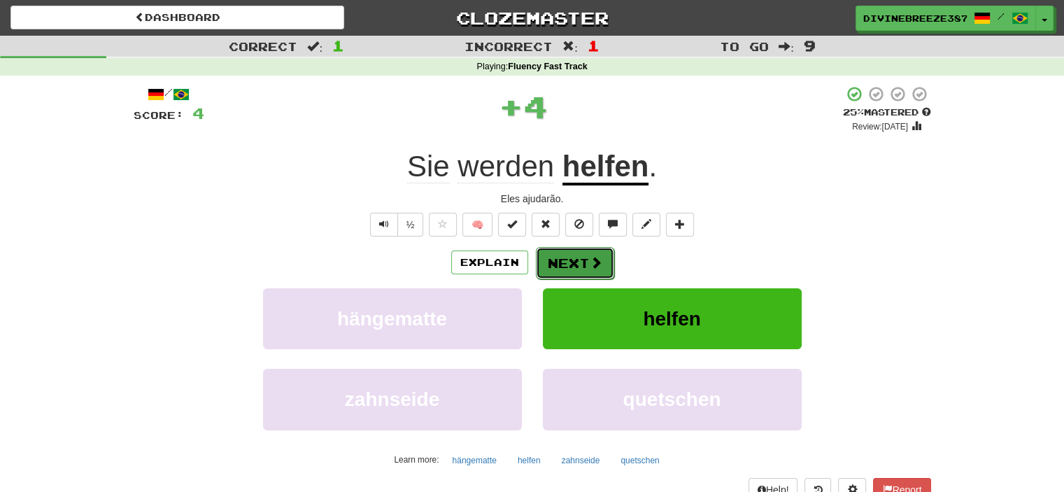
click at [580, 260] on button "Next" at bounding box center [575, 263] width 78 height 32
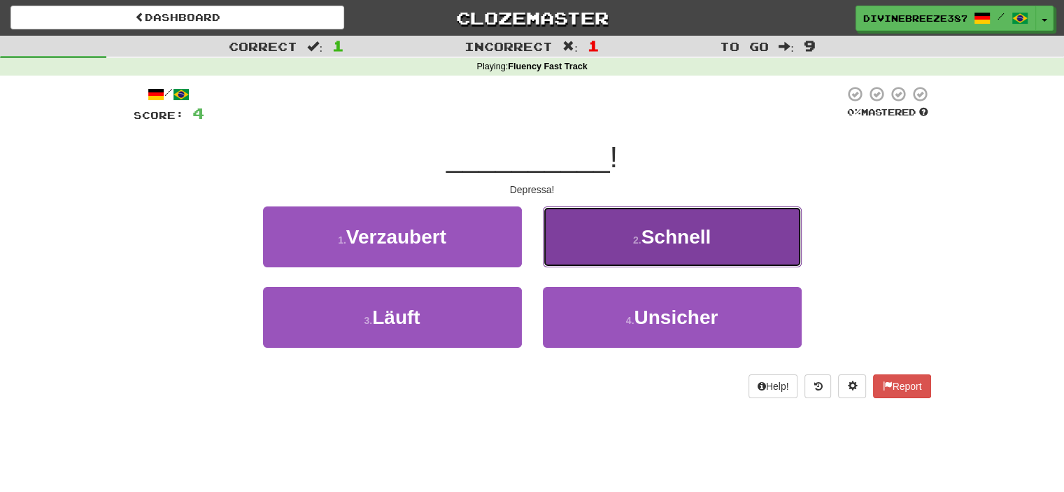
click at [644, 239] on span "Schnell" at bounding box center [677, 237] width 70 height 22
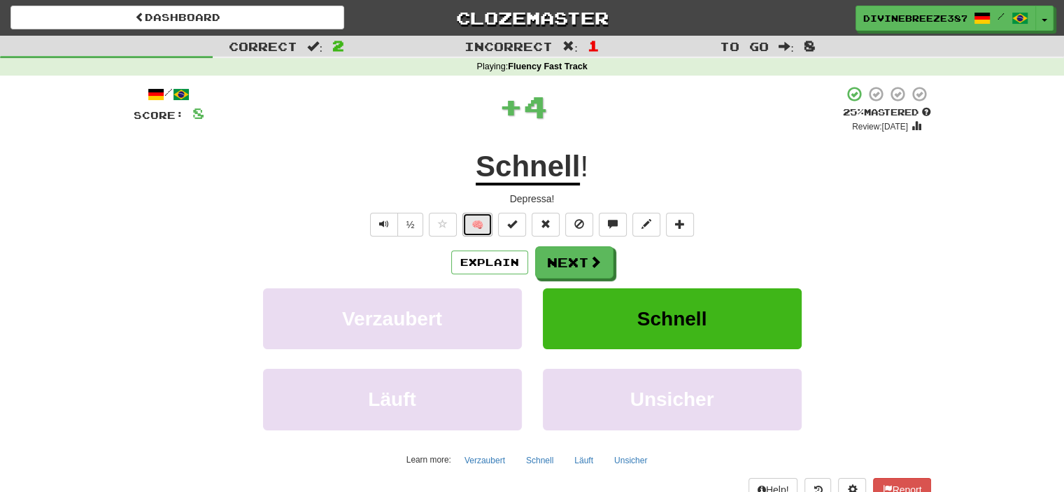
click at [479, 230] on button "🧠" at bounding box center [478, 225] width 30 height 24
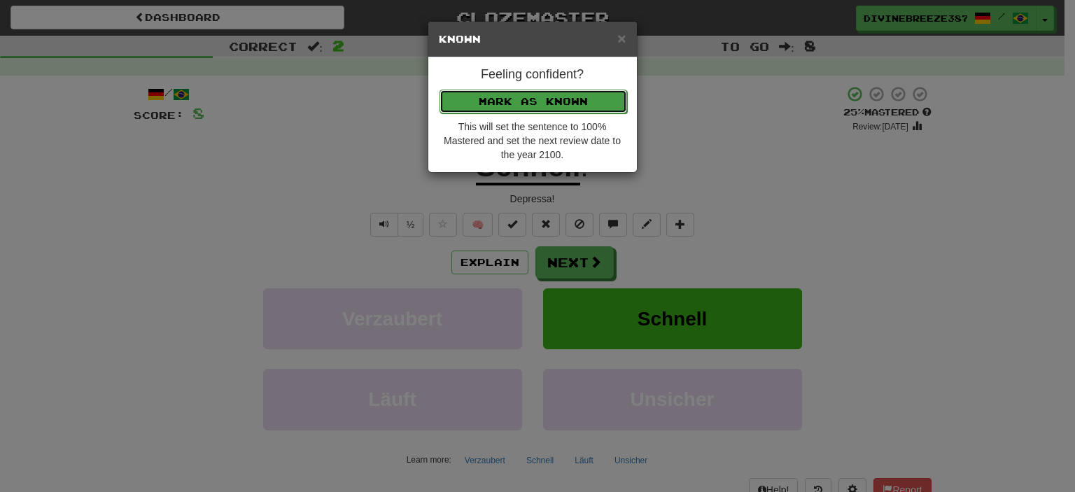
click at [525, 106] on button "Mark as Known" at bounding box center [533, 102] width 188 height 24
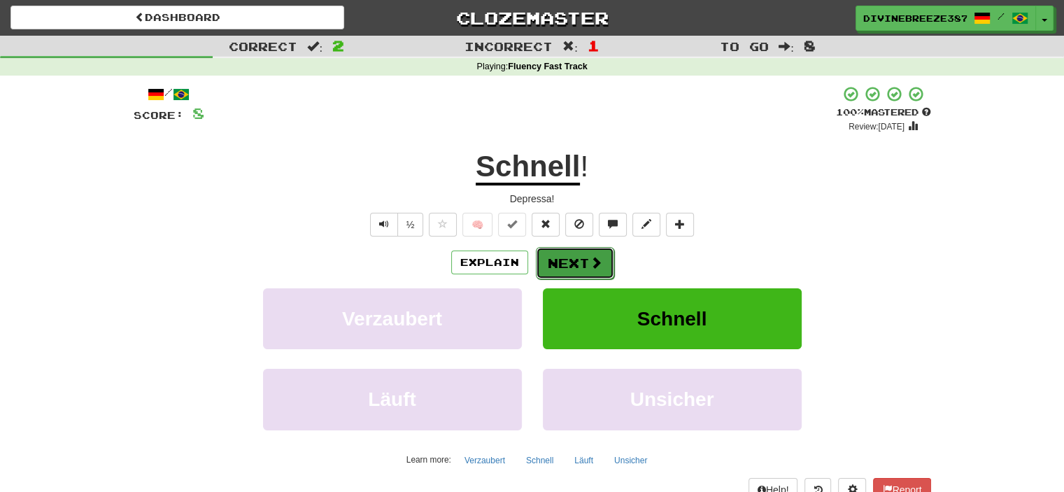
click at [574, 258] on button "Next" at bounding box center [575, 263] width 78 height 32
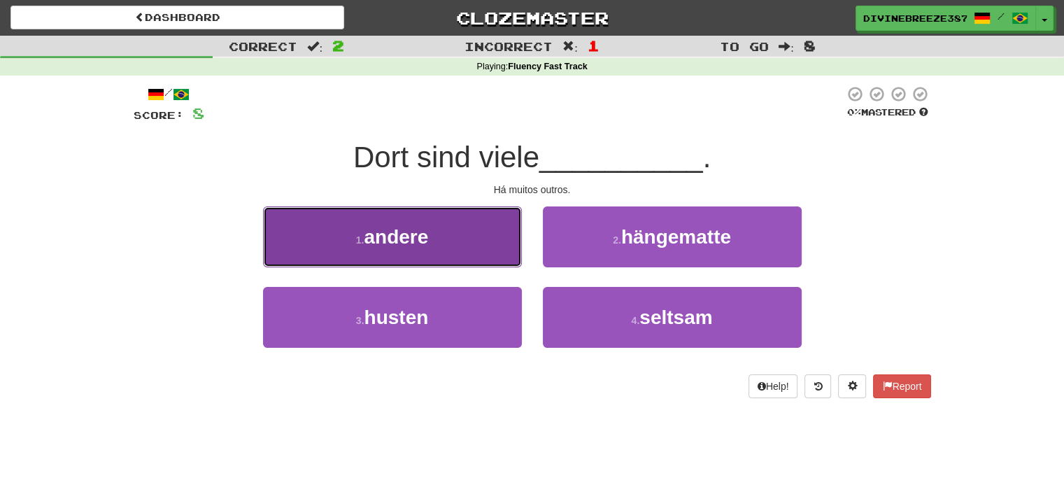
click at [468, 248] on button "1 . andere" at bounding box center [392, 236] width 259 height 61
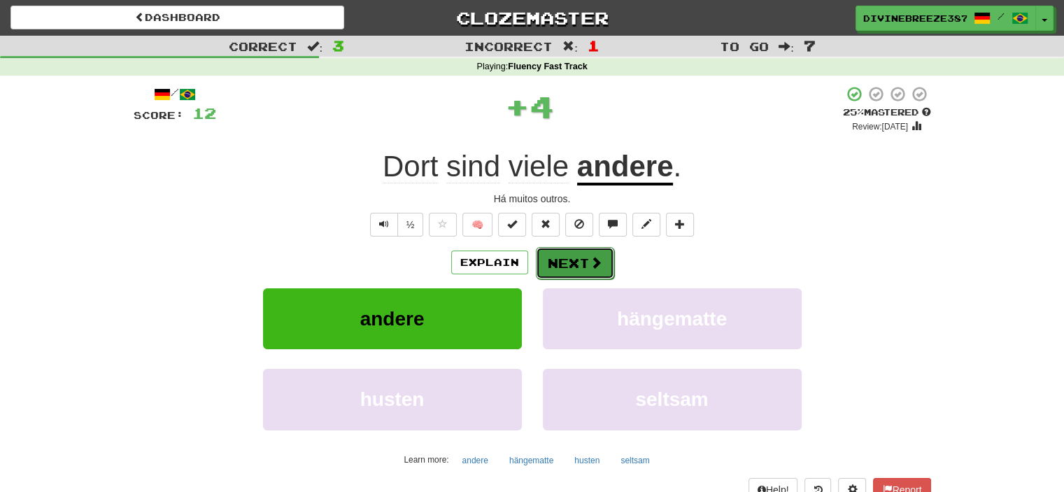
click at [560, 254] on button "Next" at bounding box center [575, 263] width 78 height 32
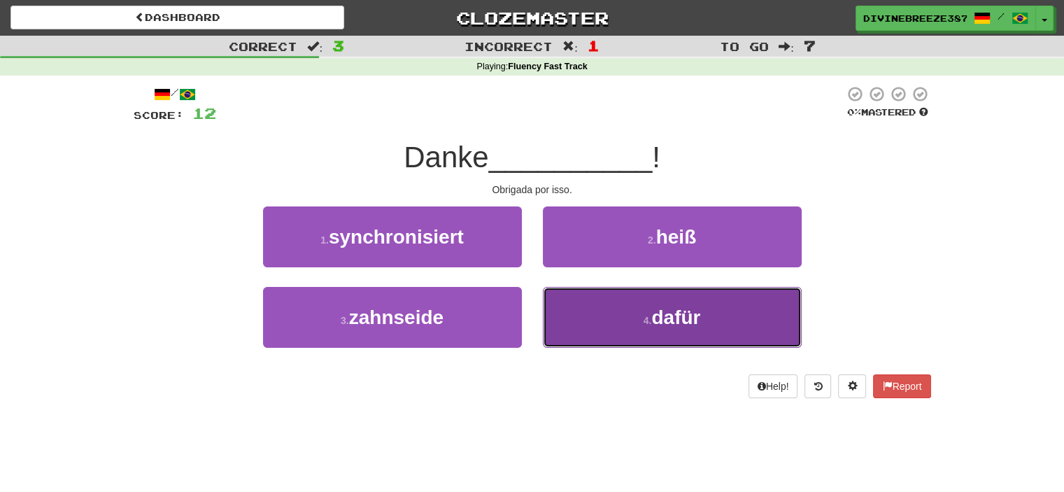
click at [619, 335] on button "4 . dafür" at bounding box center [672, 317] width 259 height 61
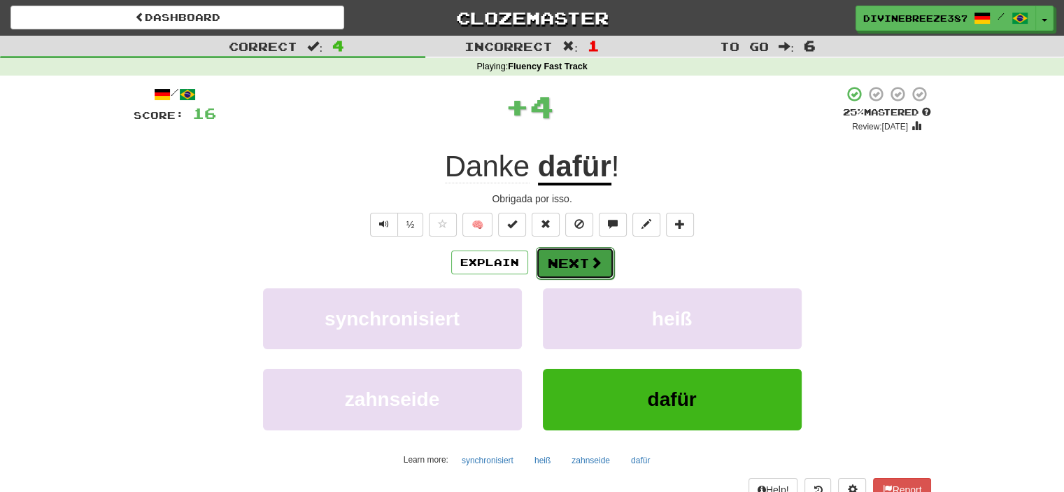
click at [590, 265] on span at bounding box center [596, 262] width 13 height 13
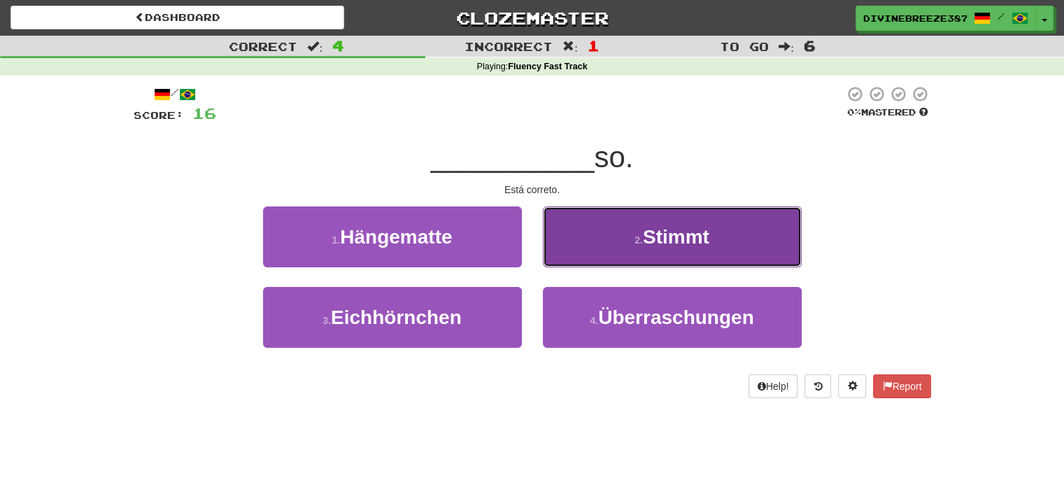
click at [624, 237] on button "2 . Stimmt" at bounding box center [672, 236] width 259 height 61
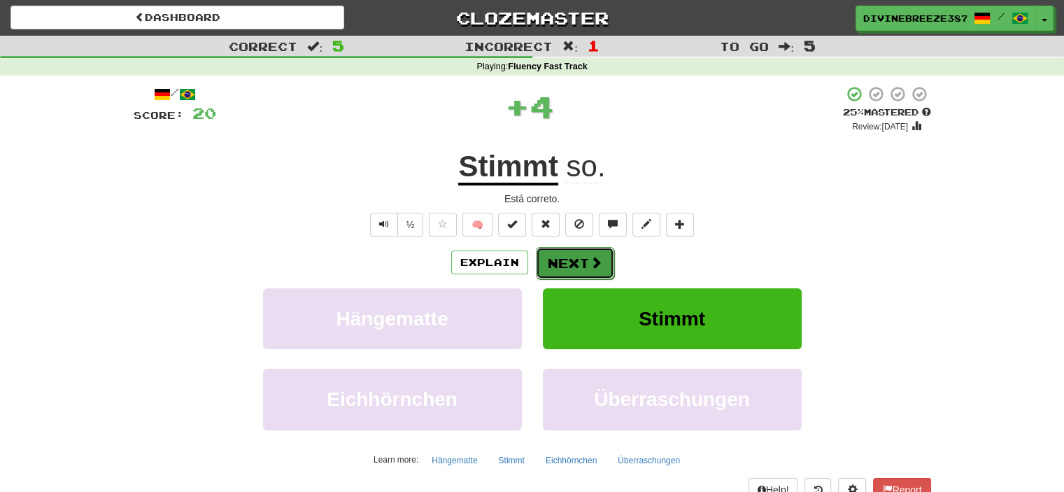
click at [600, 260] on span at bounding box center [596, 262] width 13 height 13
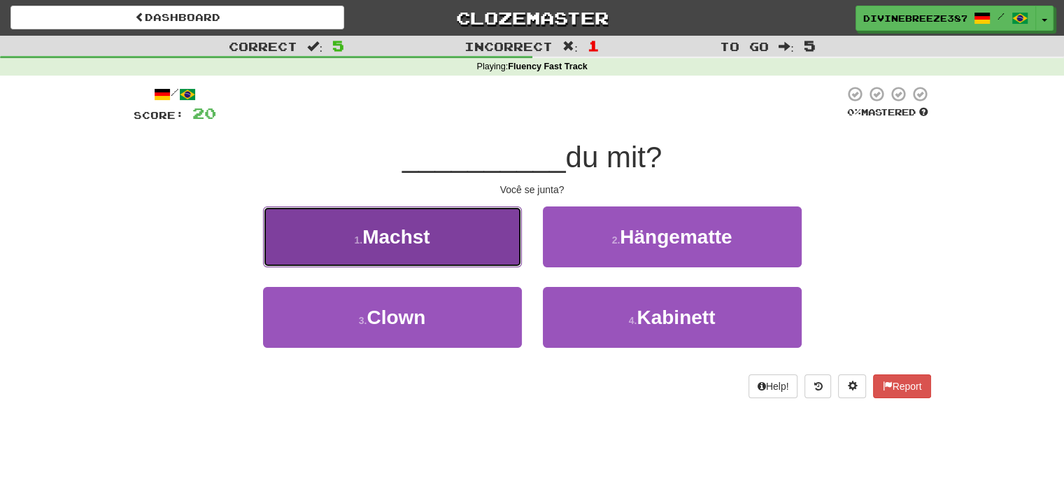
click at [432, 235] on button "1 . Machst" at bounding box center [392, 236] width 259 height 61
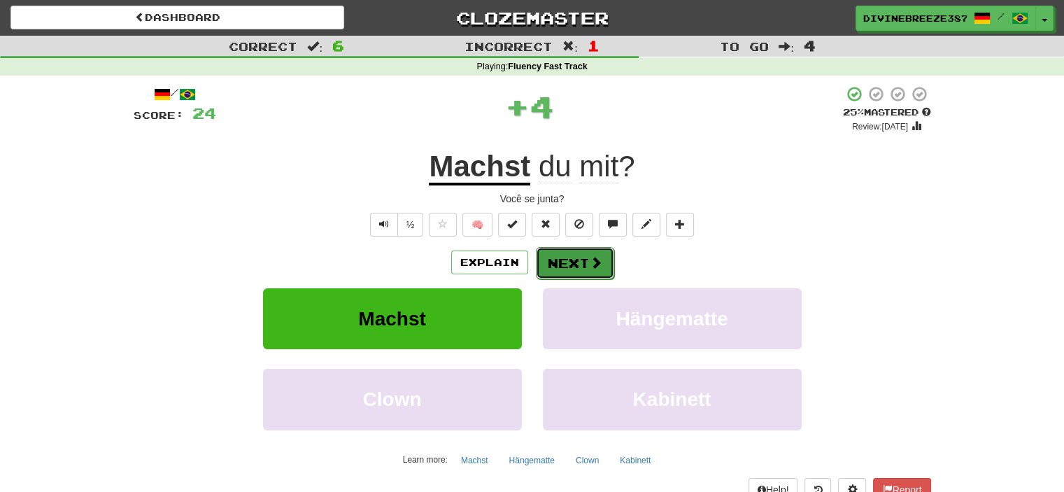
click at [591, 260] on span at bounding box center [596, 262] width 13 height 13
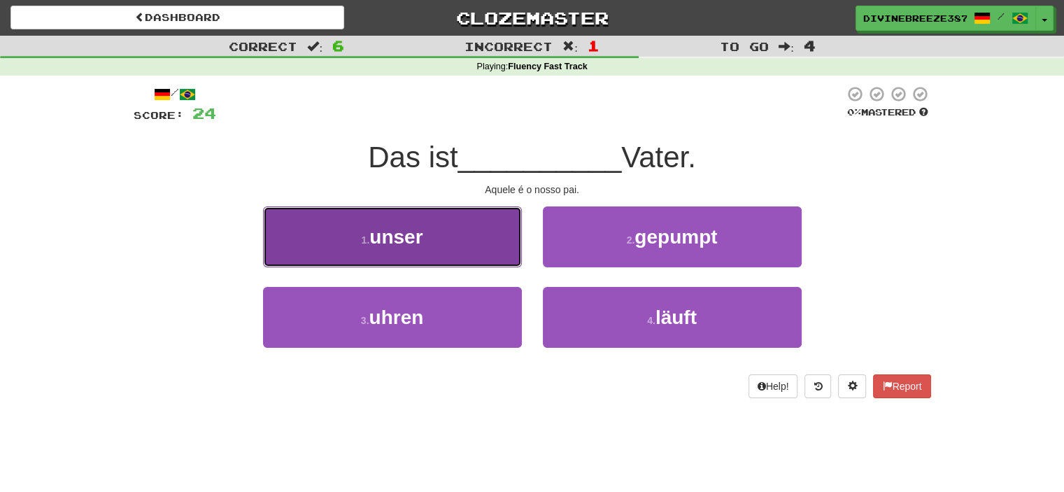
click at [467, 232] on button "1 . unser" at bounding box center [392, 236] width 259 height 61
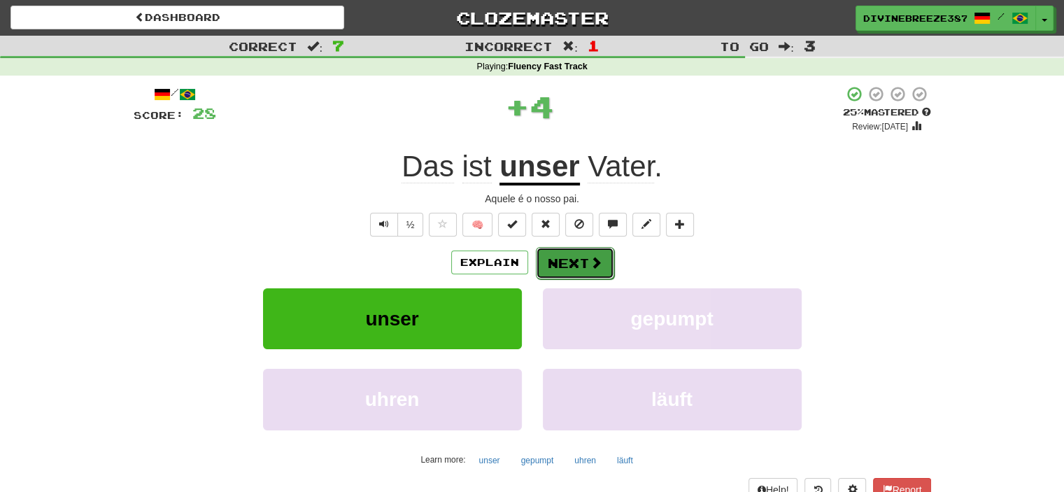
click at [565, 266] on button "Next" at bounding box center [575, 263] width 78 height 32
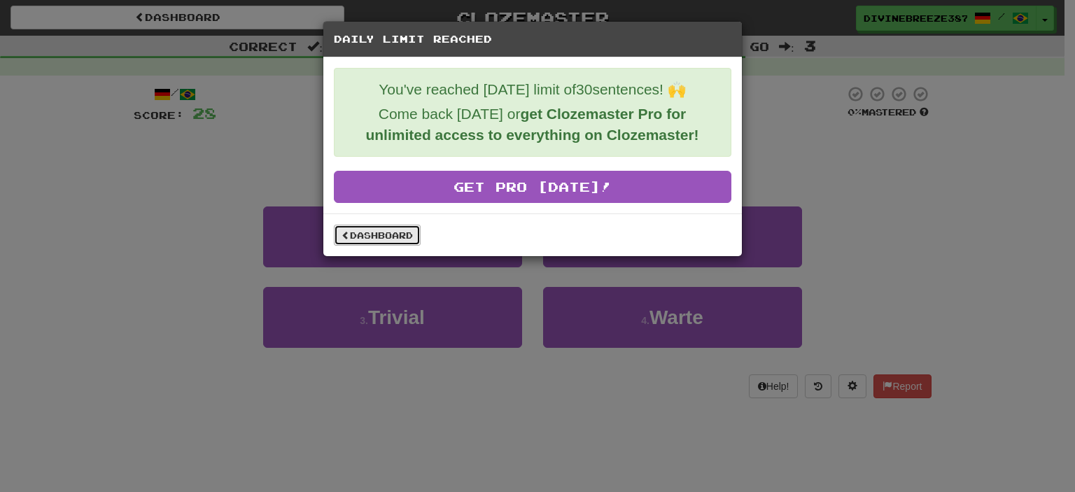
click at [395, 234] on link "Dashboard" at bounding box center [377, 235] width 87 height 21
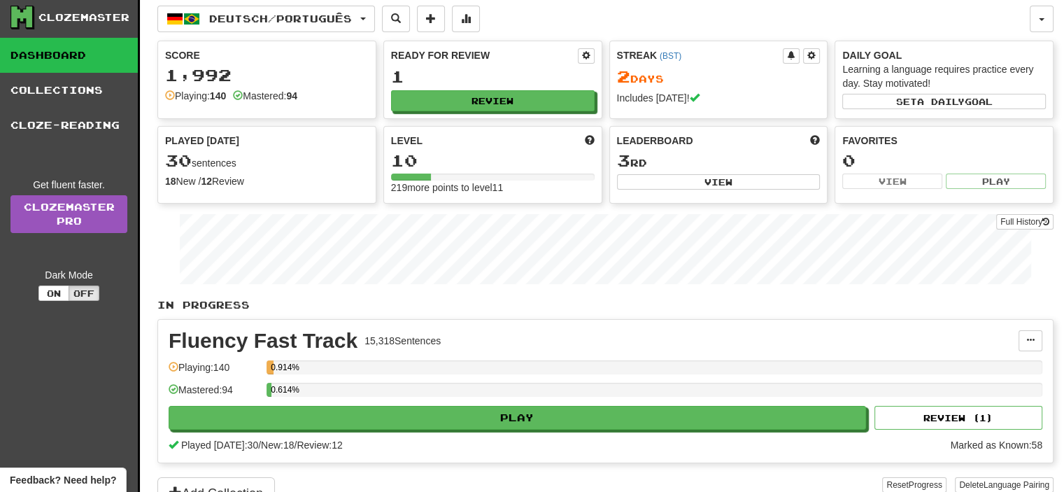
scroll to position [32, 0]
